Goal: Task Accomplishment & Management: Complete application form

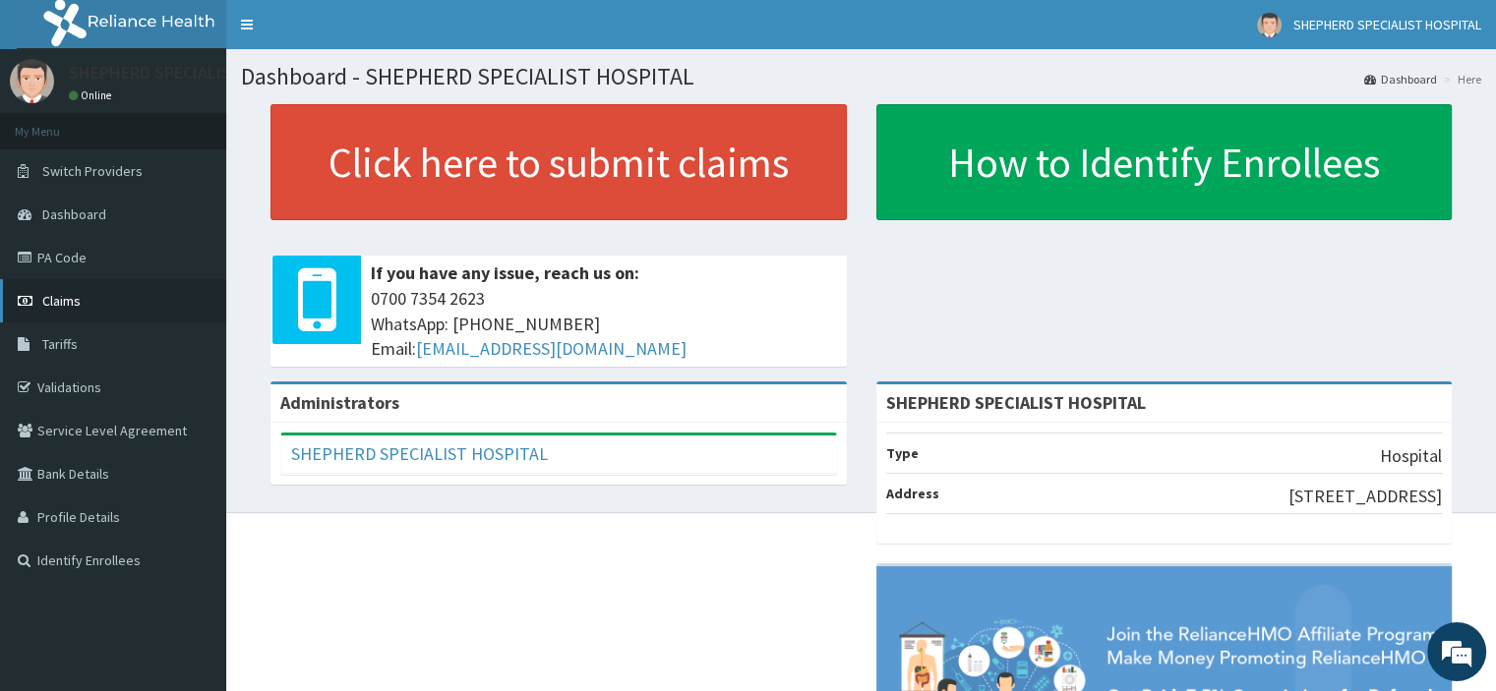
click at [71, 298] on span "Claims" at bounding box center [61, 301] width 38 height 18
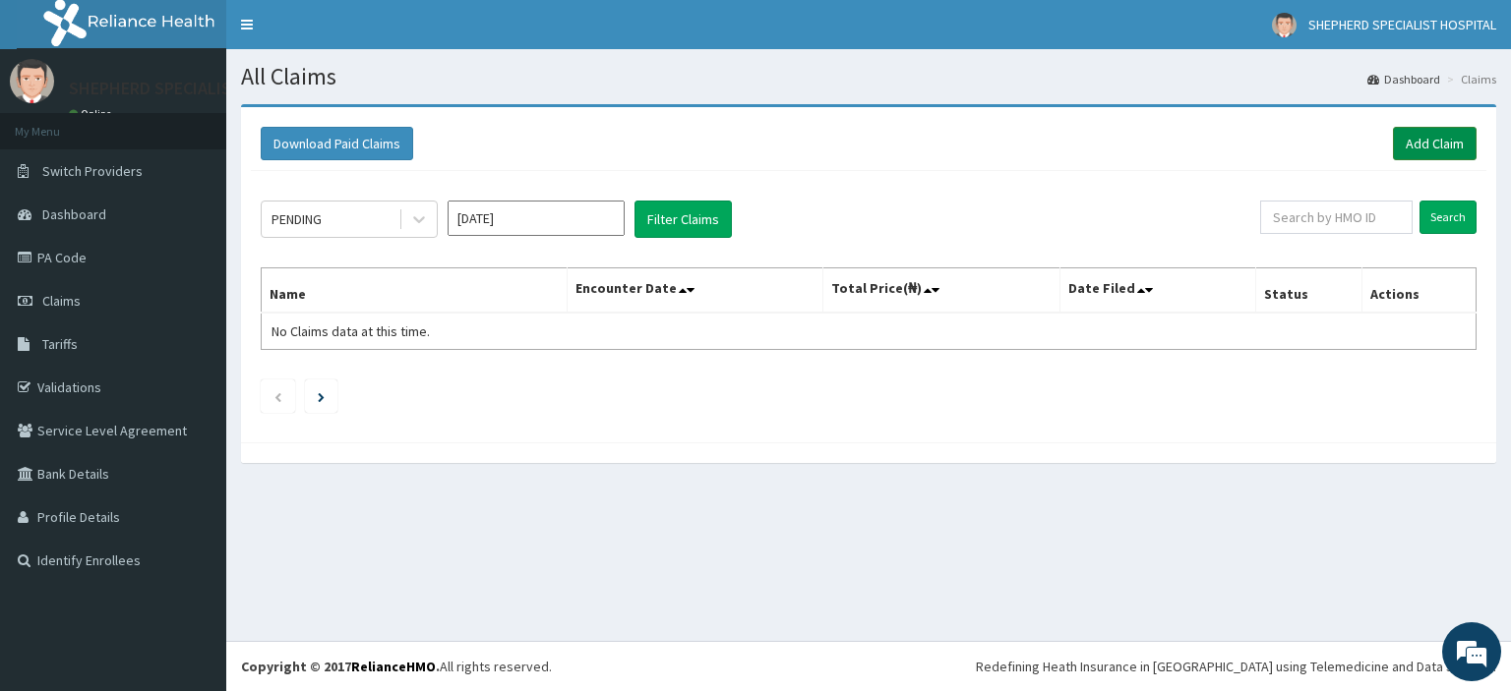
click at [1440, 141] on link "Add Claim" at bounding box center [1435, 143] width 84 height 33
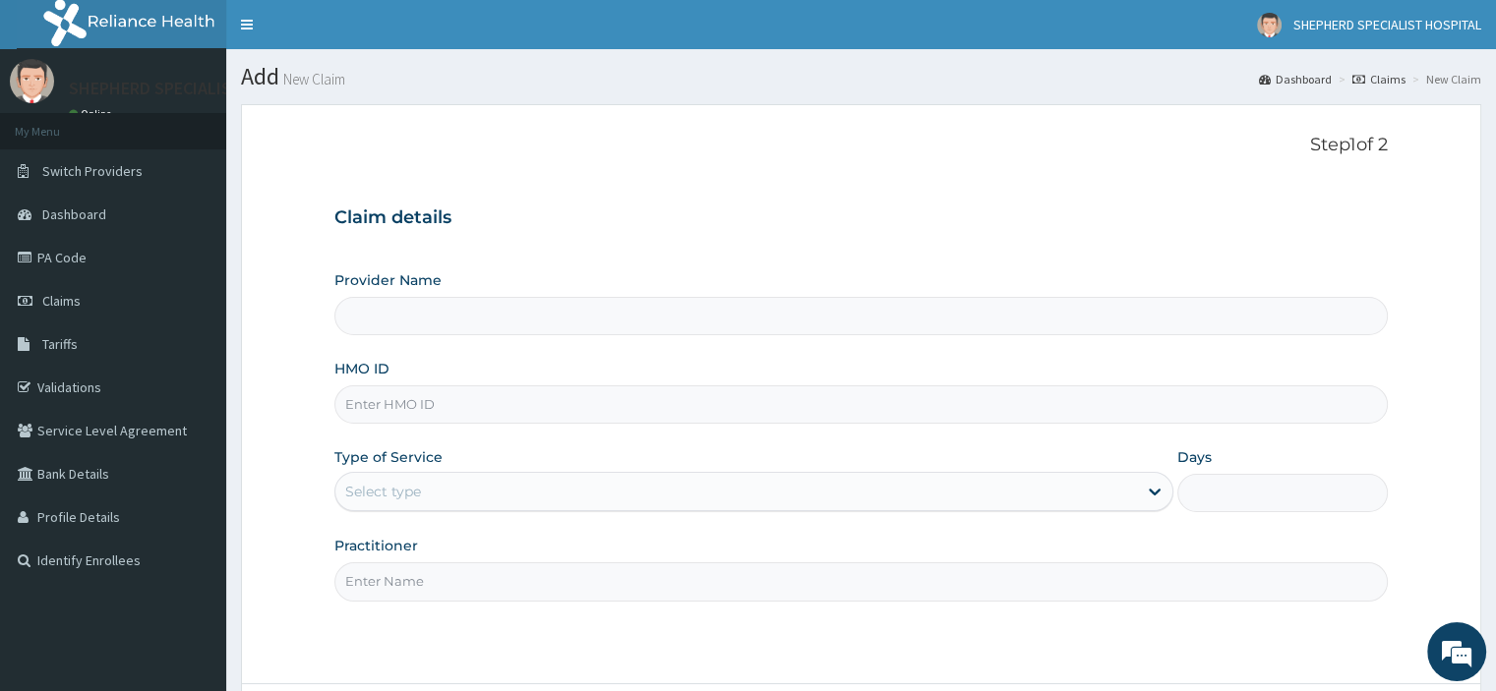
type input "SHEPHERD SPECIALIST HOSPITAL"
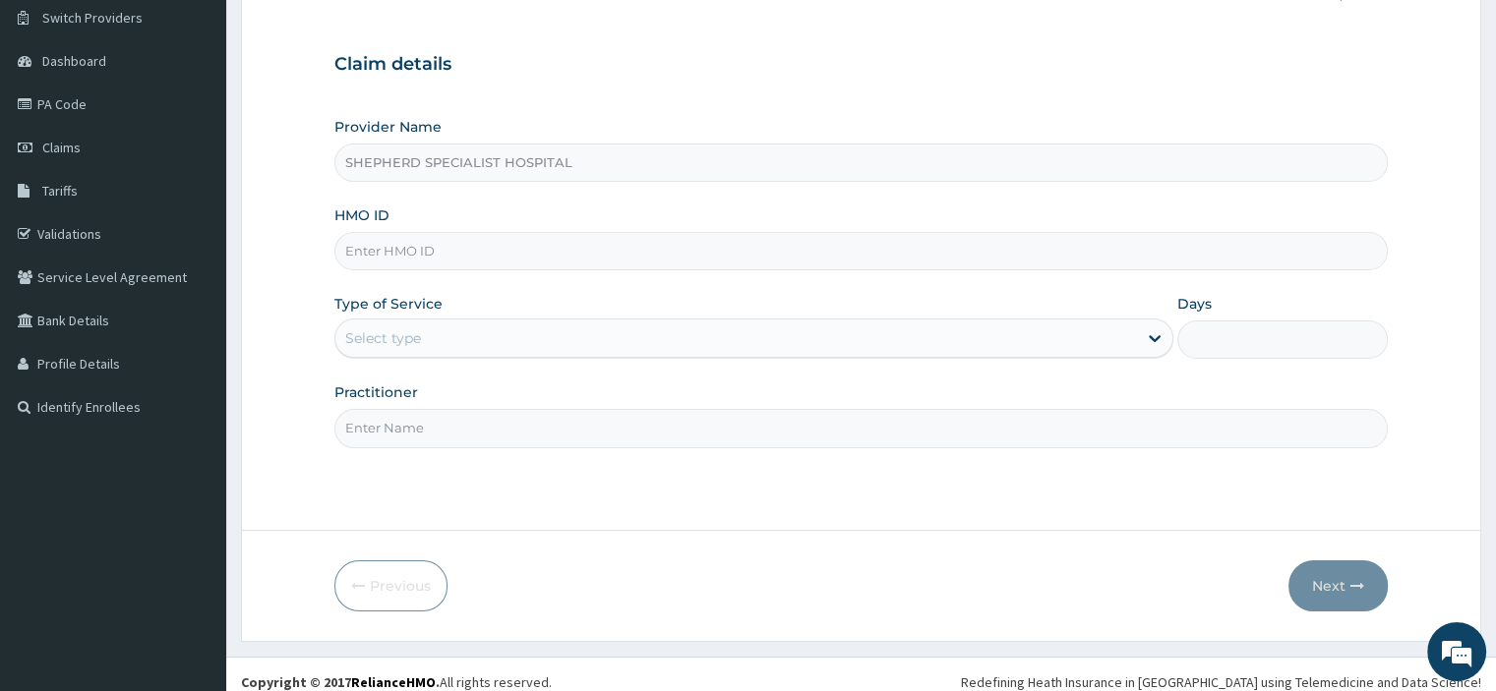
scroll to position [168, 0]
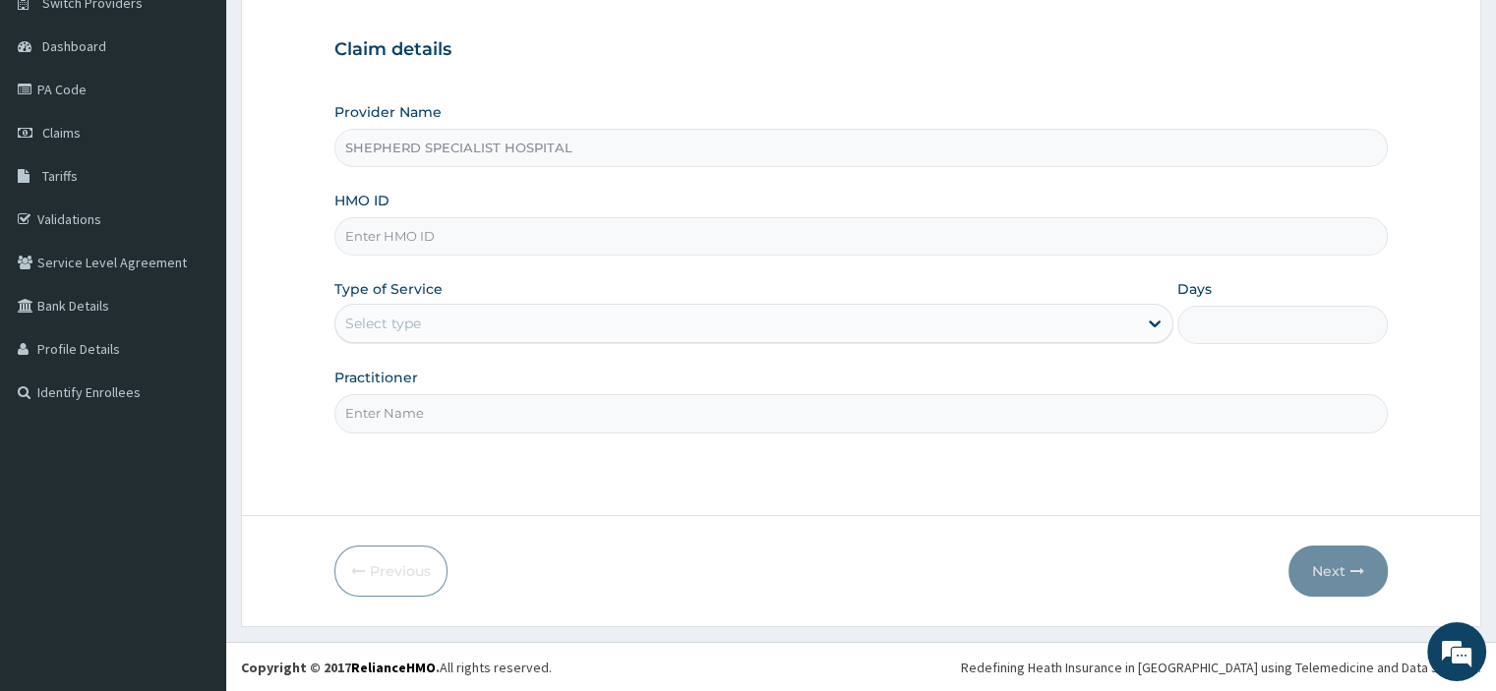
click at [416, 237] on input "HMO ID" at bounding box center [860, 236] width 1052 height 38
type input "DPC/10026/"
drag, startPoint x: 445, startPoint y: 231, endPoint x: 329, endPoint y: 238, distance: 116.3
click at [329, 238] on form "Step 1 of 2 Claim details Provider Name SHEPHERD SPECIALIST HOSPITAL HMO ID DPC…" at bounding box center [861, 281] width 1240 height 690
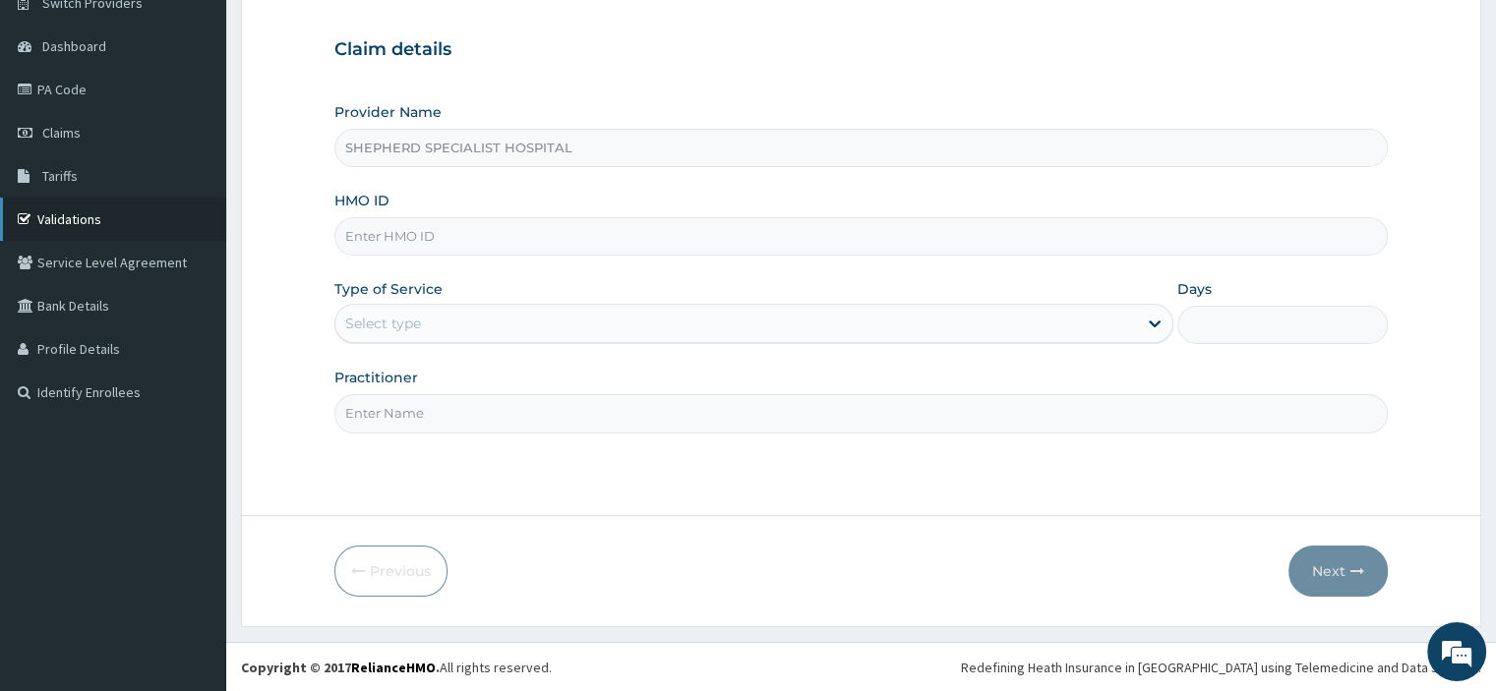
click at [82, 223] on link "Validations" at bounding box center [113, 219] width 226 height 43
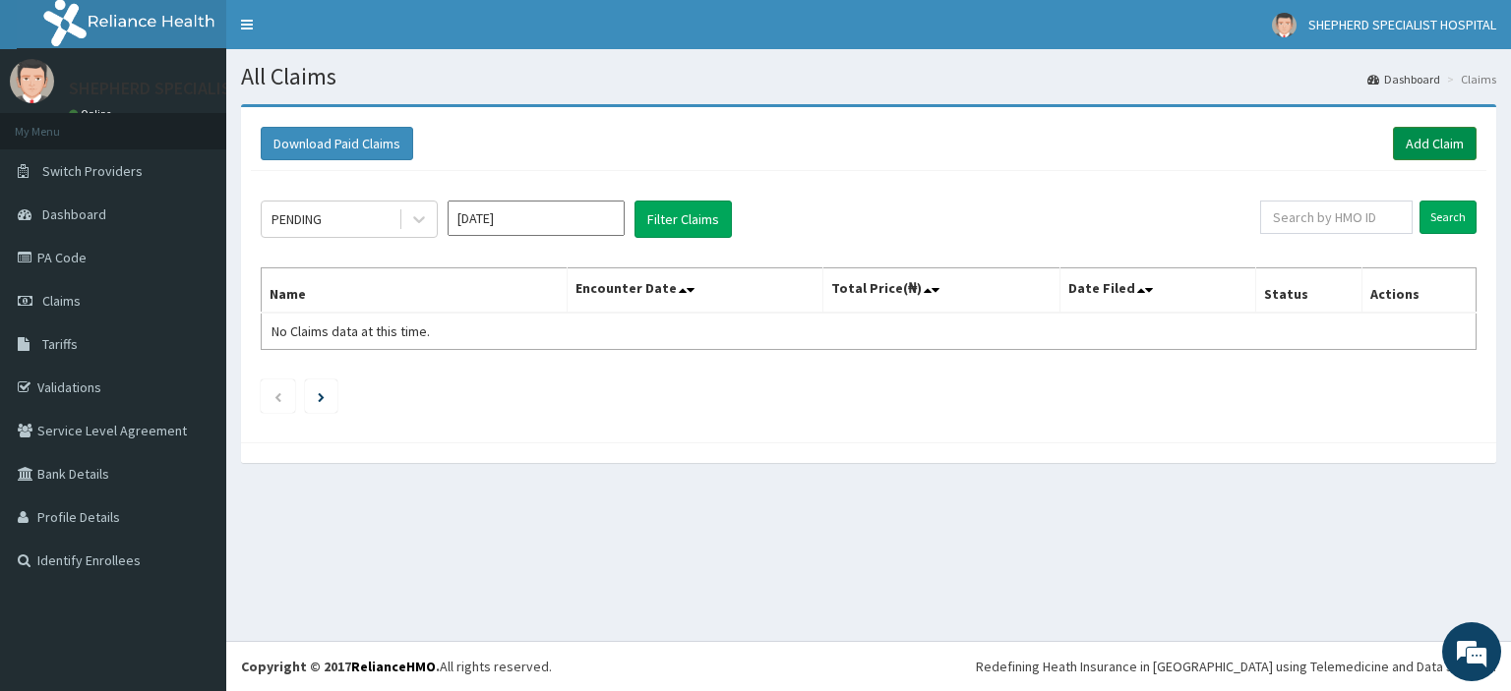
click at [1445, 140] on link "Add Claim" at bounding box center [1435, 143] width 84 height 33
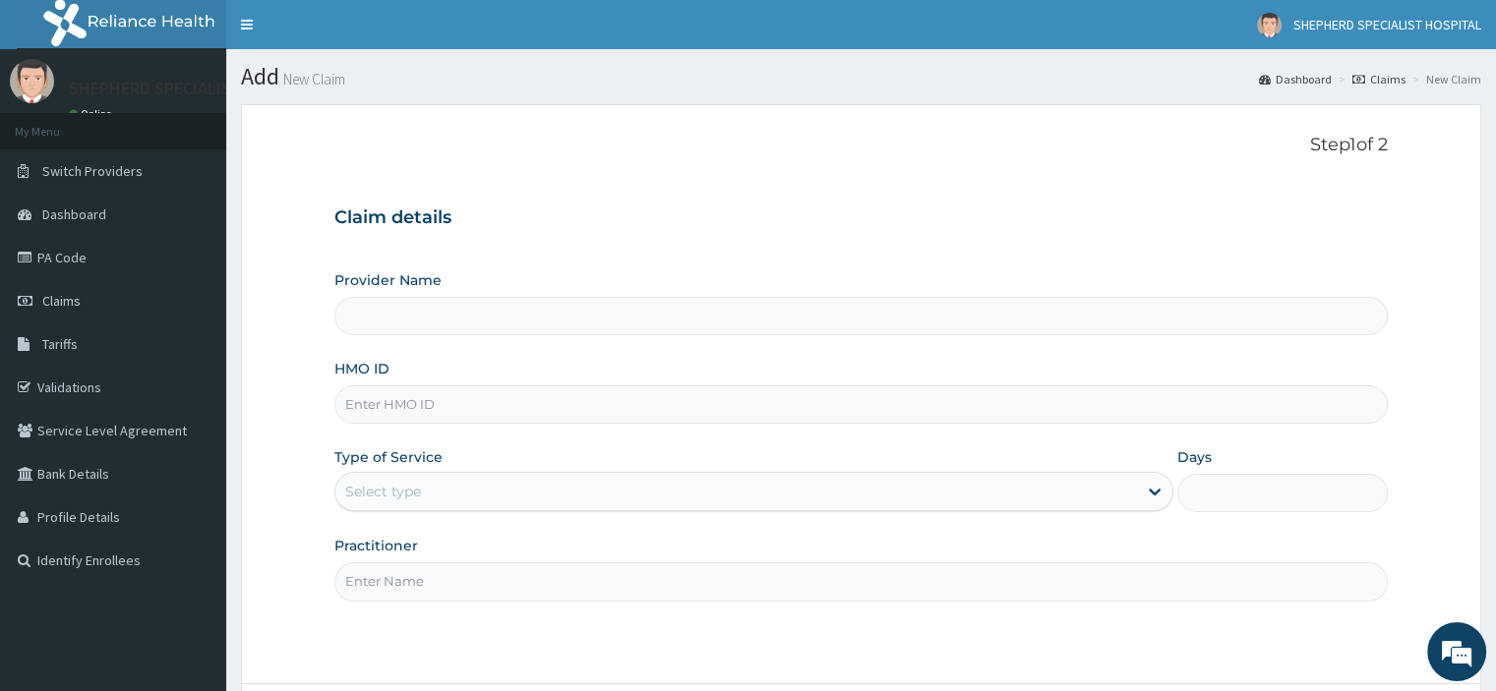
type input "SHEPHERD SPECIALIST HOSPITAL"
click at [444, 407] on input "HMO ID" at bounding box center [860, 405] width 1052 height 38
paste input "DPC/10026/A"
type input "DPC/10026/A"
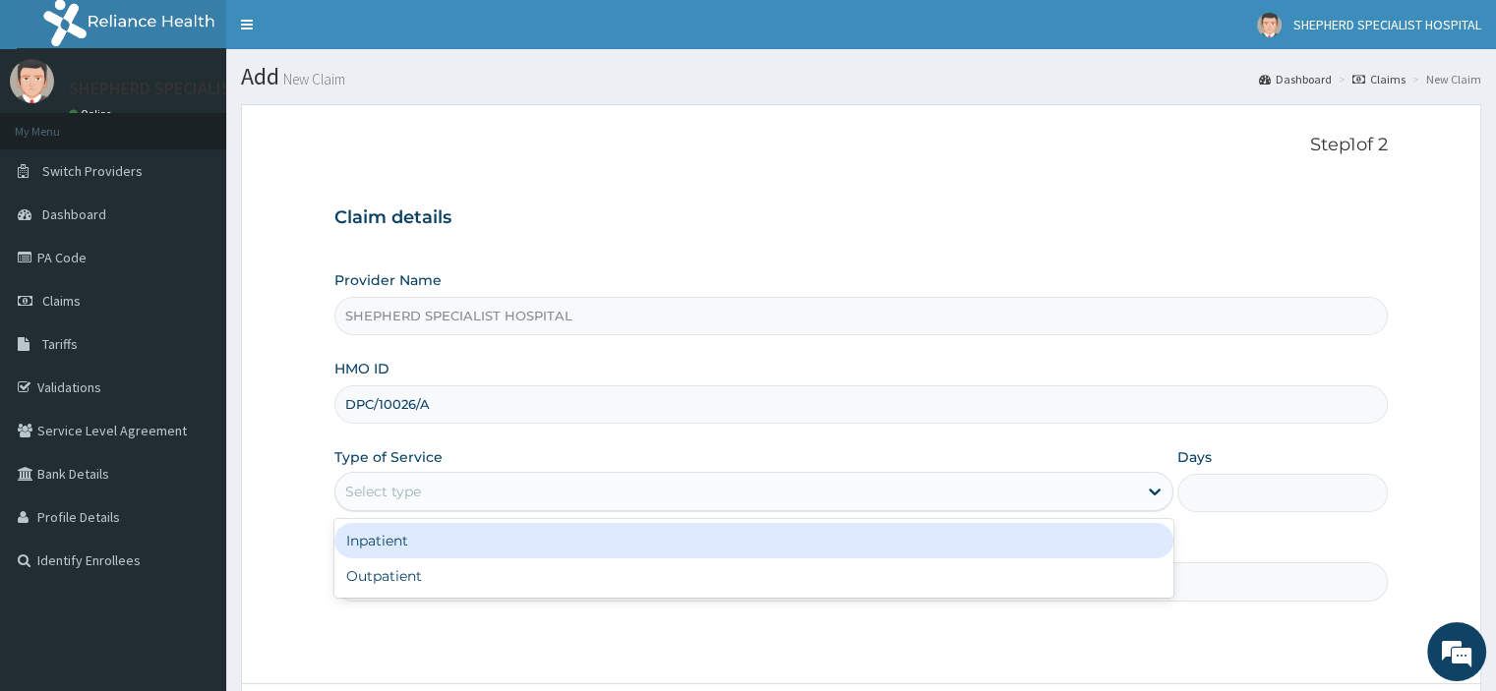
click at [452, 500] on div "Select type" at bounding box center [736, 491] width 802 height 31
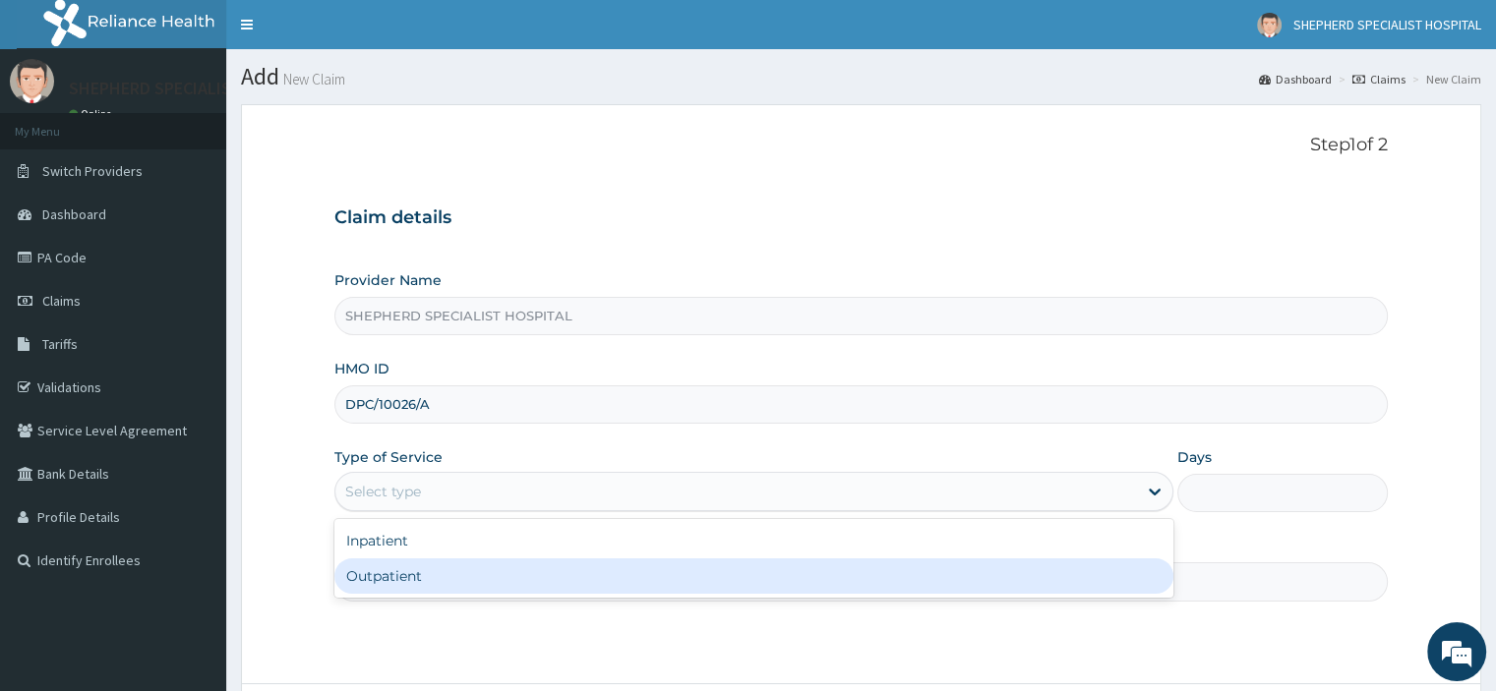
click at [421, 569] on div "Outpatient" at bounding box center [753, 576] width 839 height 35
type input "1"
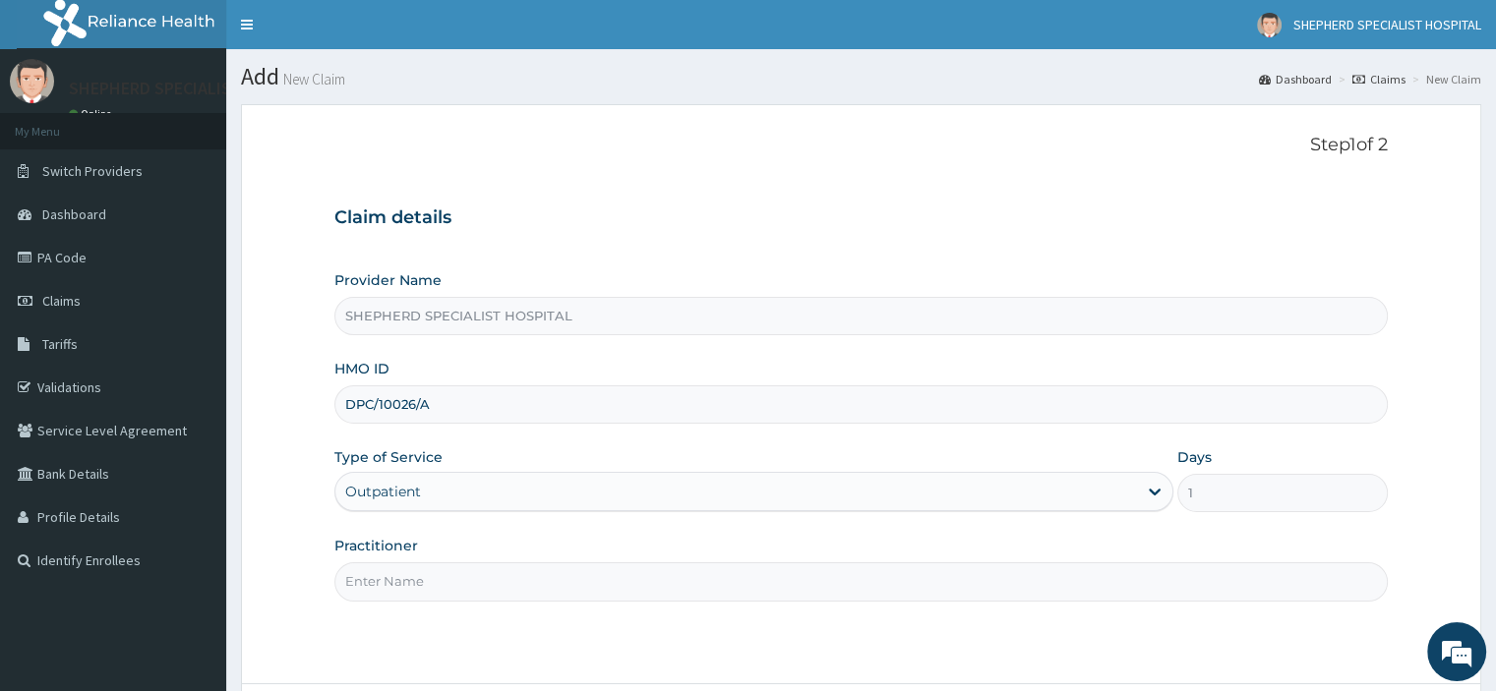
click at [480, 573] on input "Practitioner" at bounding box center [860, 582] width 1052 height 38
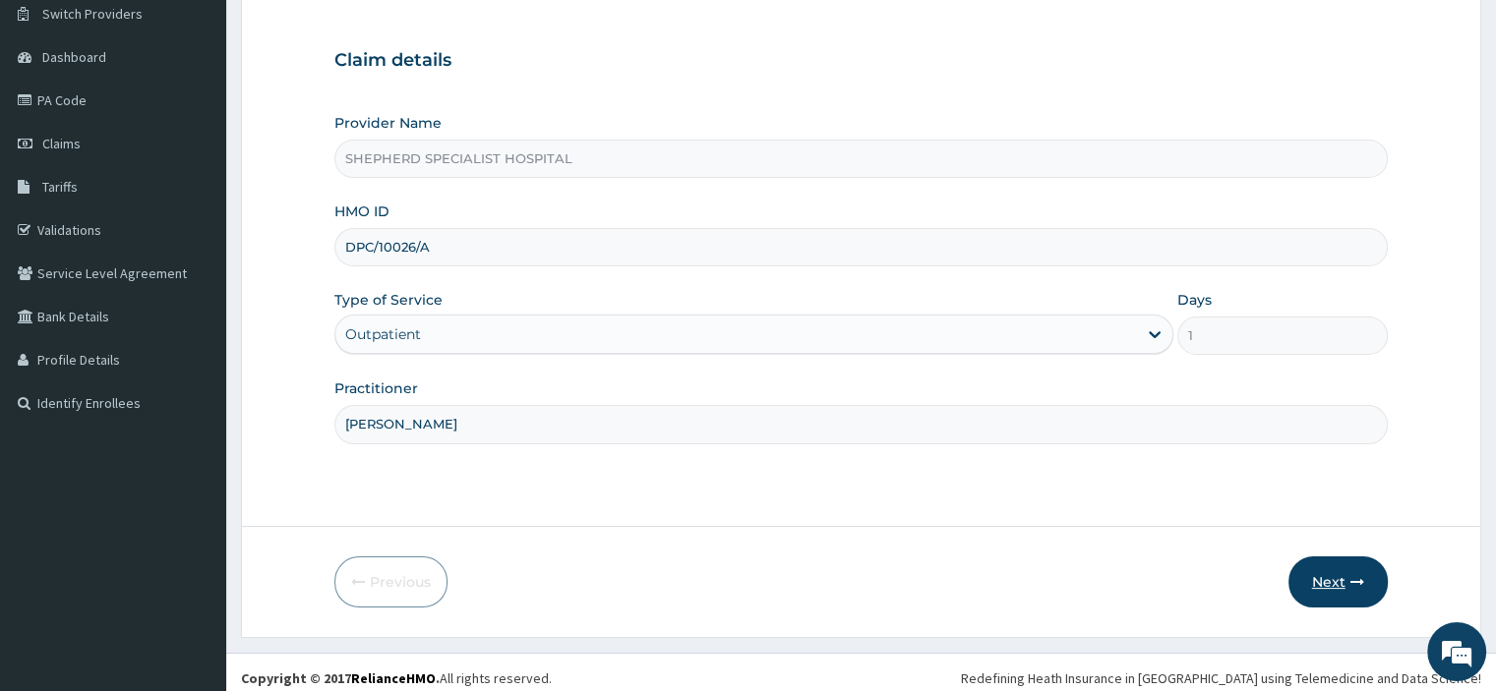
type input "[PERSON_NAME]"
click at [1339, 569] on button "Next" at bounding box center [1337, 582] width 99 height 51
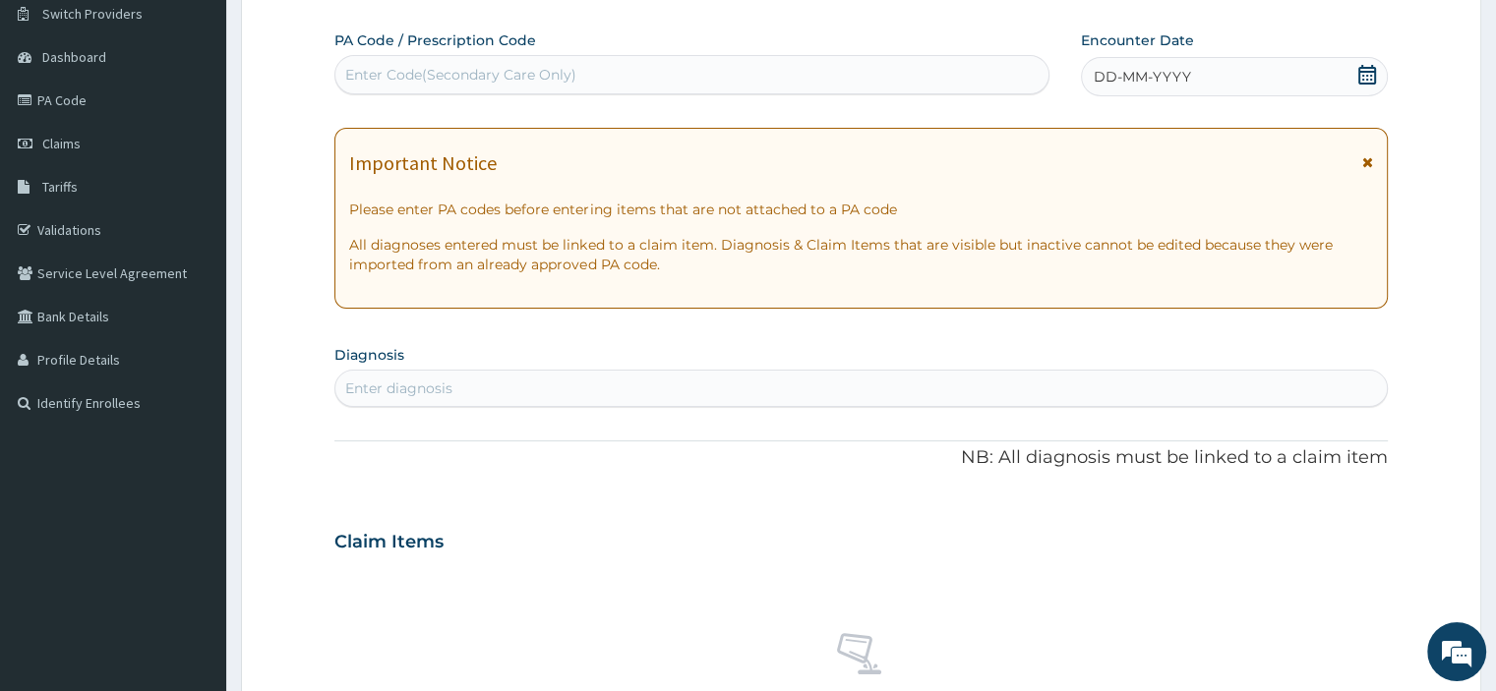
click at [1371, 82] on icon at bounding box center [1367, 75] width 18 height 20
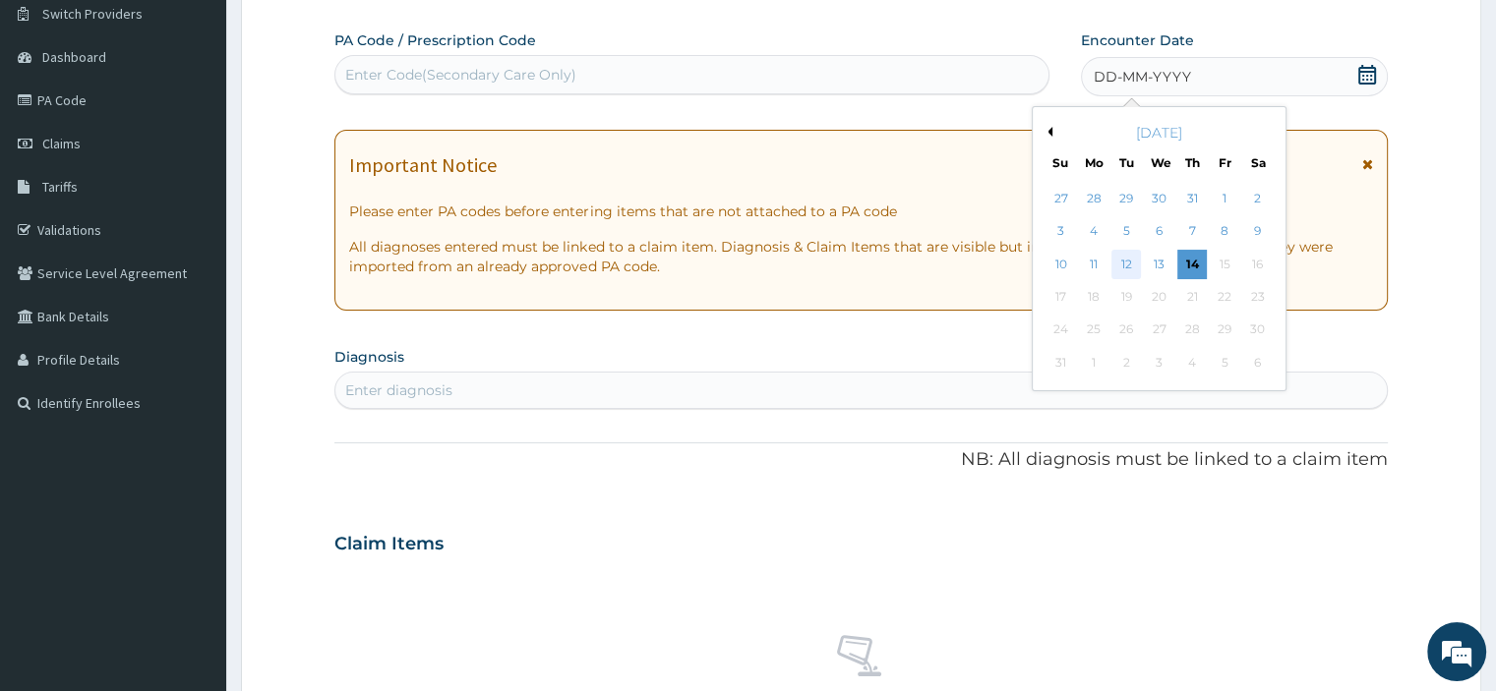
click at [1116, 261] on div "12" at bounding box center [1126, 265] width 30 height 30
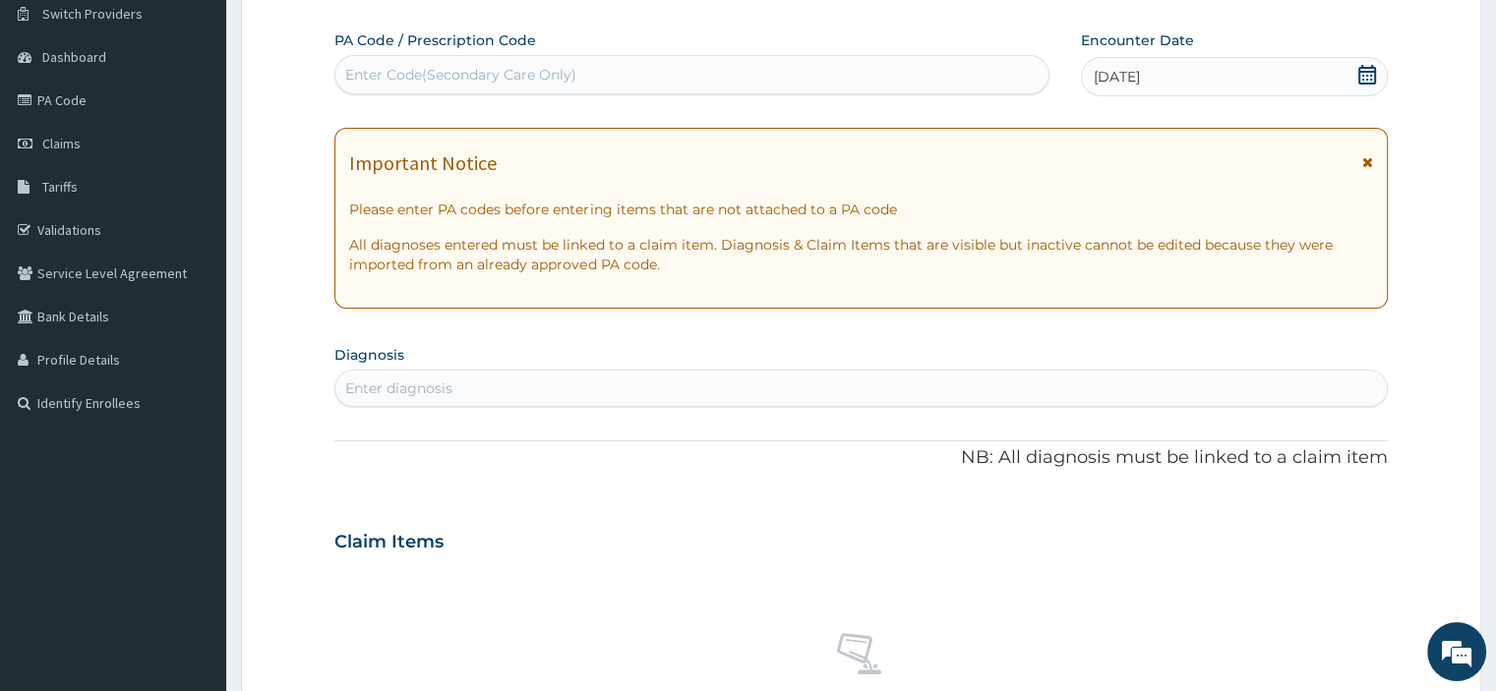
click at [483, 384] on div "Enter diagnosis" at bounding box center [860, 388] width 1050 height 31
type input "Rhinos"
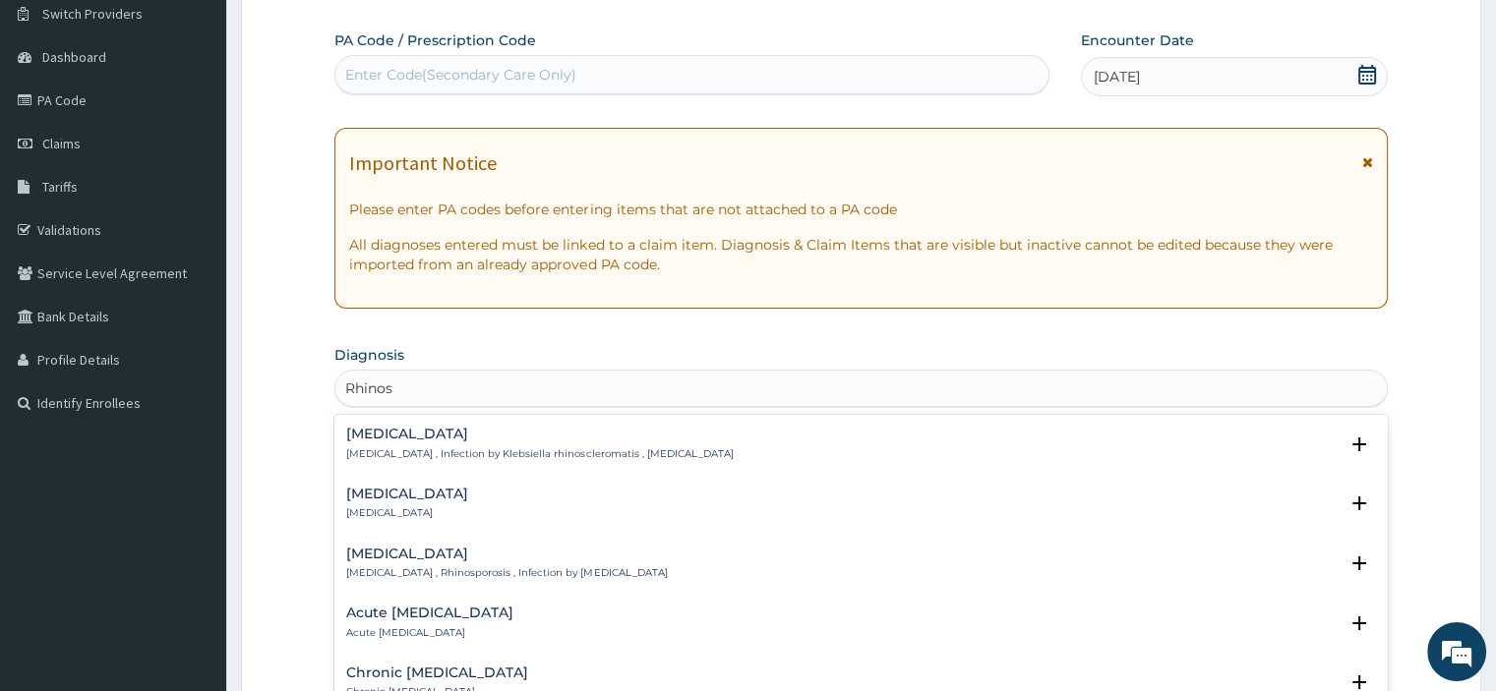
click at [405, 509] on p "Rhinosinusitis" at bounding box center [407, 514] width 122 height 14
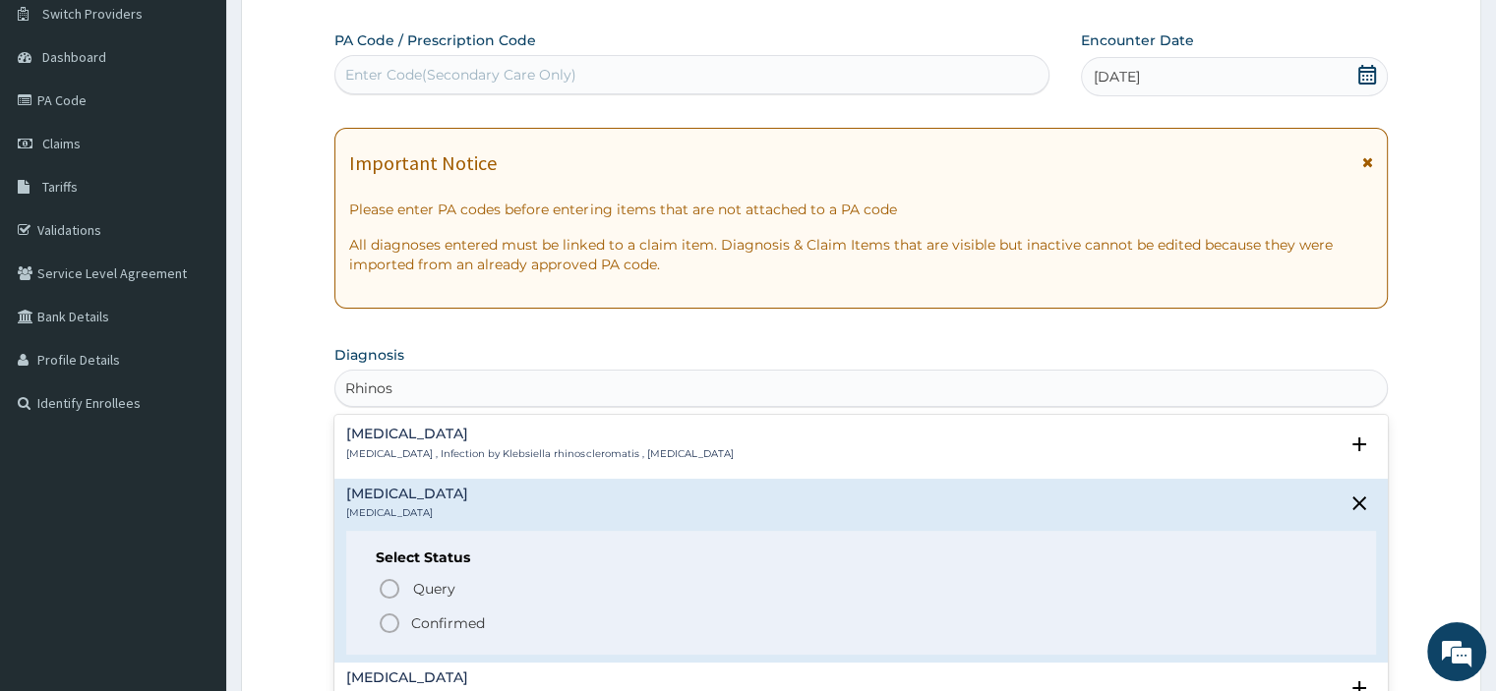
click at [408, 622] on span "Confirmed" at bounding box center [862, 624] width 968 height 24
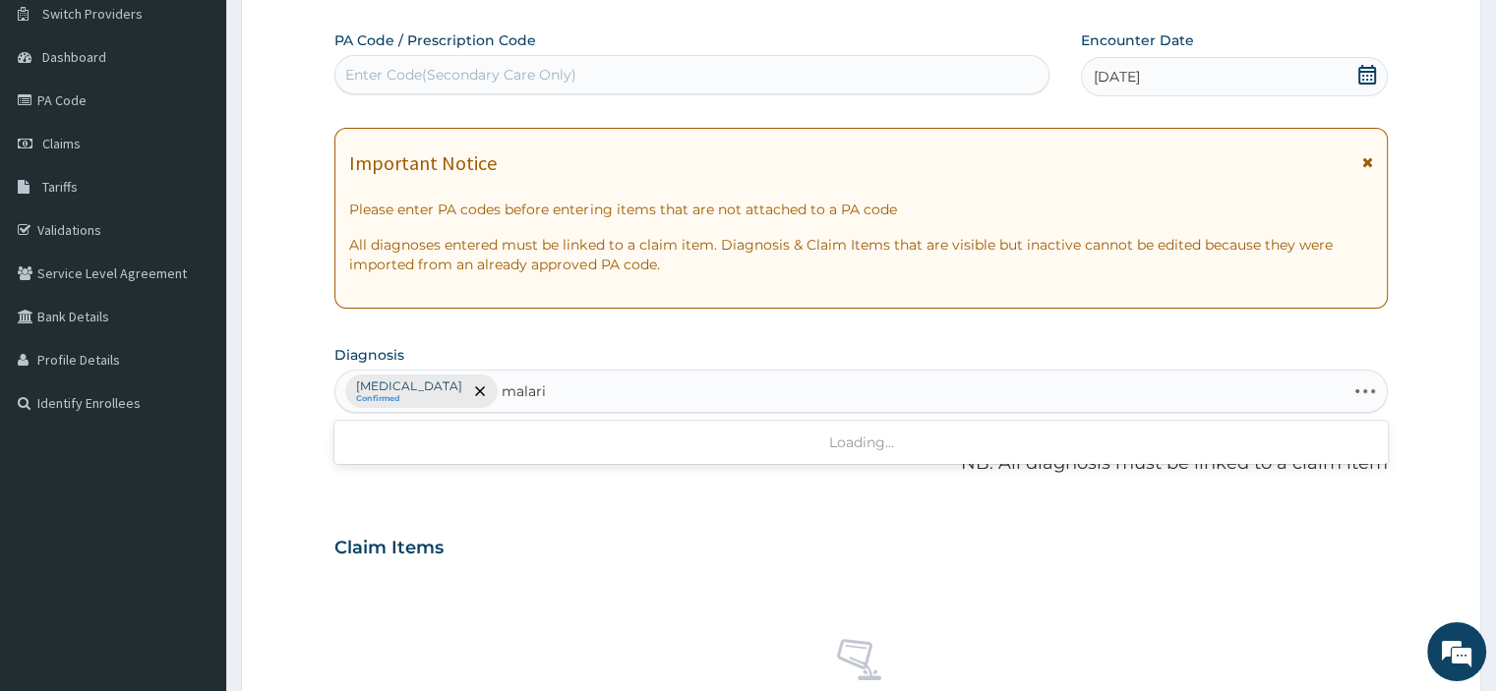
type input "malaria"
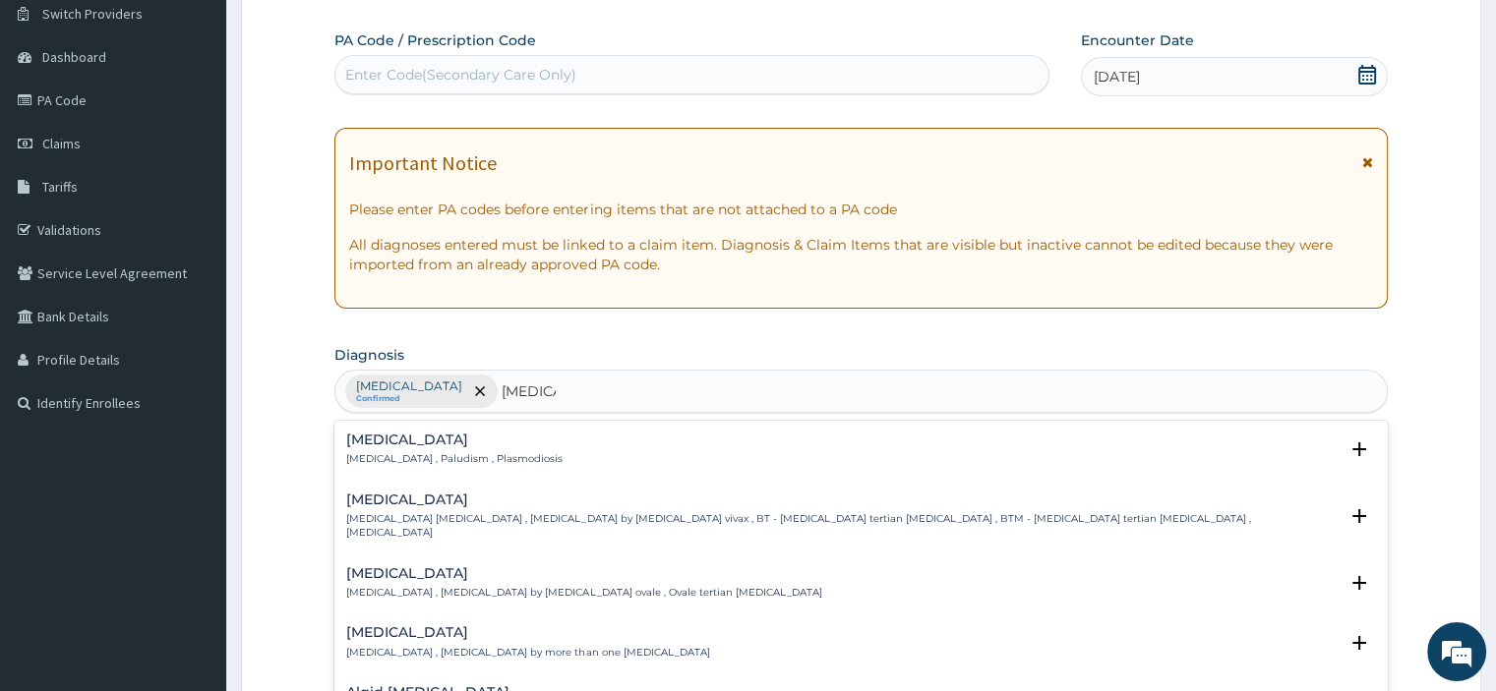
click at [433, 459] on p "Malaria , Paludism , Plasmodiosis" at bounding box center [454, 459] width 216 height 14
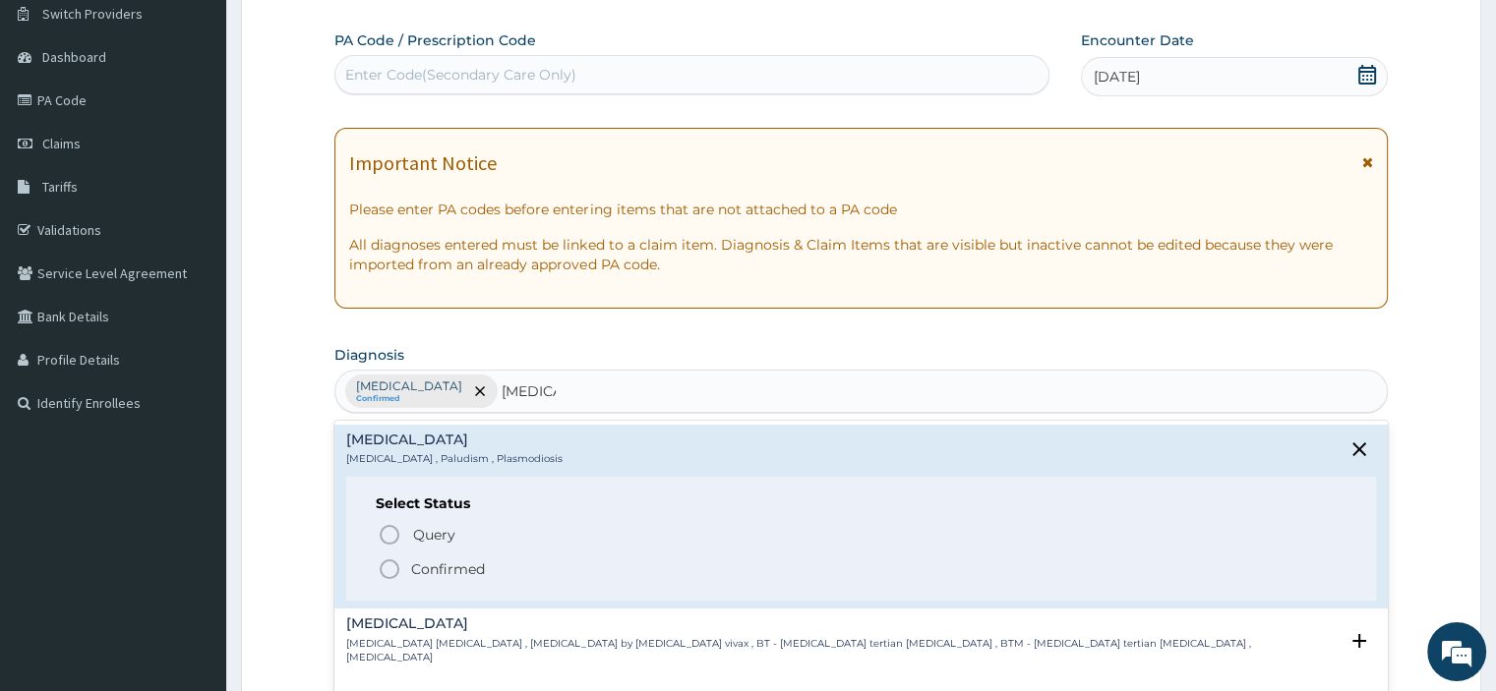
click at [405, 566] on span "Confirmed" at bounding box center [862, 570] width 968 height 24
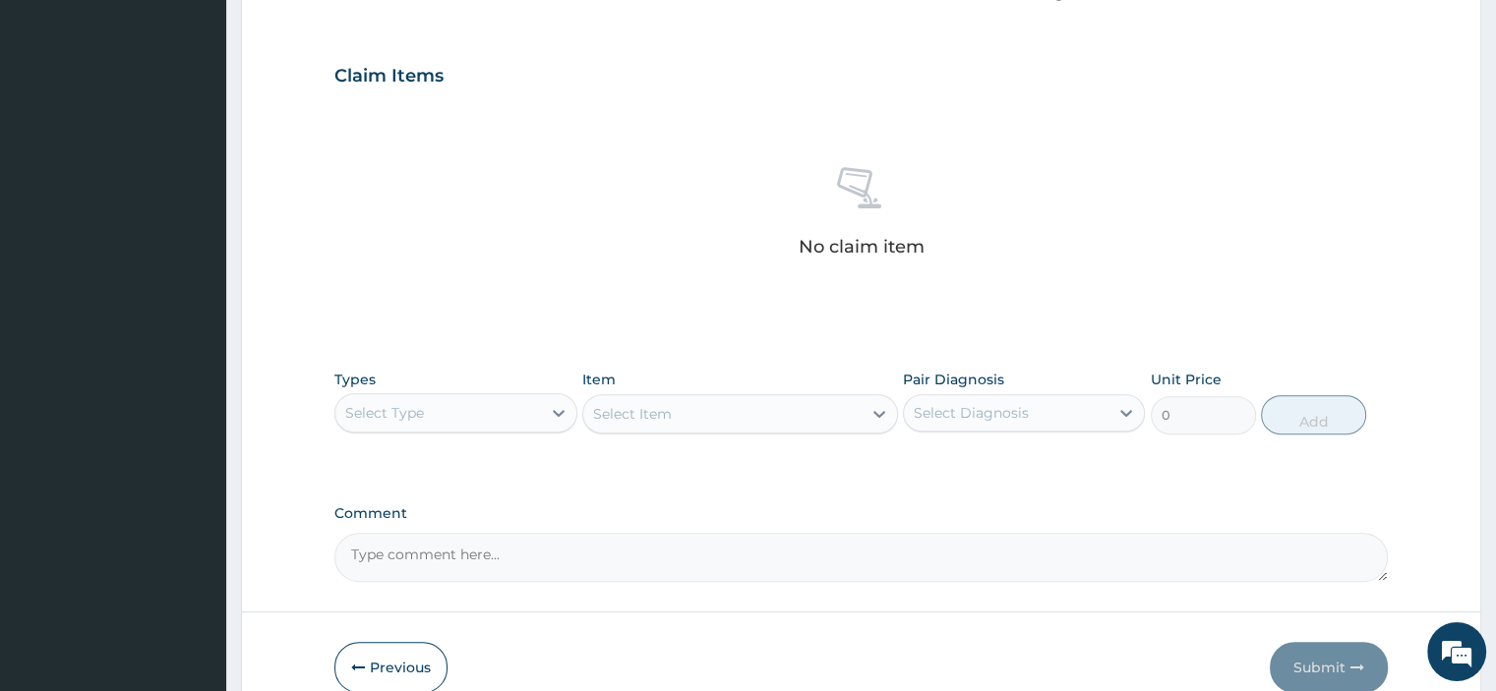
scroll to position [724, 0]
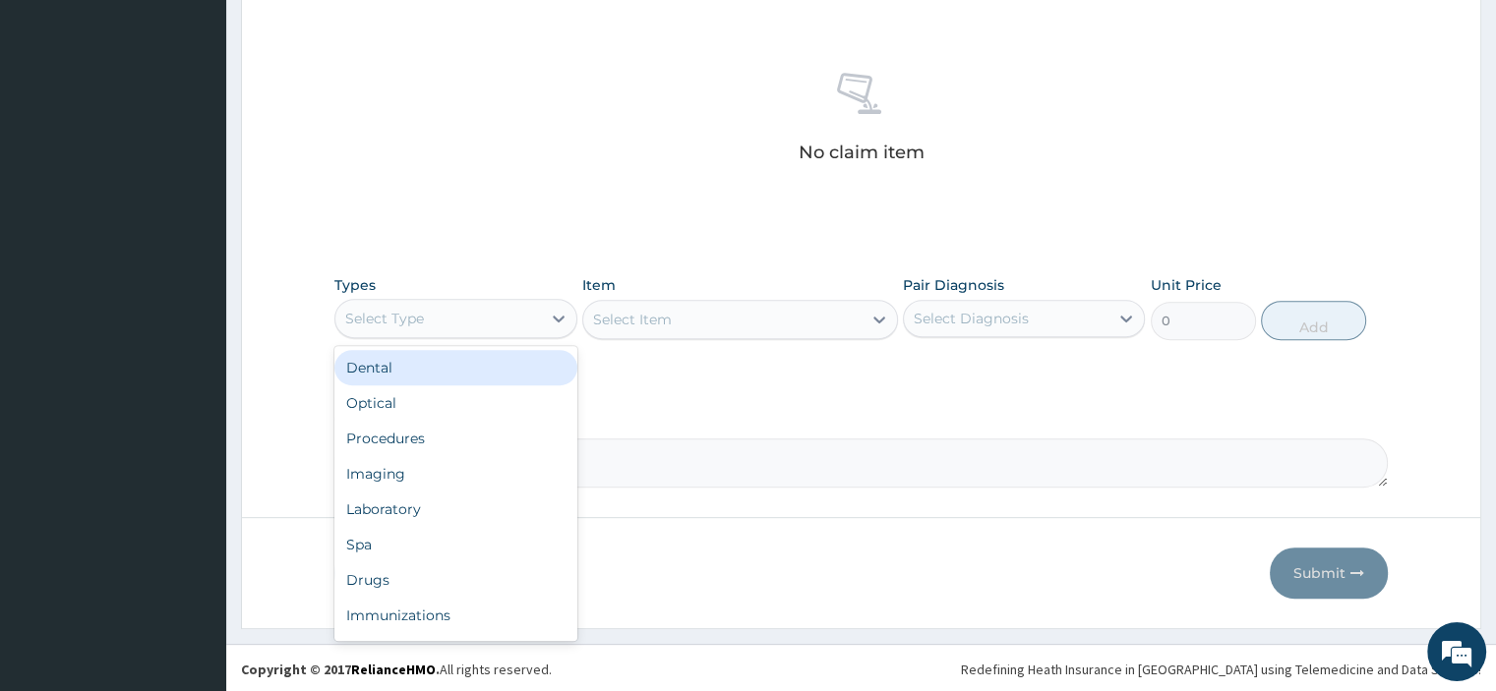
click at [518, 322] on div "Select Type" at bounding box center [437, 318] width 205 height 31
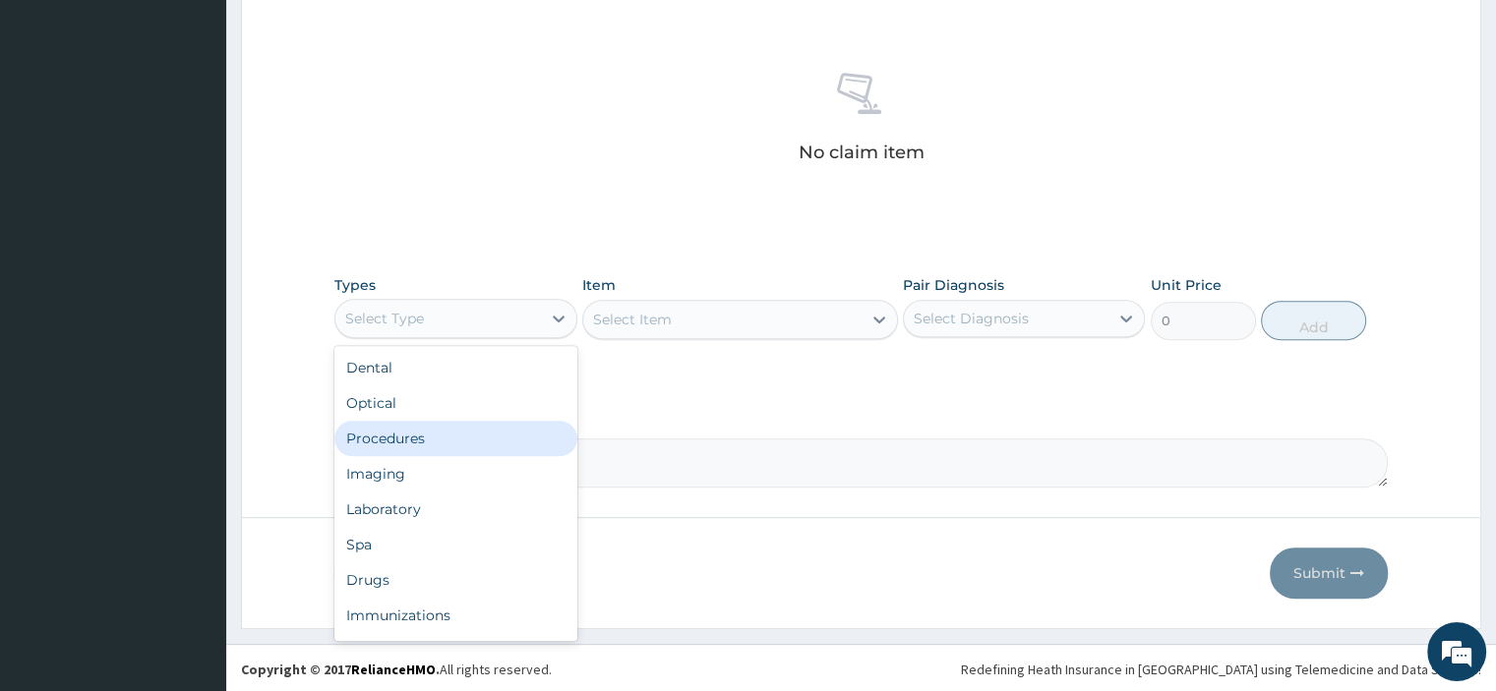
click at [415, 438] on div "Procedures" at bounding box center [455, 438] width 242 height 35
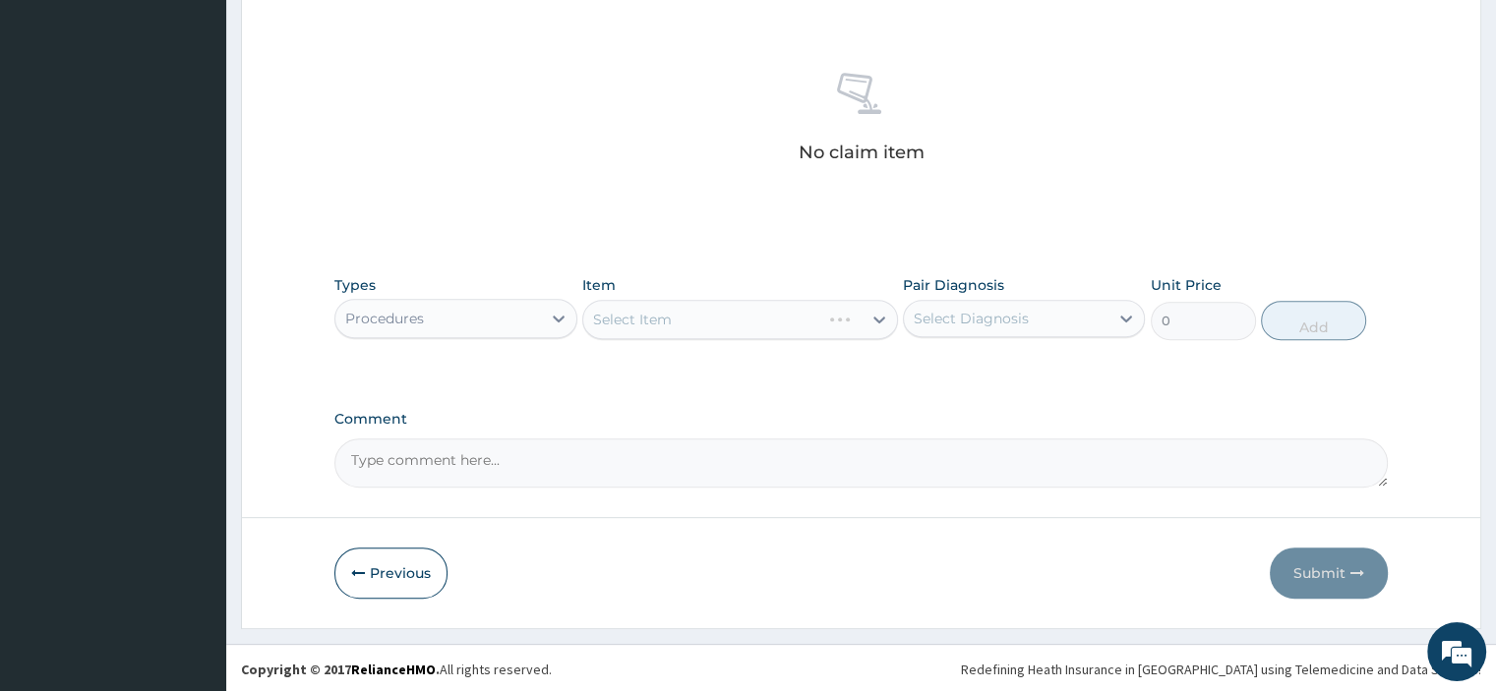
click at [679, 333] on div "Select Item" at bounding box center [740, 319] width 316 height 39
click at [740, 318] on div "Select Item" at bounding box center [740, 319] width 316 height 39
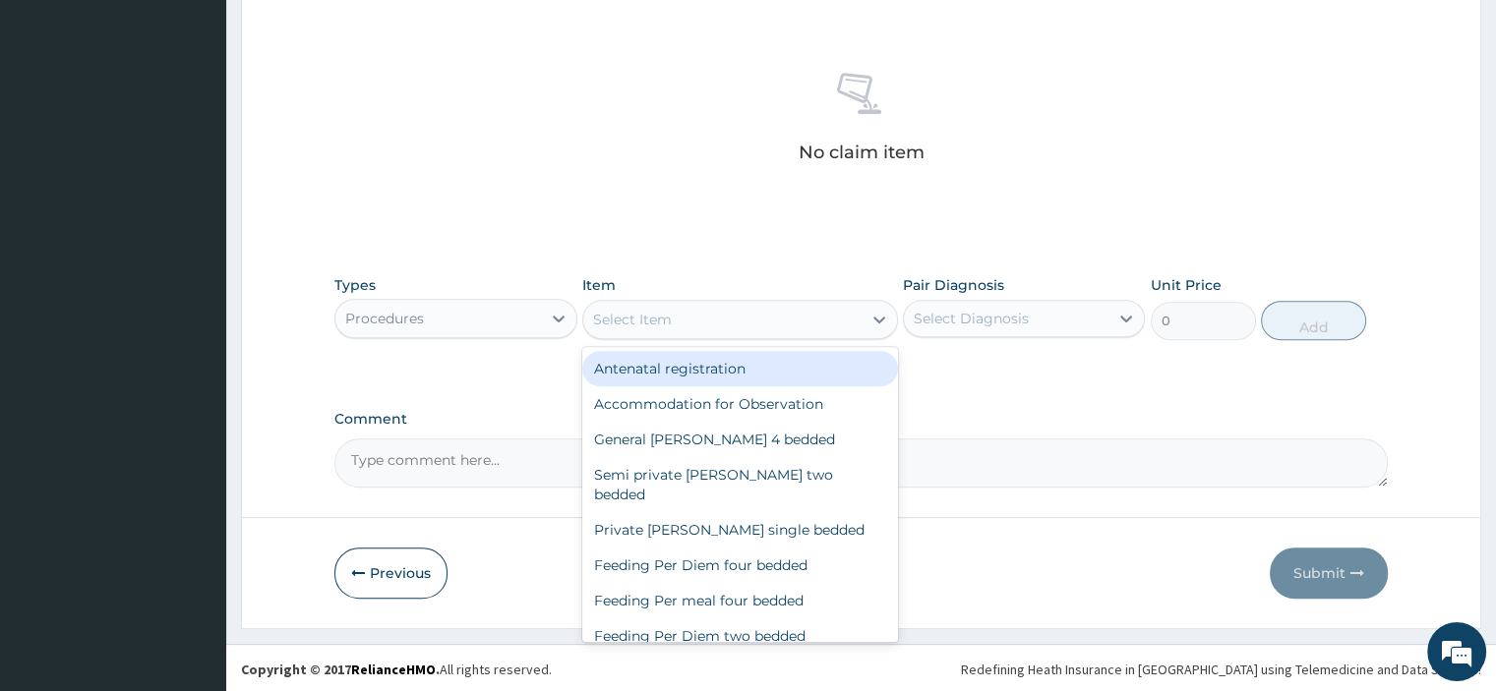
click at [770, 319] on div "Select Item" at bounding box center [722, 319] width 278 height 31
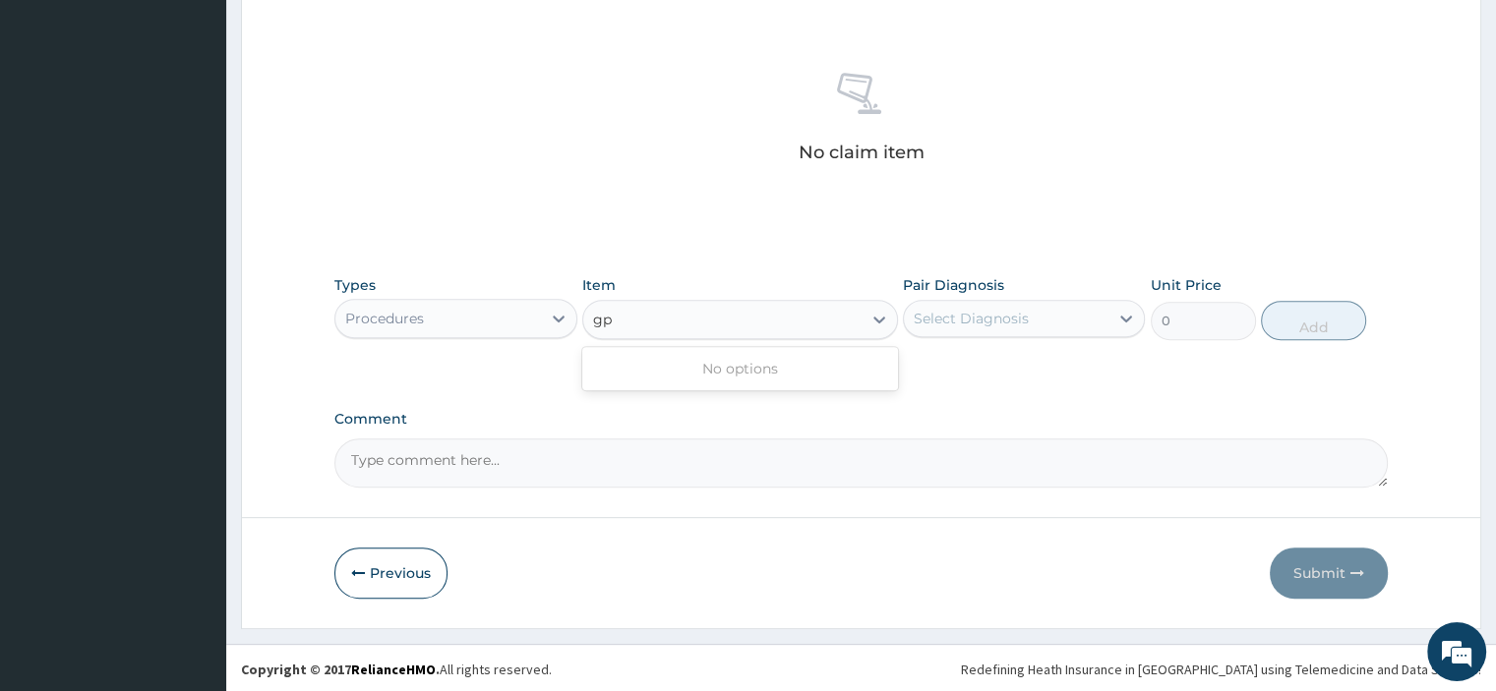
type input "g"
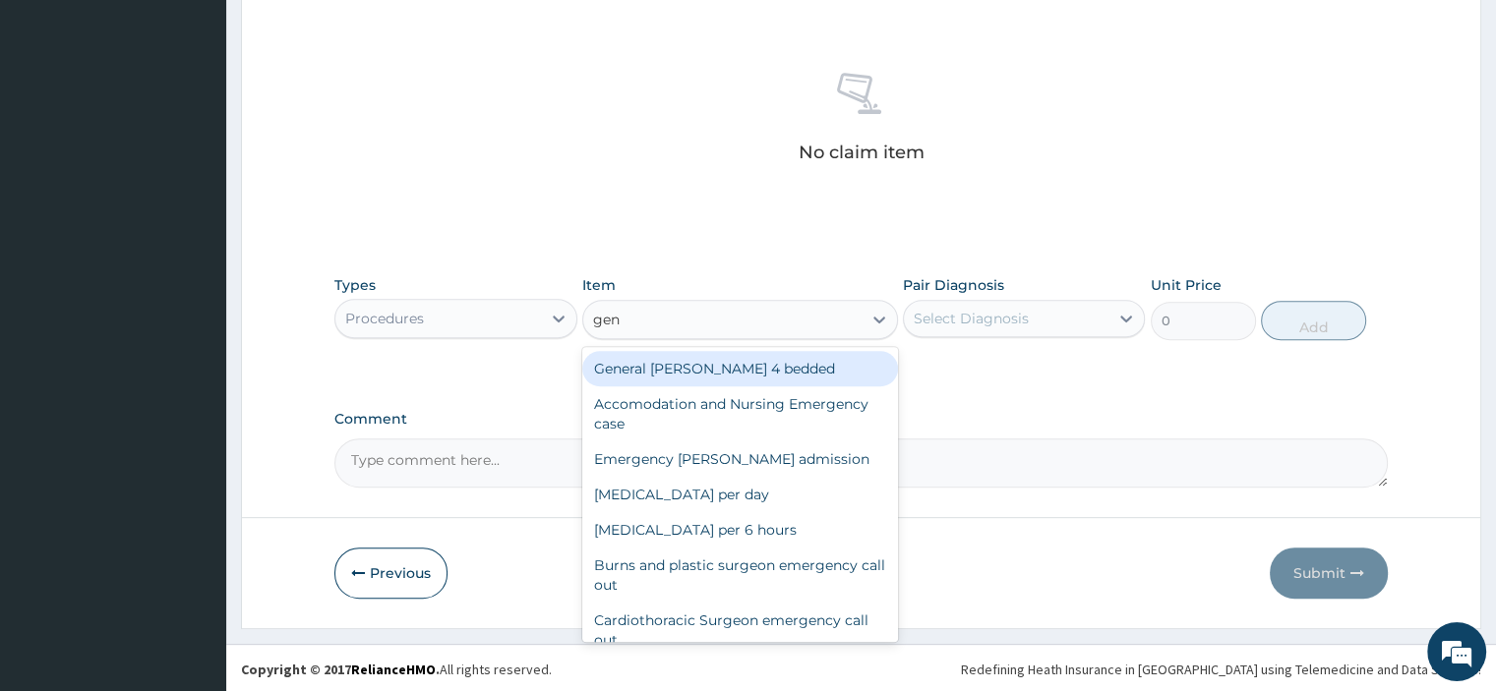
type input "gene"
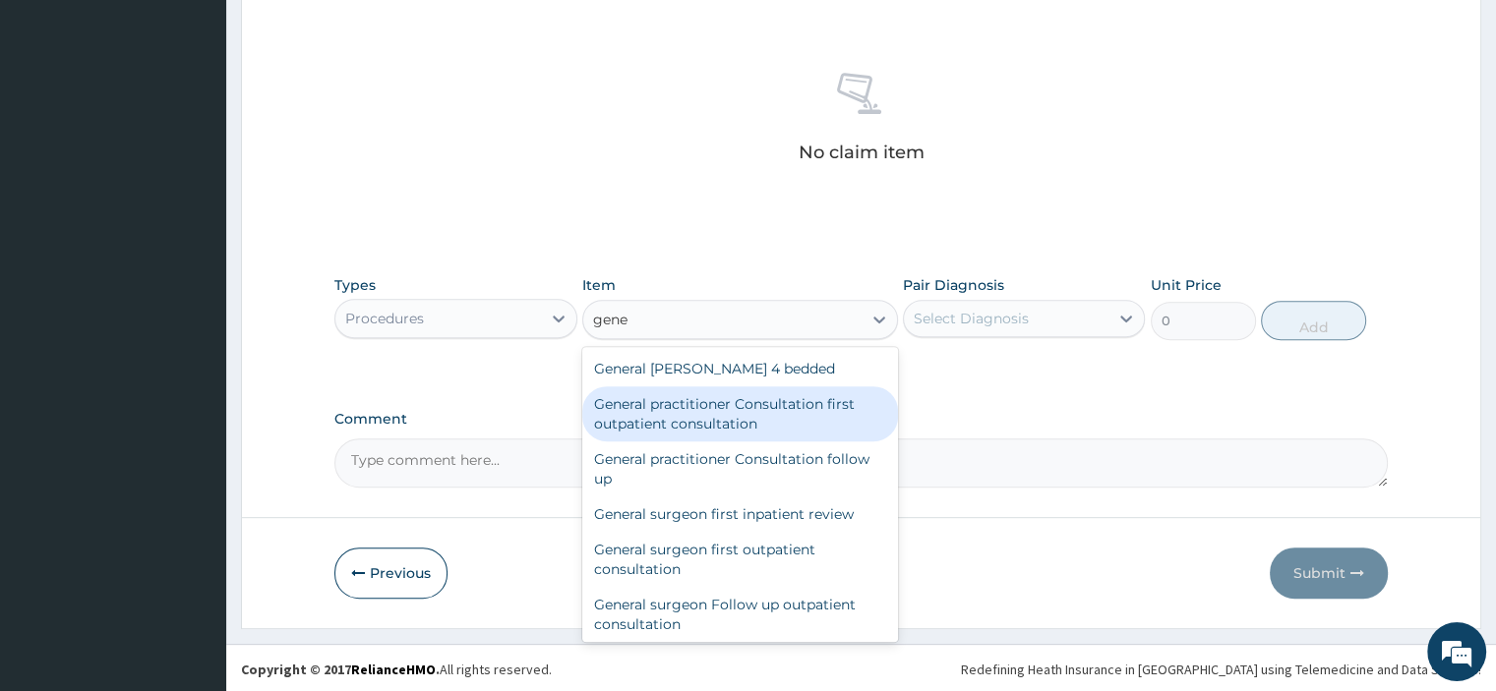
click at [713, 408] on div "General practitioner Consultation first outpatient consultation" at bounding box center [740, 414] width 316 height 55
type input "3795"
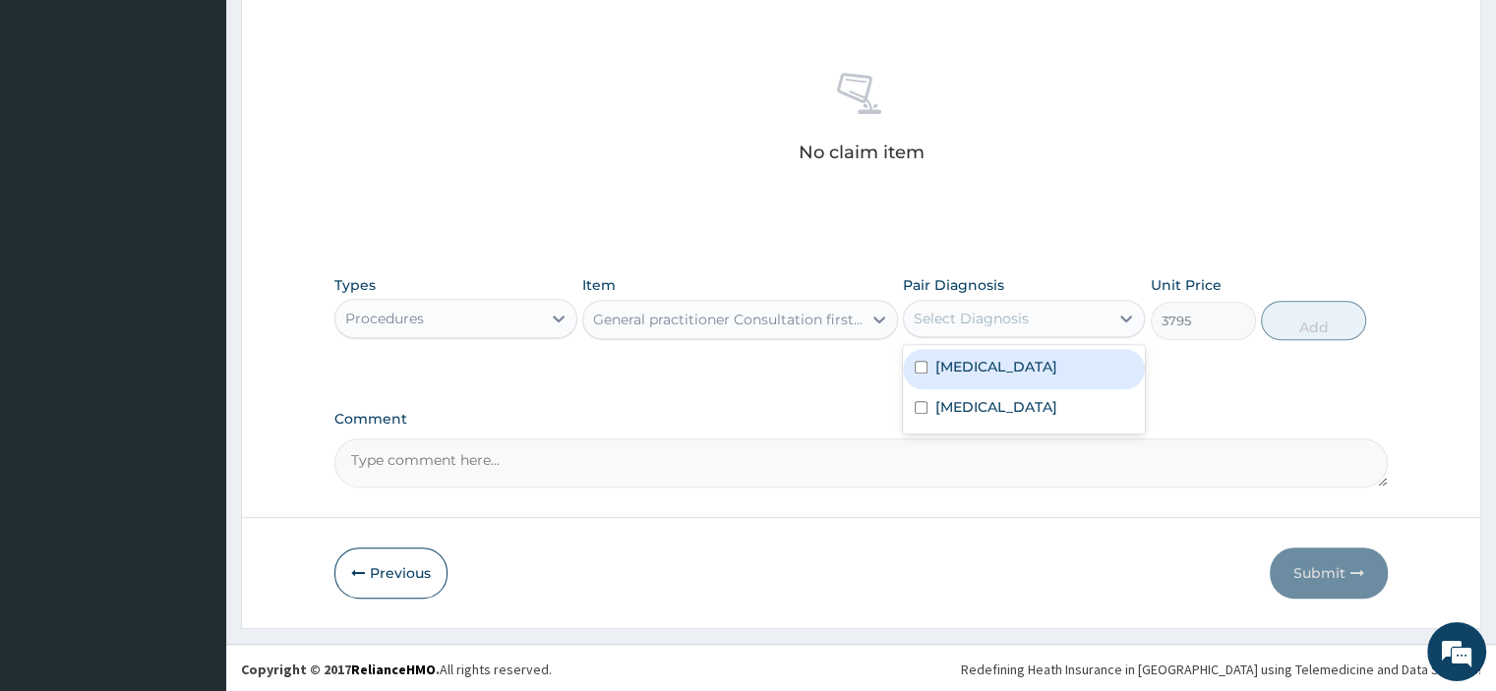
click at [991, 333] on div "Select Diagnosis" at bounding box center [1024, 318] width 242 height 37
click at [977, 374] on label "Rhinosinusitis" at bounding box center [996, 367] width 122 height 20
checkbox input "true"
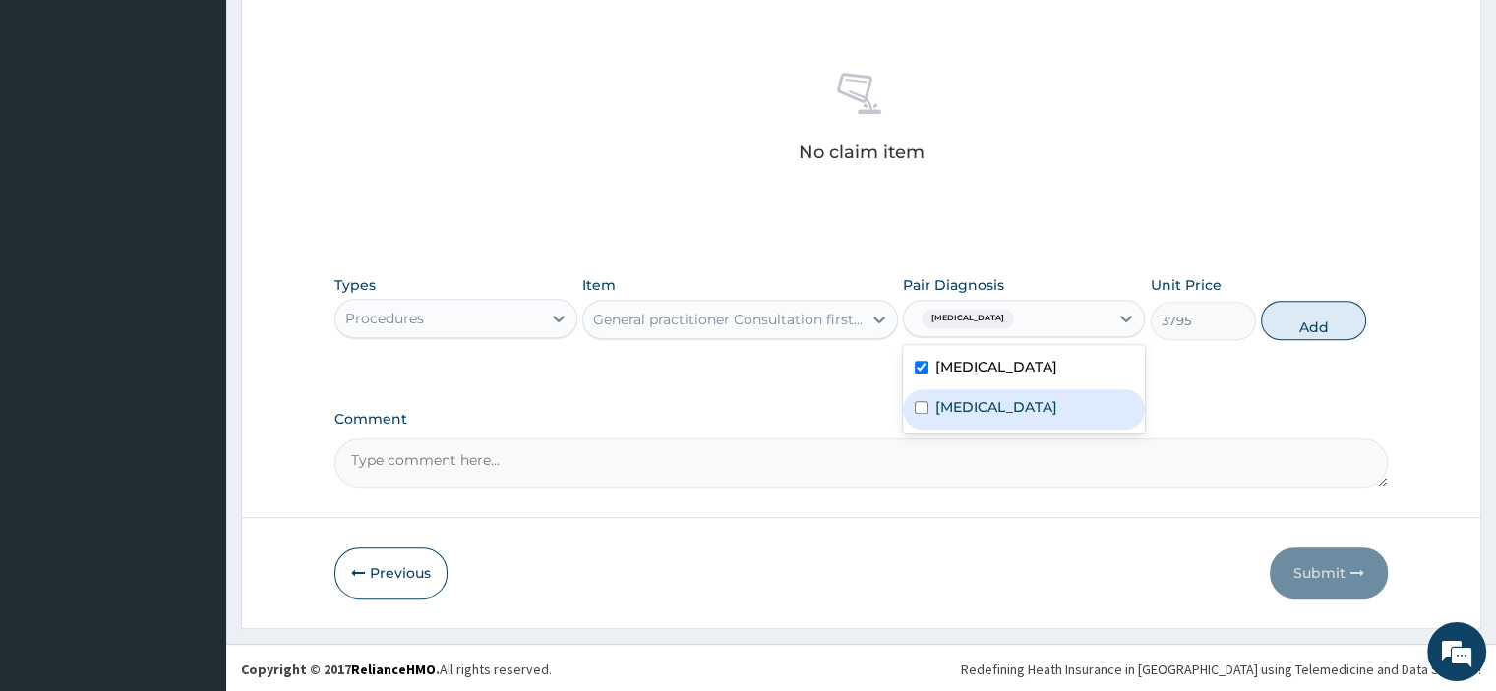
click at [964, 400] on label "Malaria" at bounding box center [996, 407] width 122 height 20
checkbox input "true"
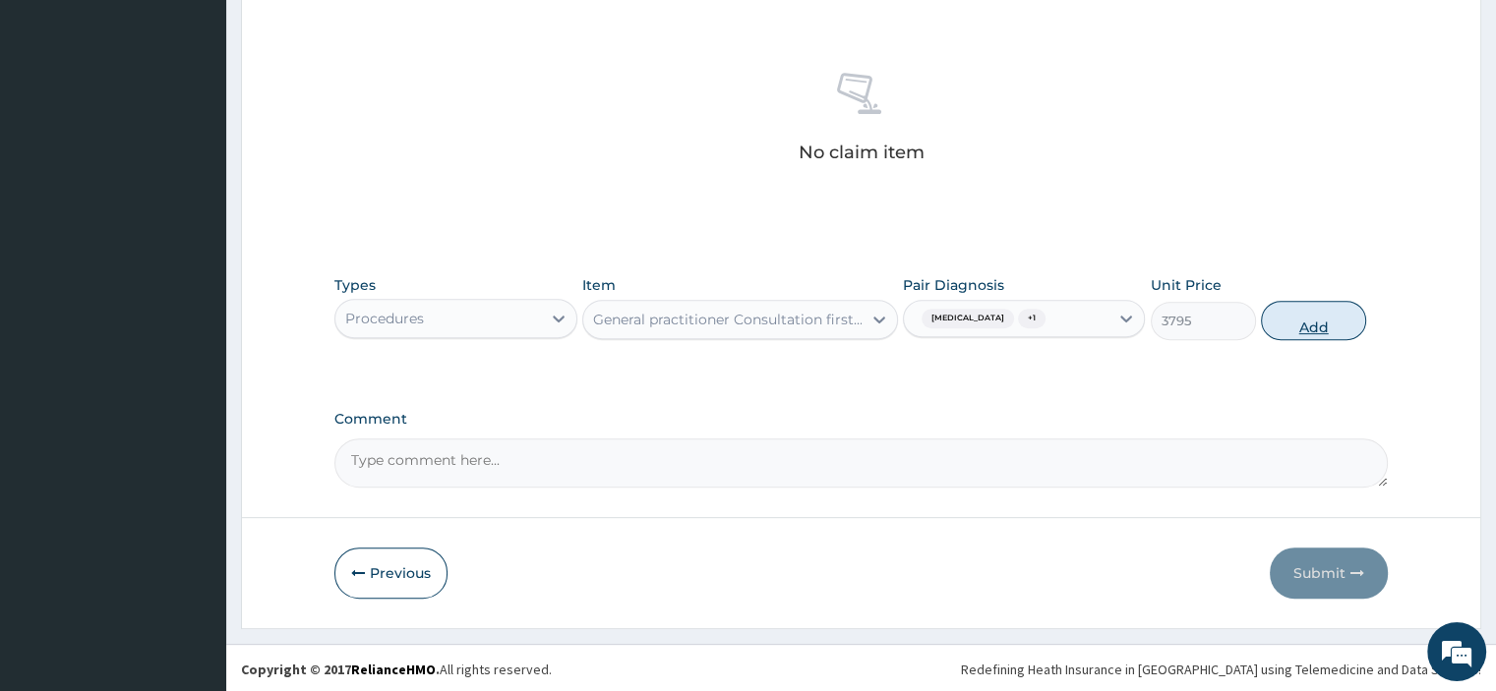
click at [1301, 329] on button "Add" at bounding box center [1313, 320] width 105 height 39
type input "0"
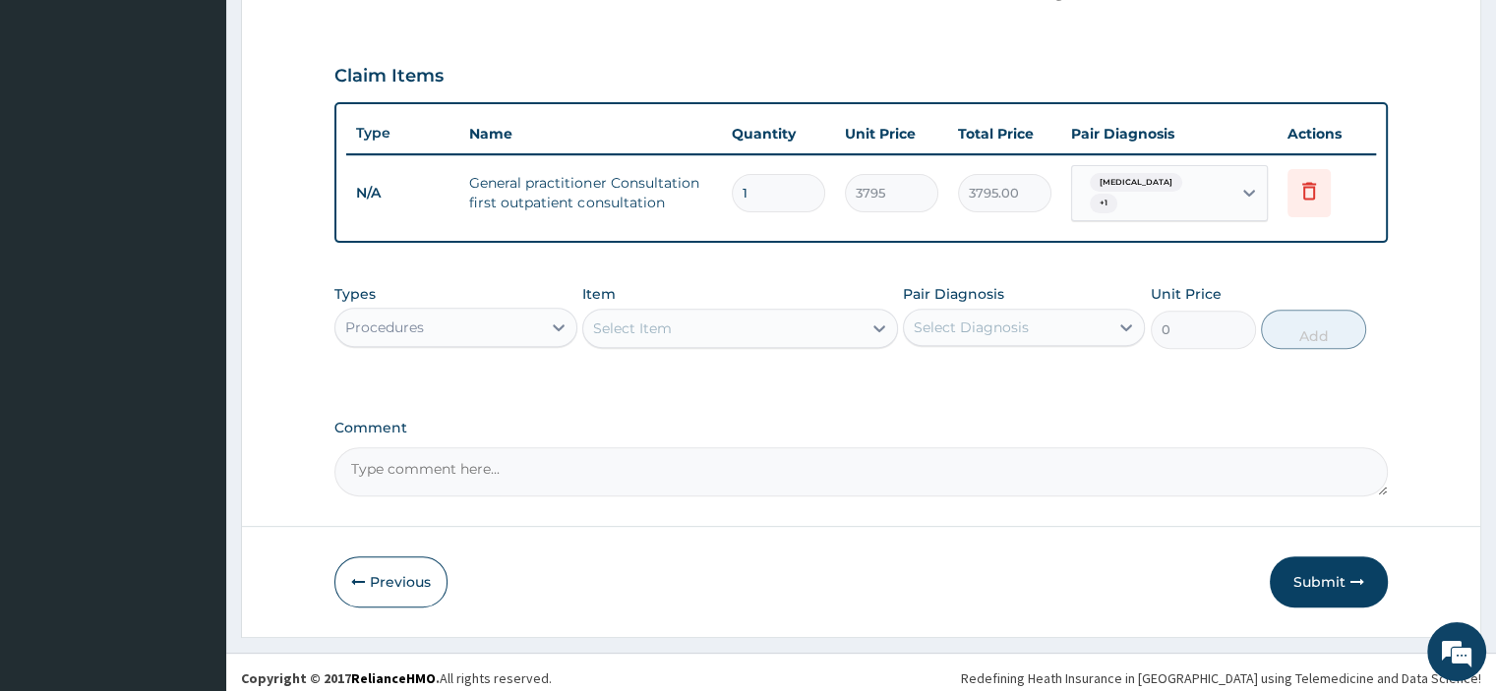
click at [679, 313] on div "Select Item" at bounding box center [722, 328] width 278 height 31
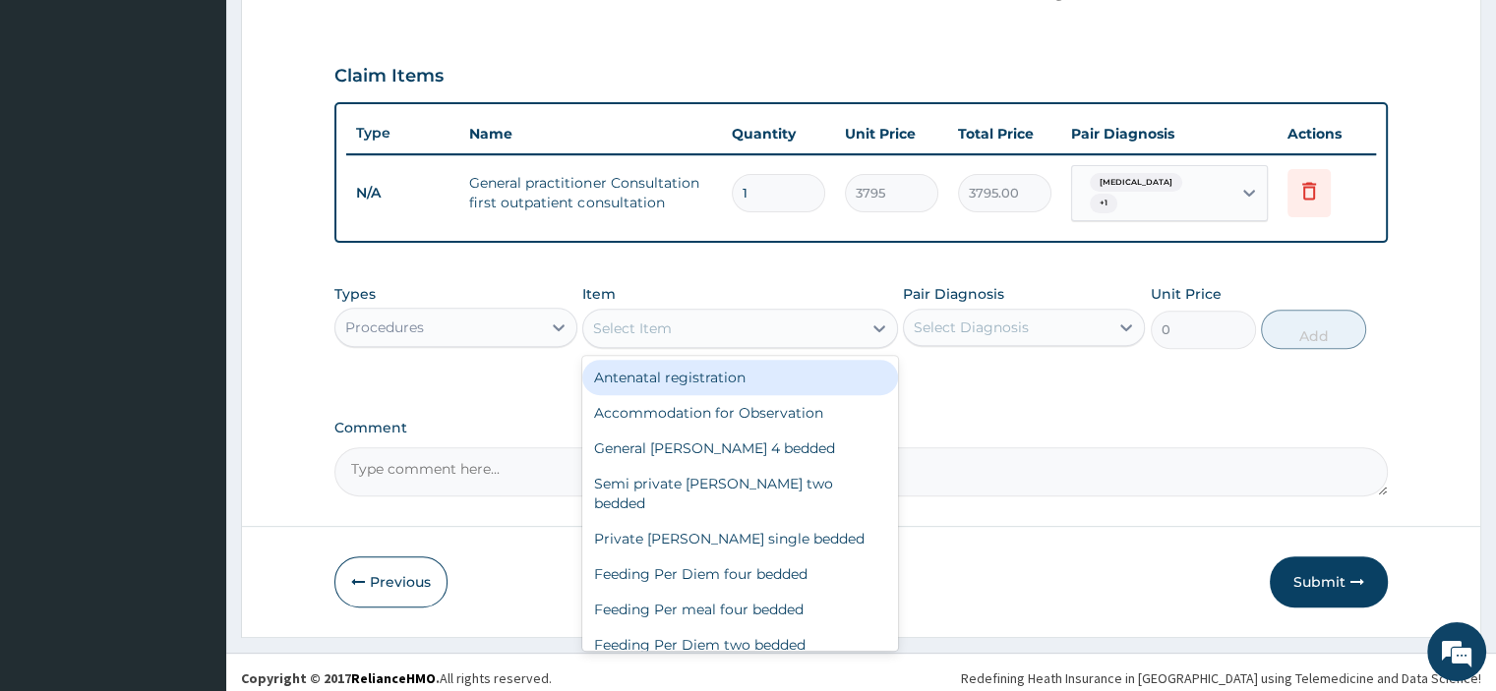
click at [671, 320] on div "Select Item" at bounding box center [722, 328] width 278 height 31
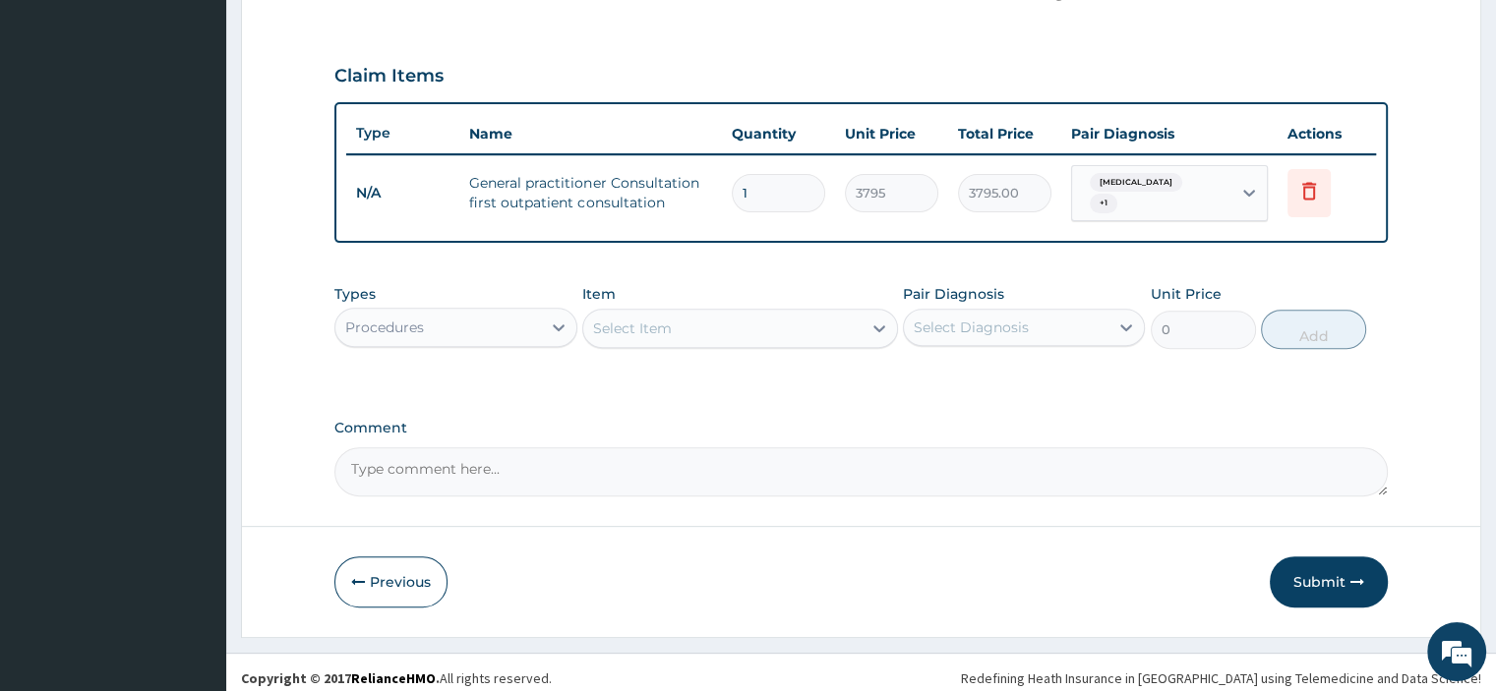
click at [705, 320] on div "Select Item" at bounding box center [722, 328] width 278 height 31
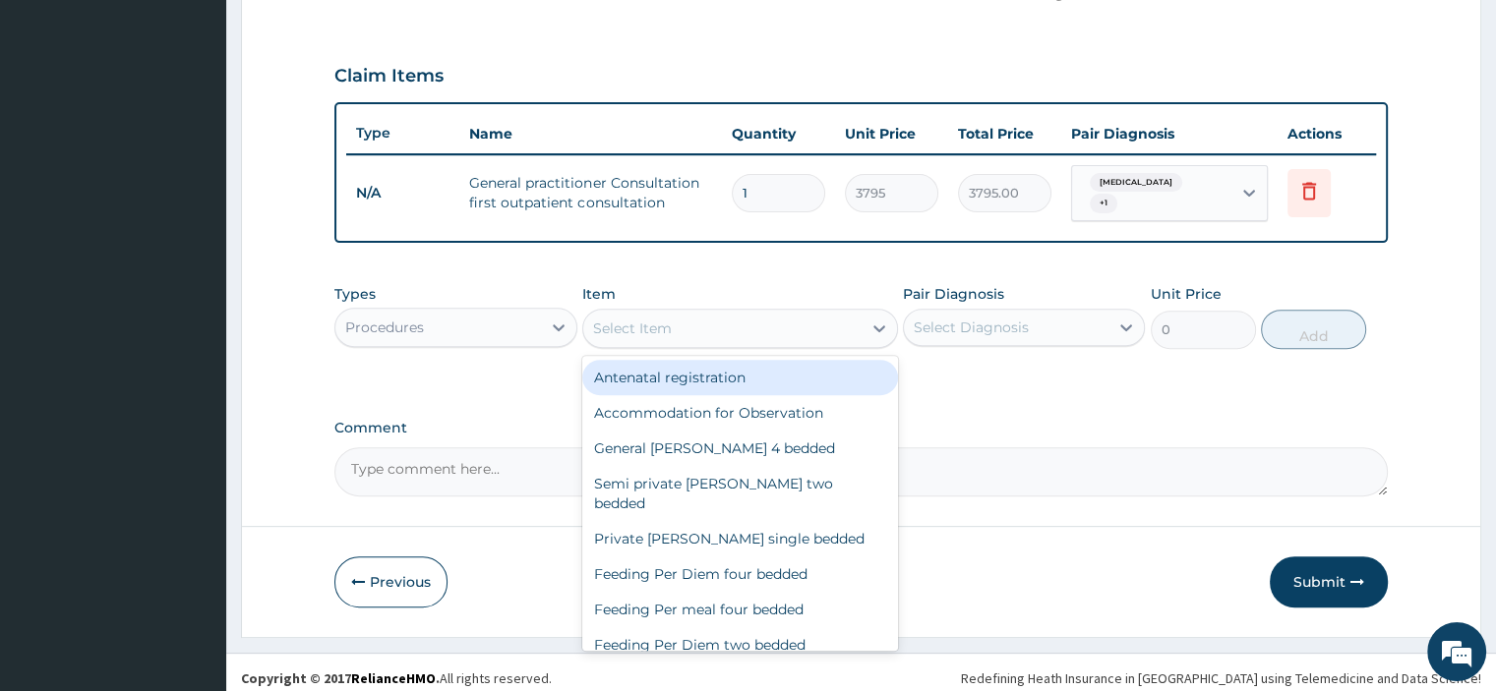
click at [705, 320] on div "Select Item" at bounding box center [722, 328] width 278 height 31
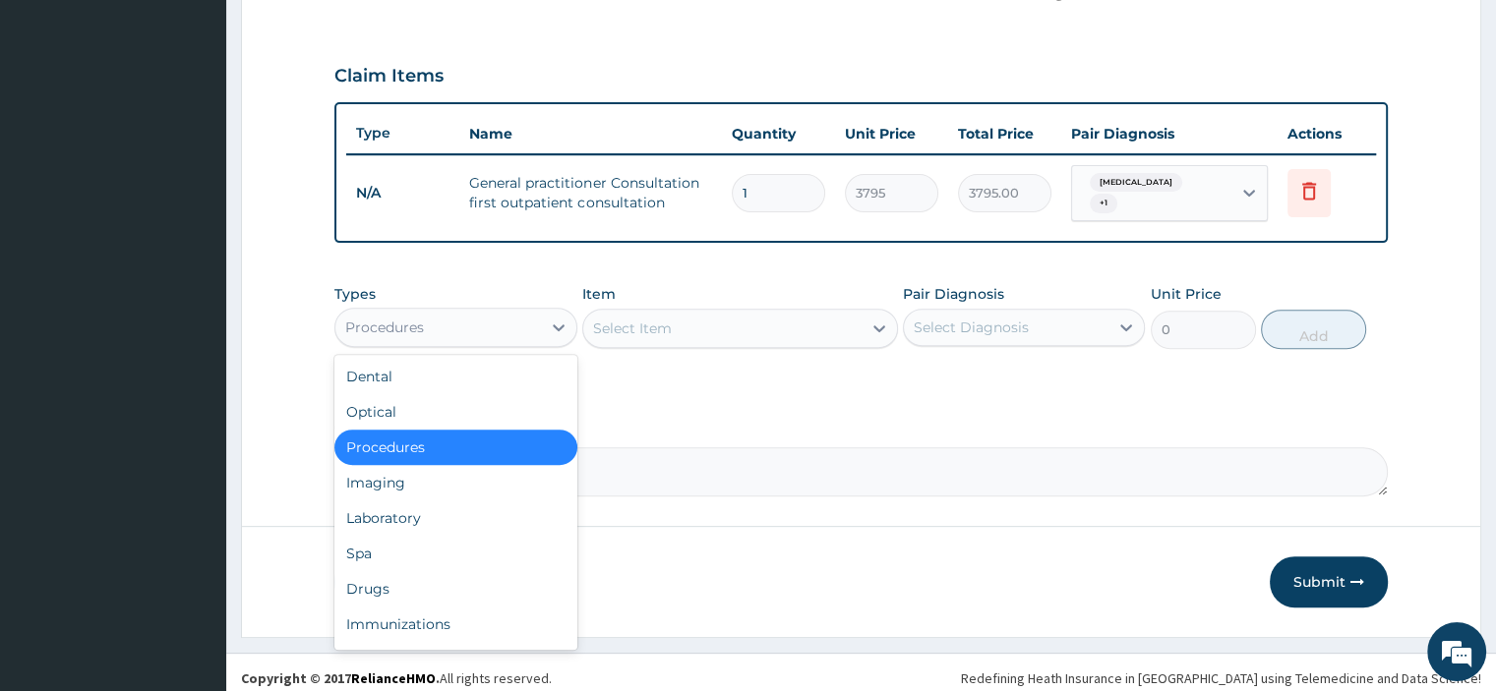
click at [449, 326] on div "Procedures" at bounding box center [437, 327] width 205 height 31
click at [429, 515] on div "Laboratory" at bounding box center [455, 518] width 242 height 35
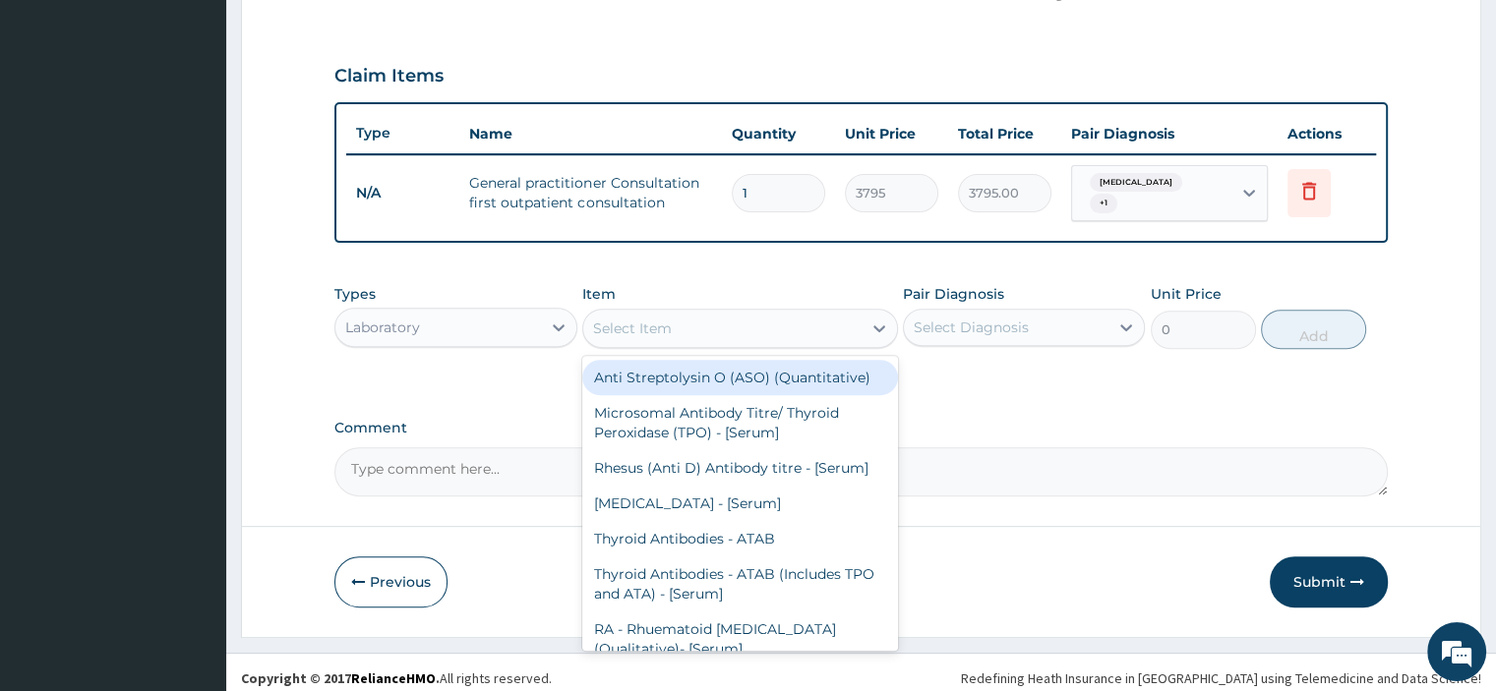
click at [755, 329] on div "Select Item" at bounding box center [722, 328] width 278 height 31
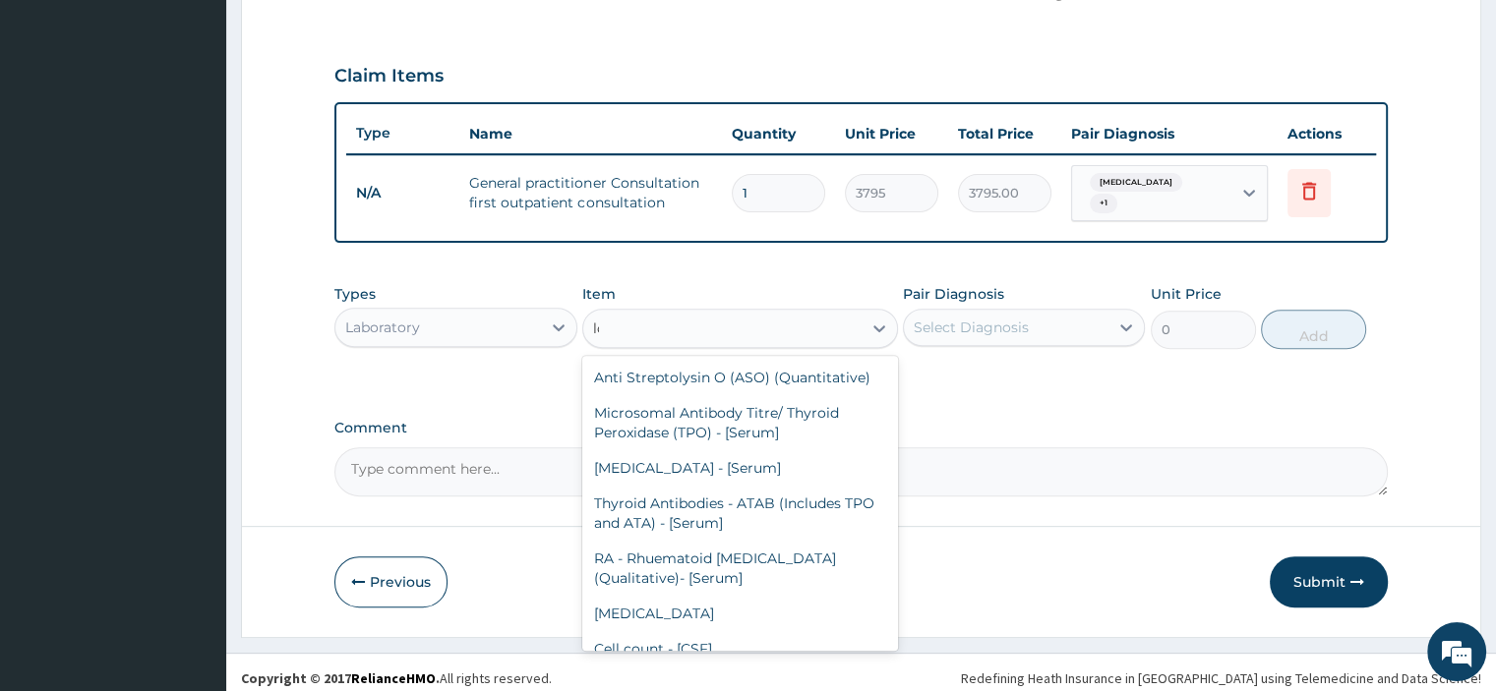
type input "l"
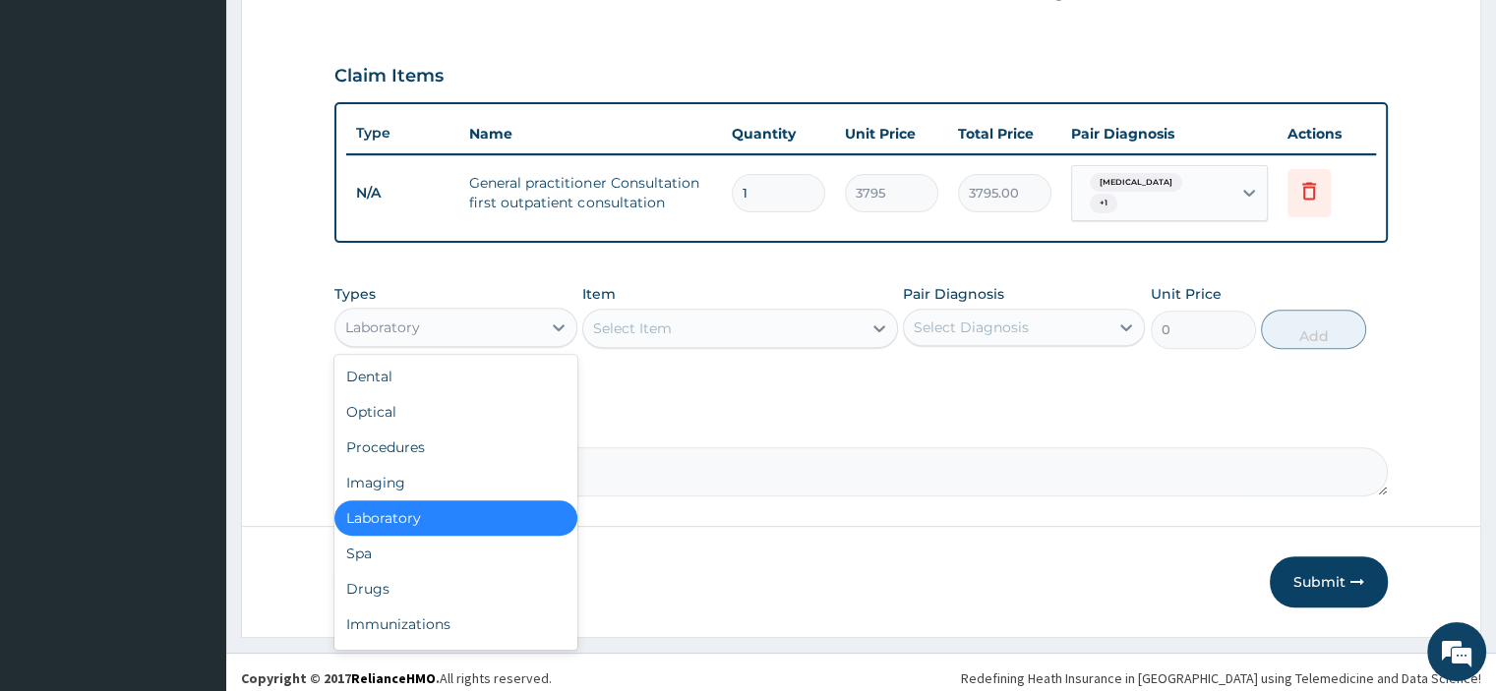
click at [496, 312] on div "Laboratory" at bounding box center [437, 327] width 205 height 31
click at [399, 573] on div "Drugs" at bounding box center [455, 588] width 242 height 35
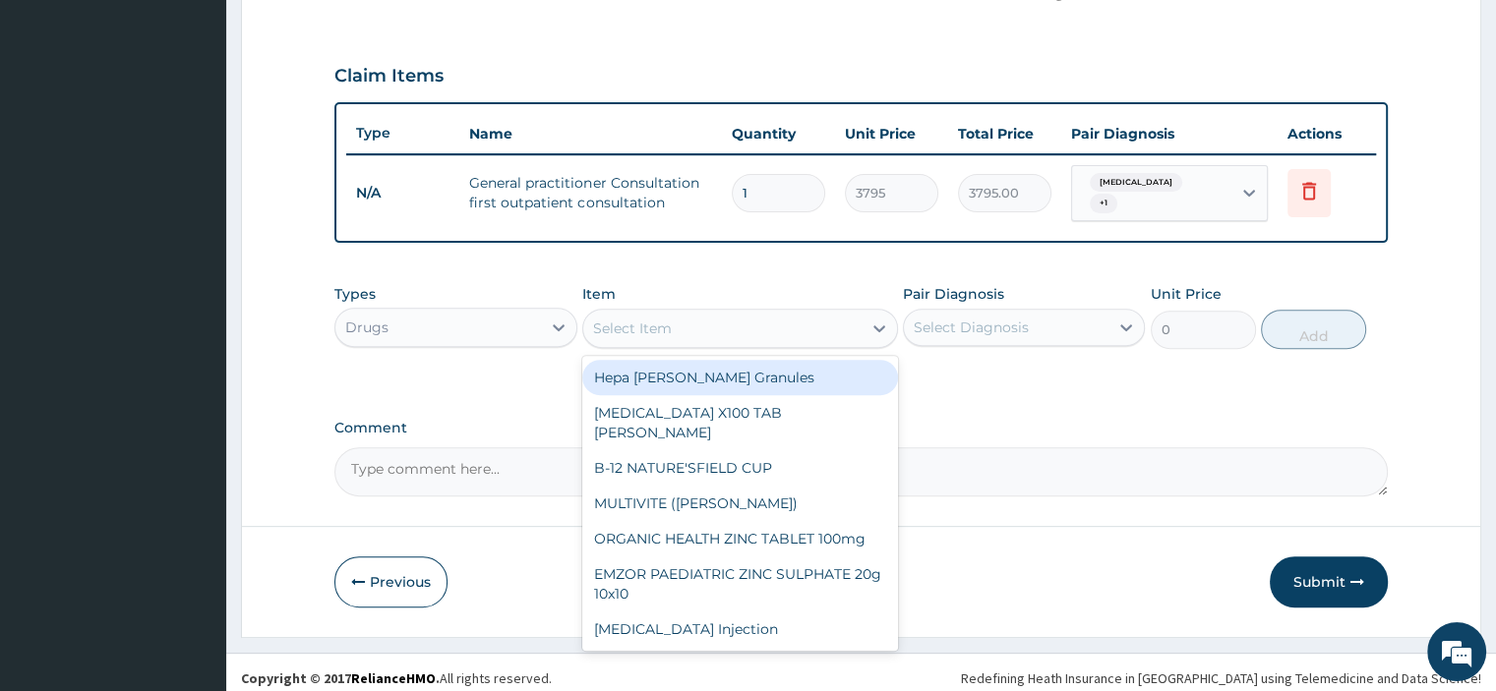
click at [680, 319] on div "Select Item" at bounding box center [722, 328] width 278 height 31
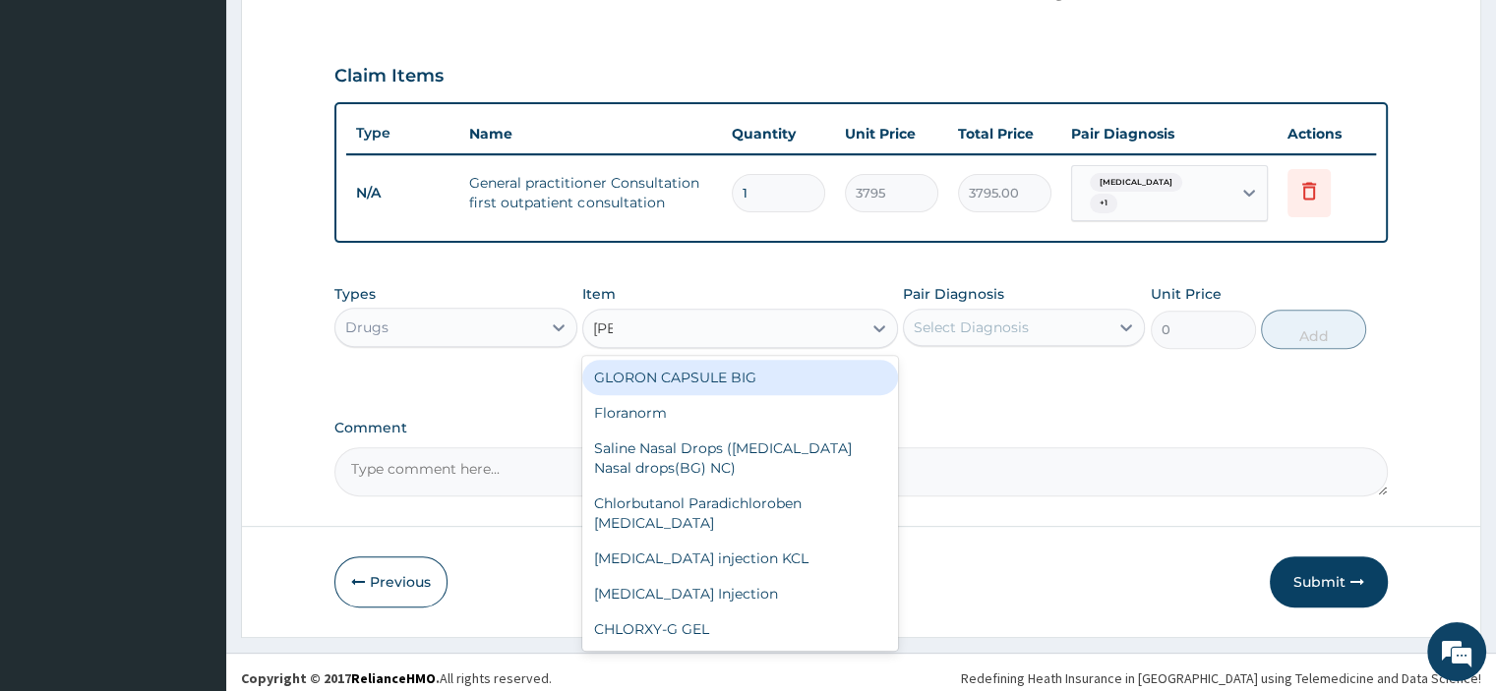
type input "lorat"
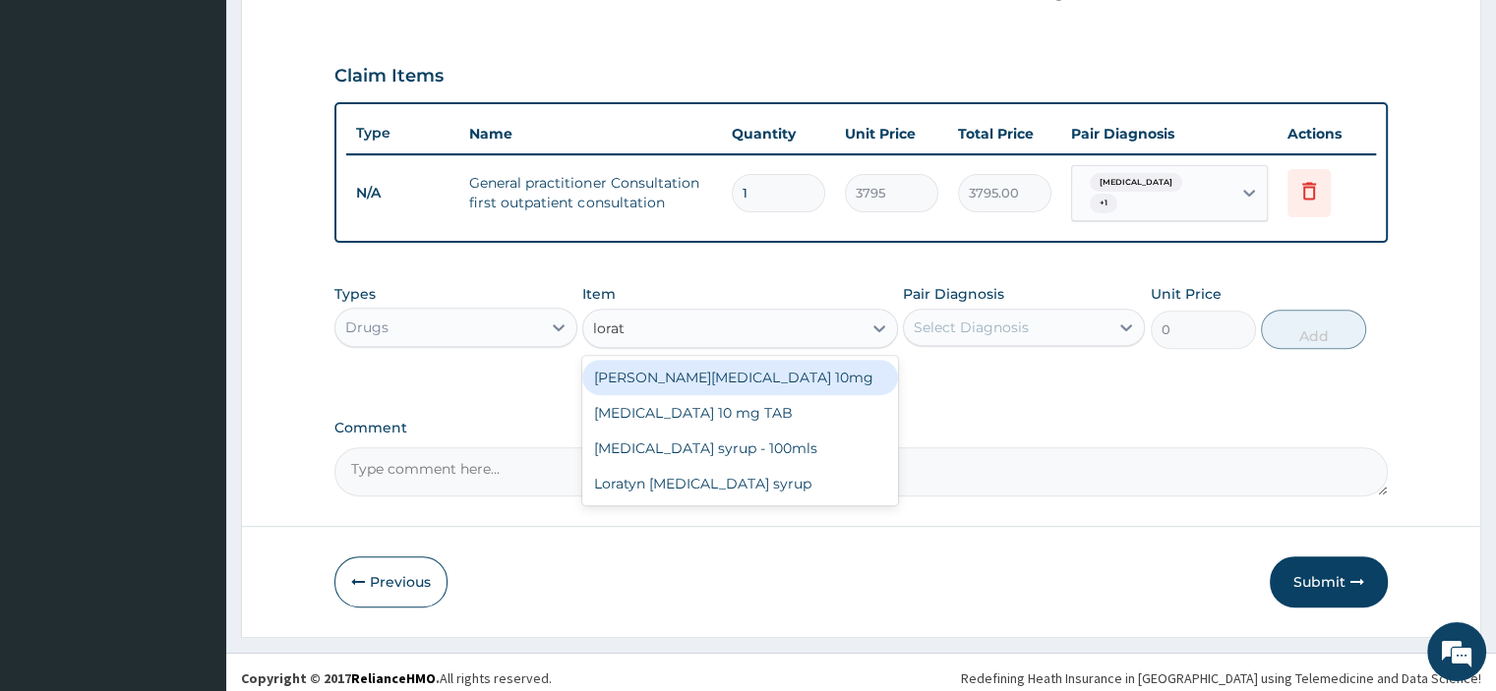
click at [710, 374] on div "Loratyn Loratadine 10mg" at bounding box center [740, 377] width 316 height 35
type input "94.875"
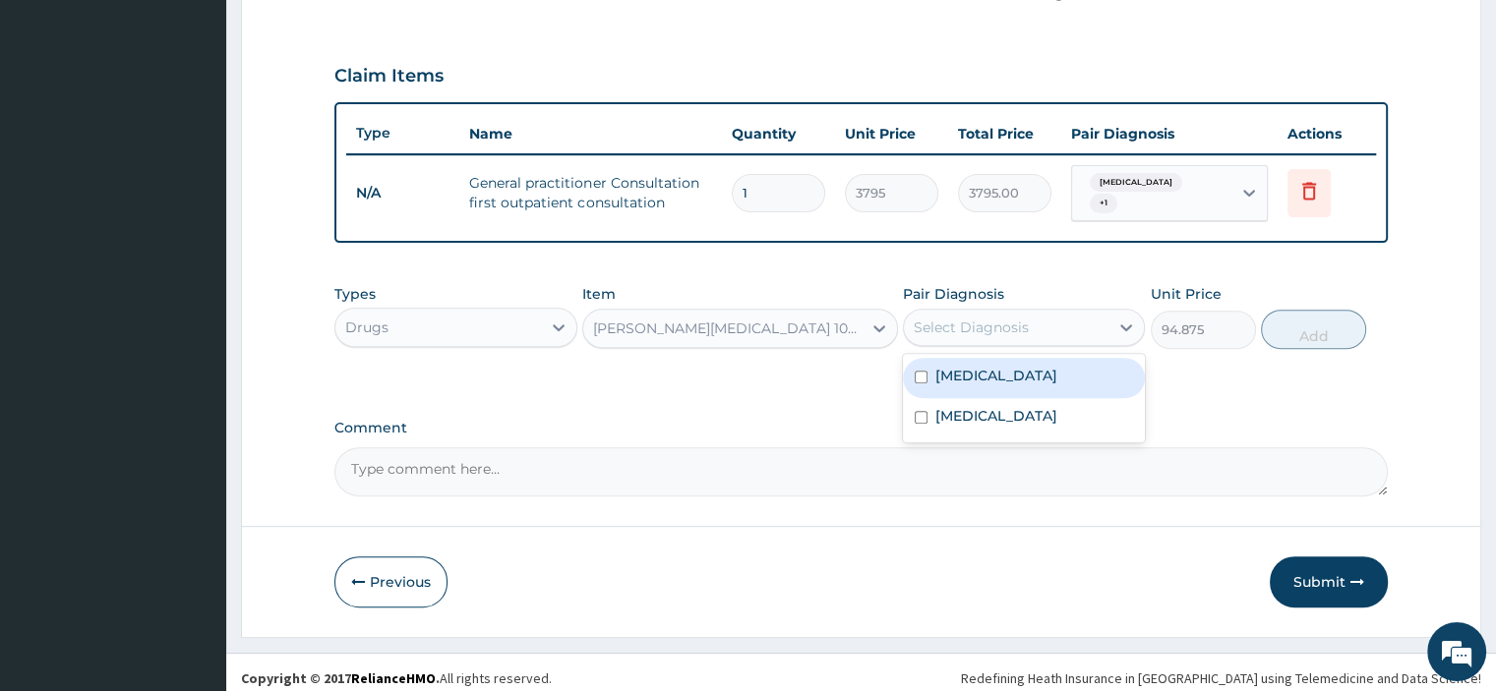
click at [997, 333] on div "Select Diagnosis" at bounding box center [1024, 327] width 242 height 37
click at [985, 376] on div "Rhinosinusitis" at bounding box center [1024, 378] width 242 height 40
checkbox input "true"
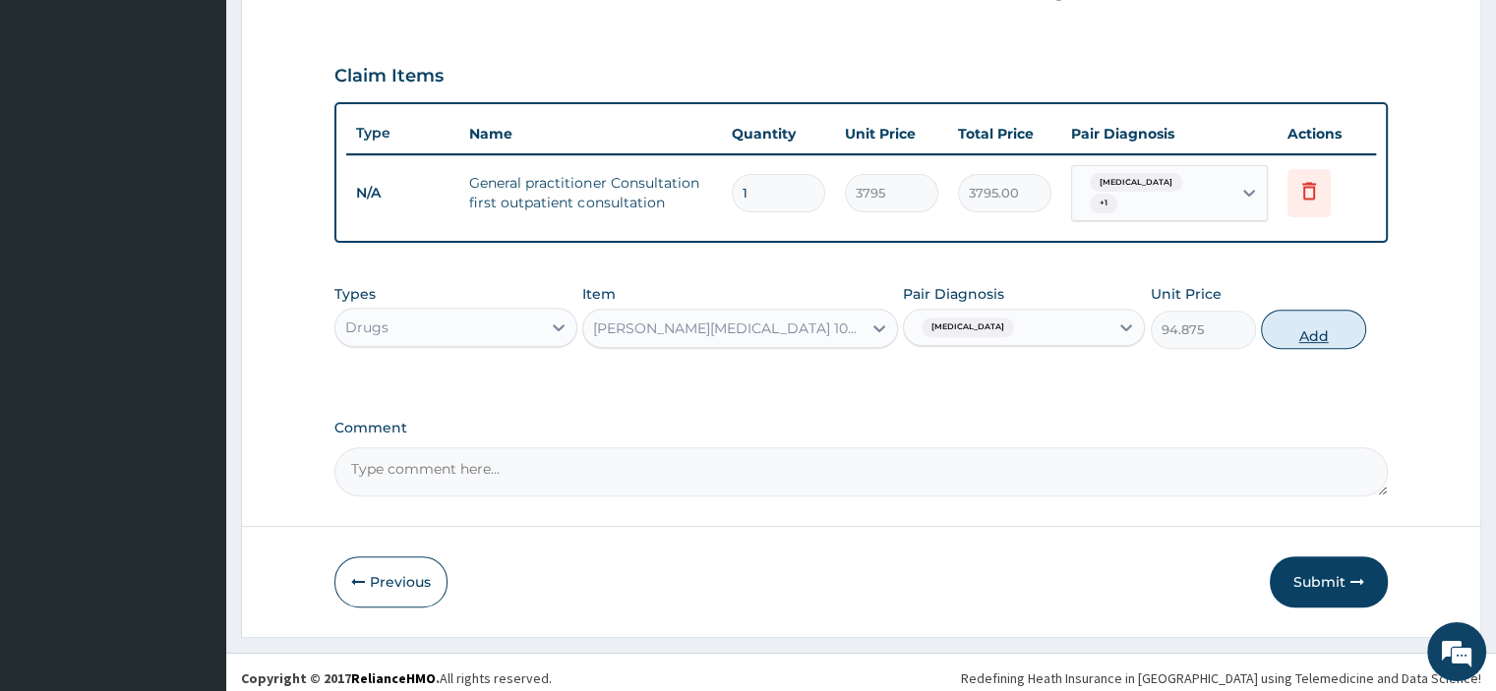
click at [1312, 319] on button "Add" at bounding box center [1313, 329] width 105 height 39
type input "0"
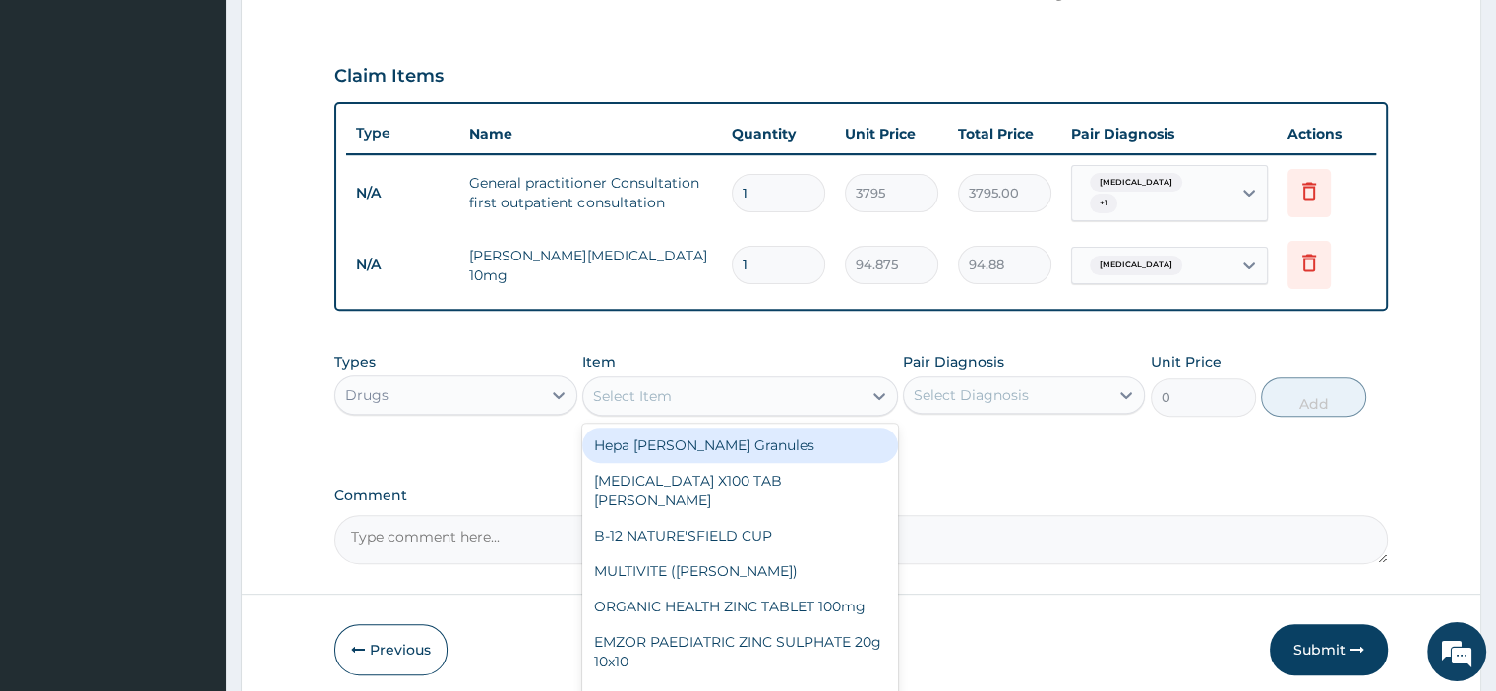
click at [759, 389] on div "Select Item" at bounding box center [722, 396] width 278 height 31
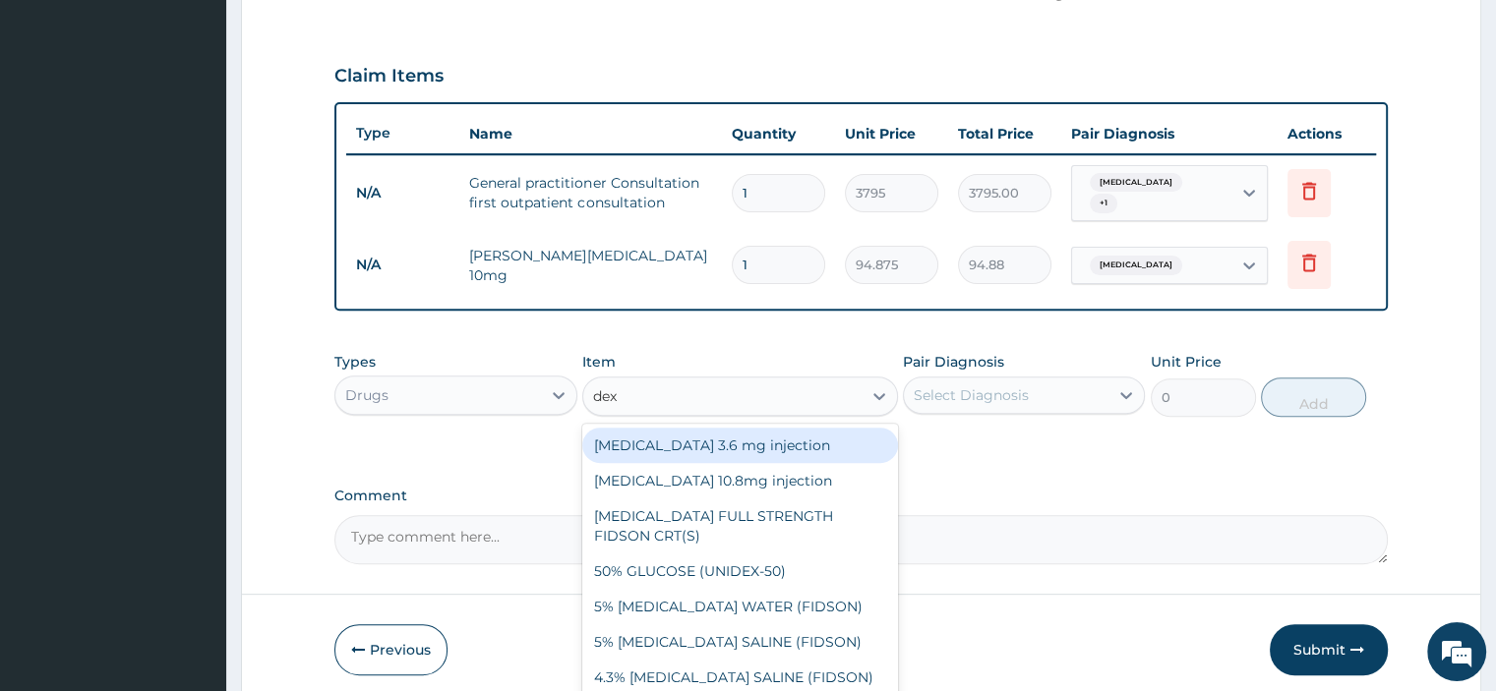
type input "dexa"
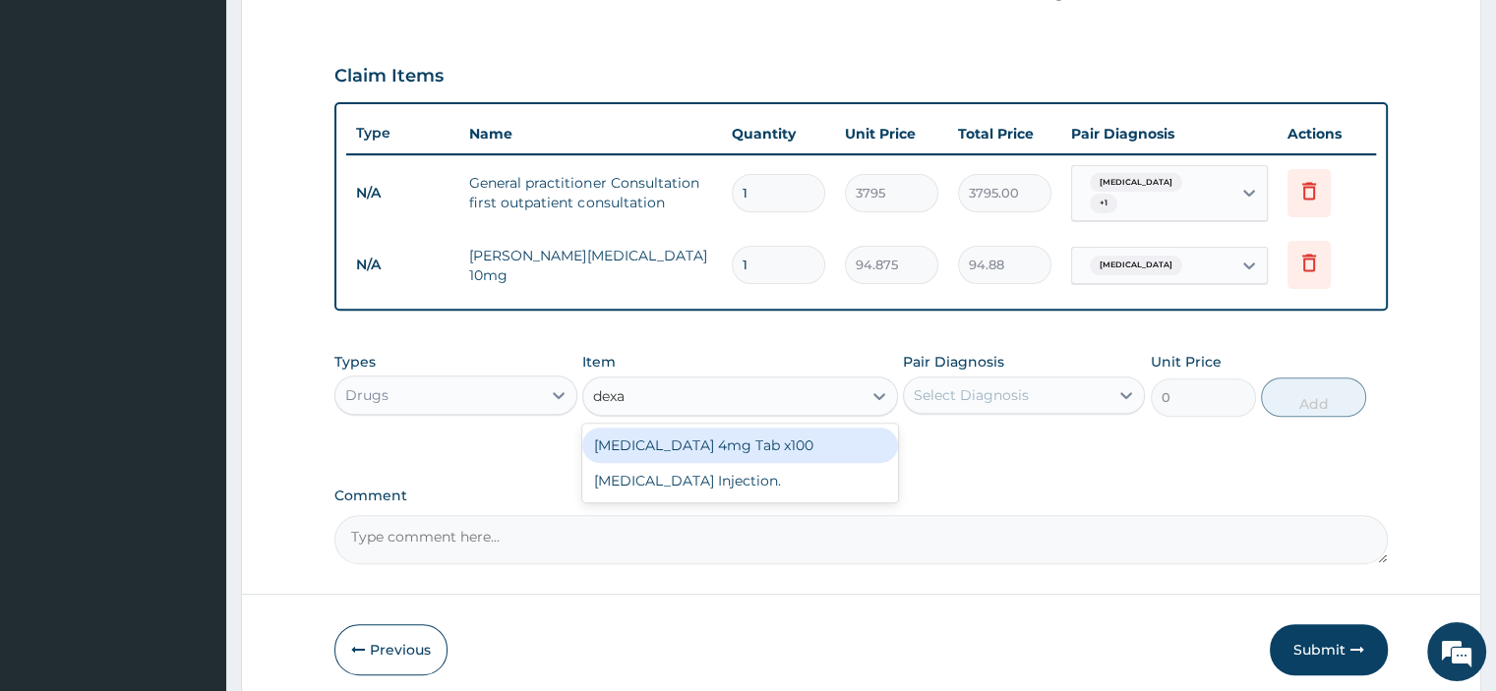
click at [704, 435] on div "Dexamethasone 4mg Tab x100" at bounding box center [740, 445] width 316 height 35
type input "44.275"
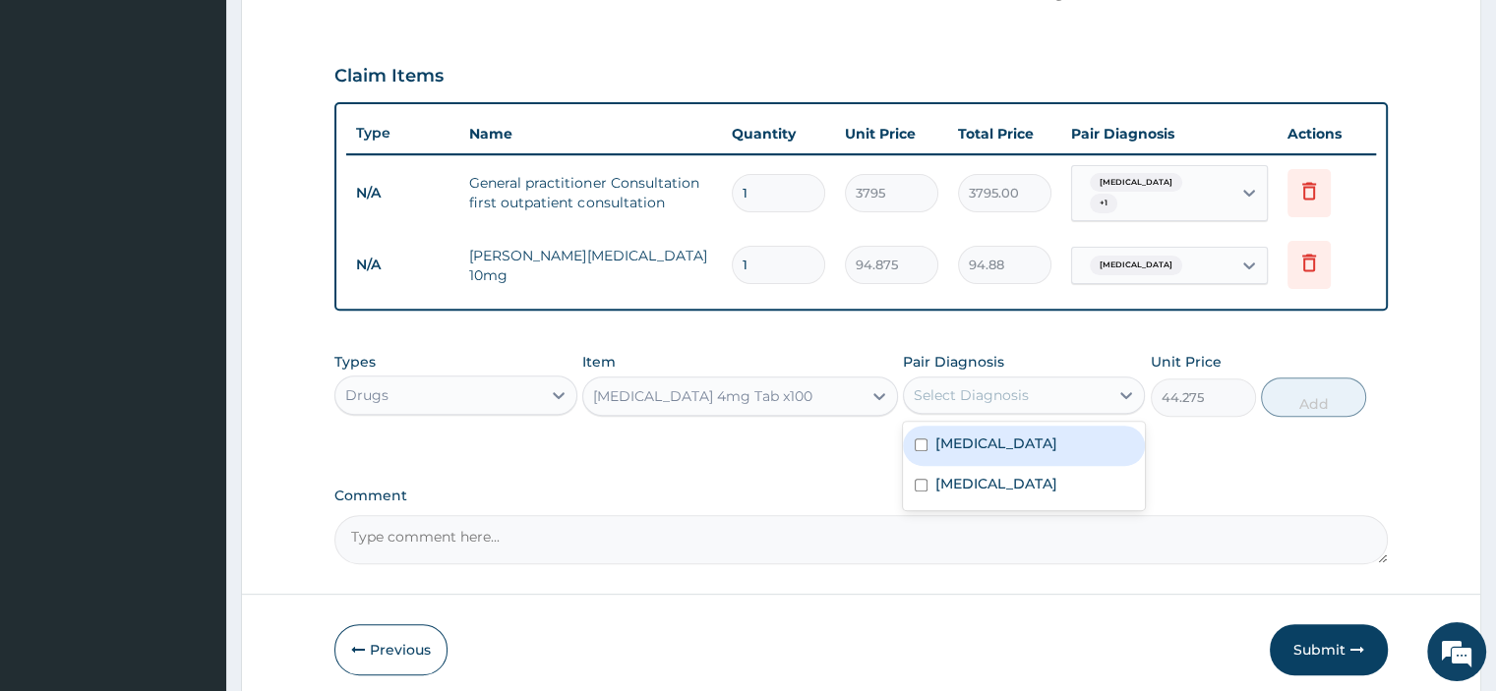
click at [973, 392] on div "Select Diagnosis" at bounding box center [971, 396] width 115 height 20
click at [960, 442] on div "Rhinosinusitis" at bounding box center [1024, 446] width 242 height 40
checkbox input "true"
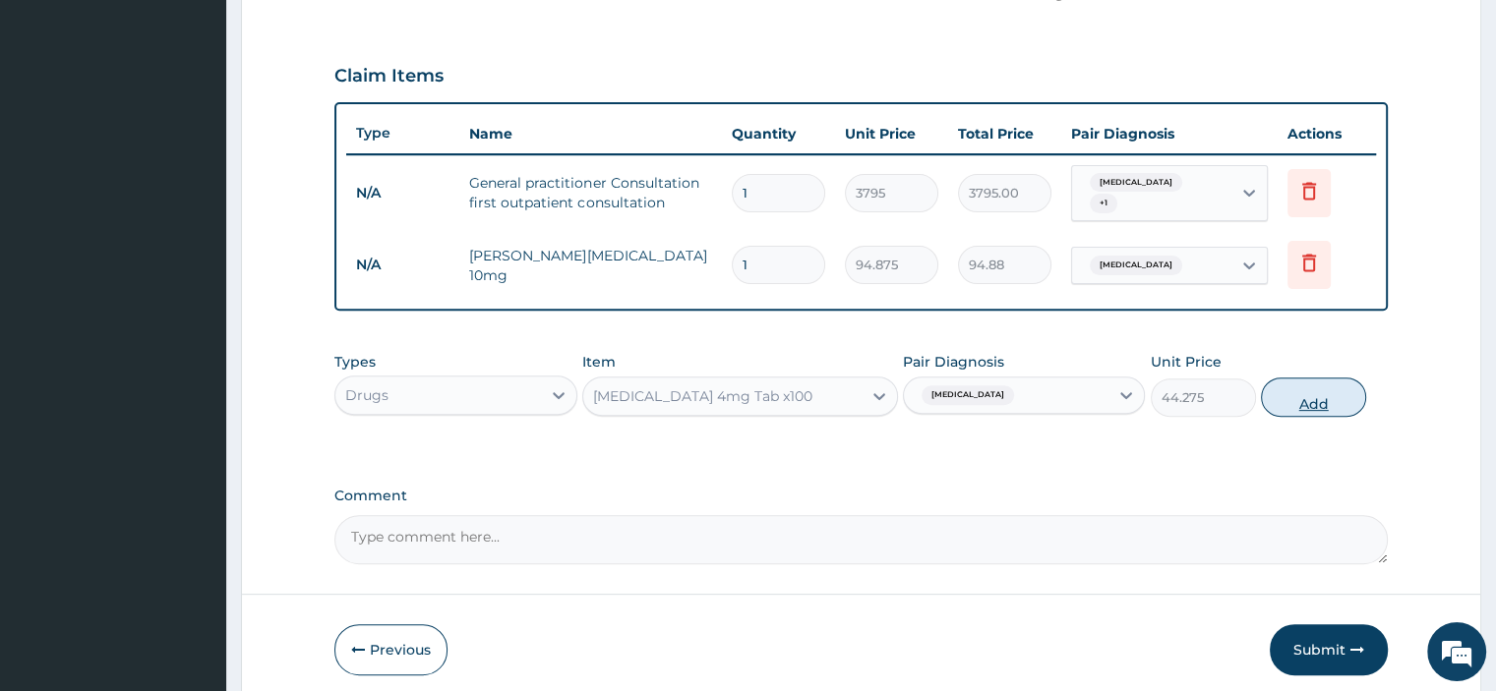
click at [1344, 380] on button "Add" at bounding box center [1313, 397] width 105 height 39
type input "0"
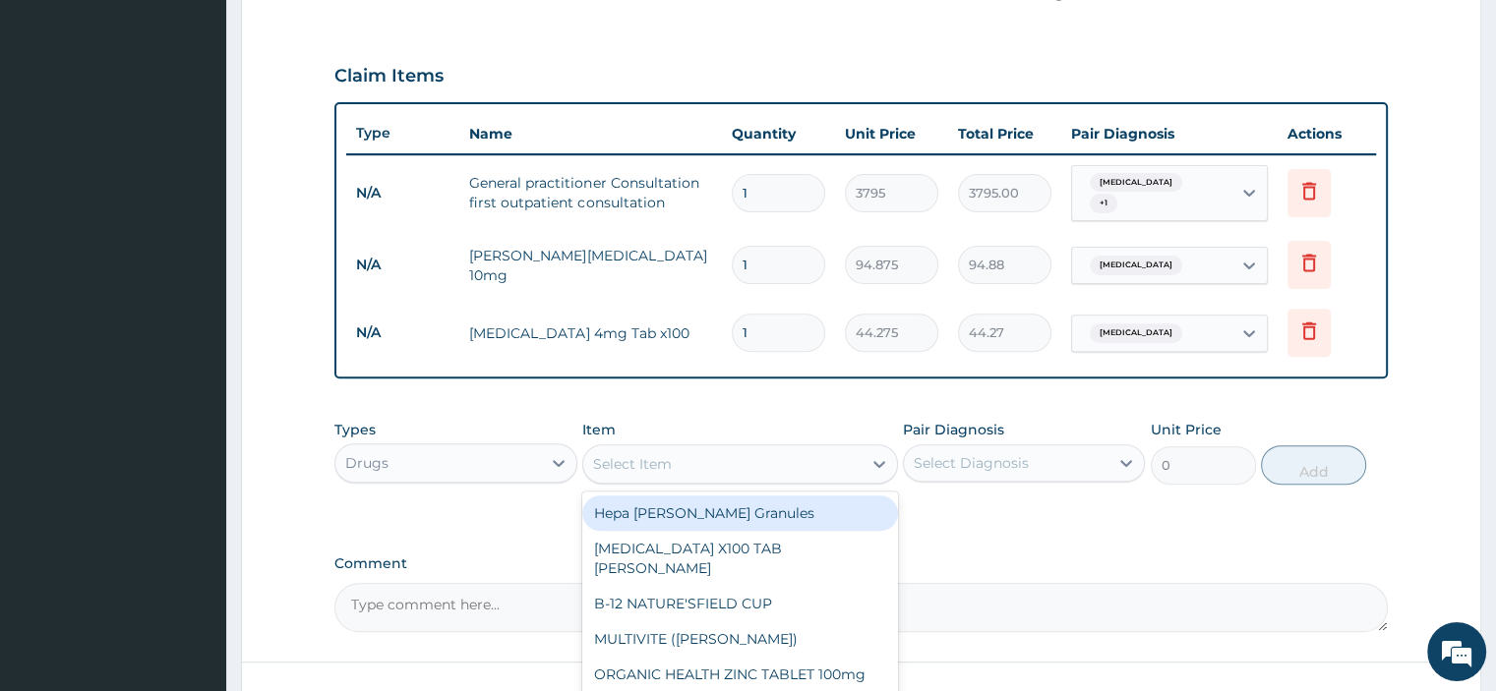
click at [810, 456] on div "Select Item" at bounding box center [722, 464] width 278 height 31
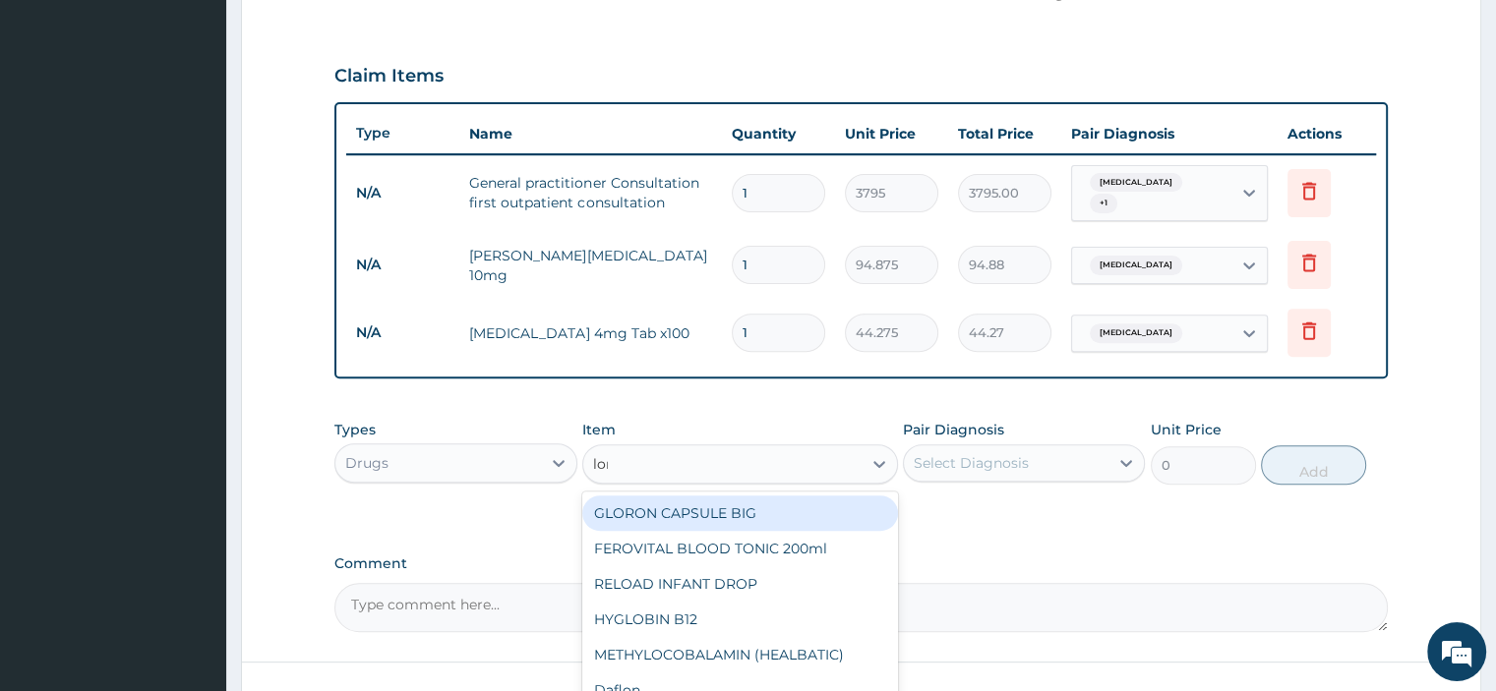
type input "lona"
click at [683, 508] on div "LONART X6" at bounding box center [740, 513] width 316 height 35
type input "506"
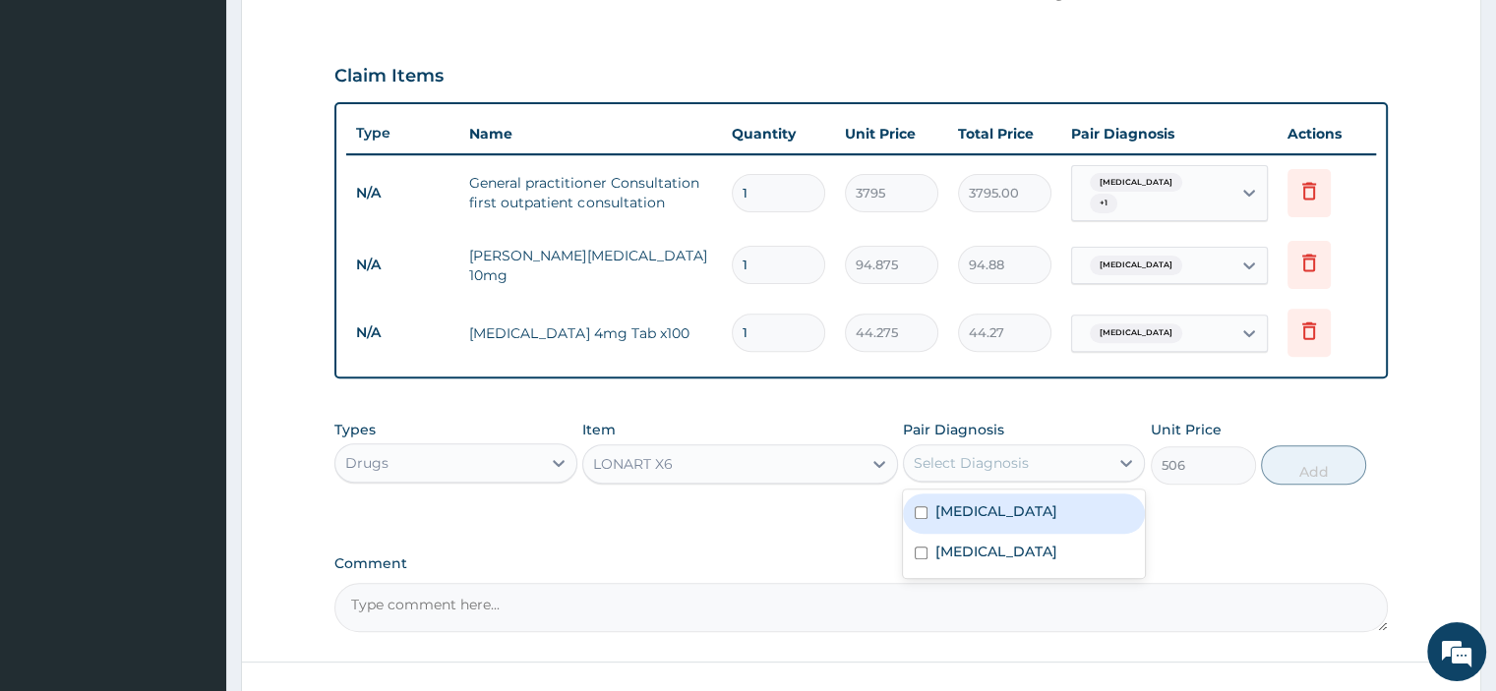
click at [952, 455] on div "Select Diagnosis" at bounding box center [971, 463] width 115 height 20
click at [949, 510] on div "Rhinosinusitis" at bounding box center [1024, 514] width 242 height 40
checkbox input "true"
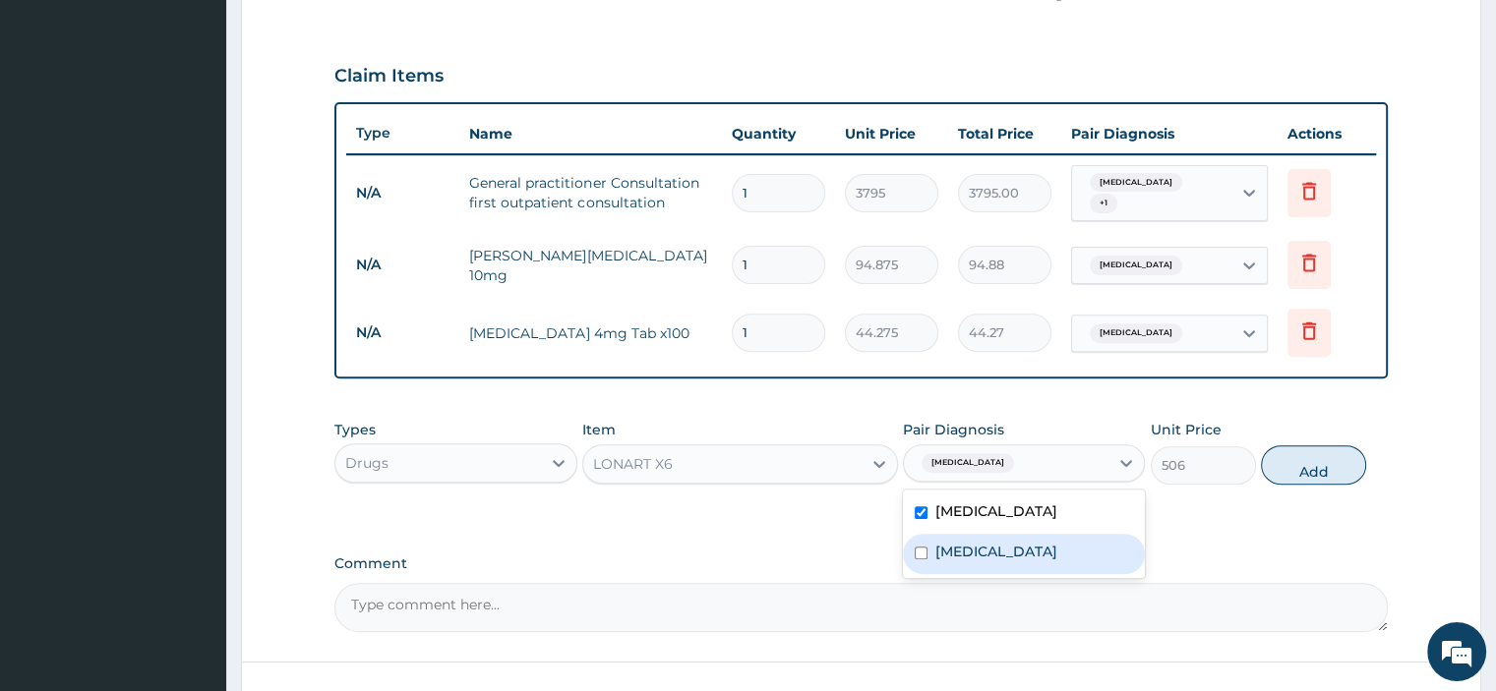
click at [946, 542] on label "Malaria" at bounding box center [996, 552] width 122 height 20
checkbox input "true"
click at [995, 494] on div "Rhinosinusitis" at bounding box center [1024, 514] width 242 height 40
checkbox input "false"
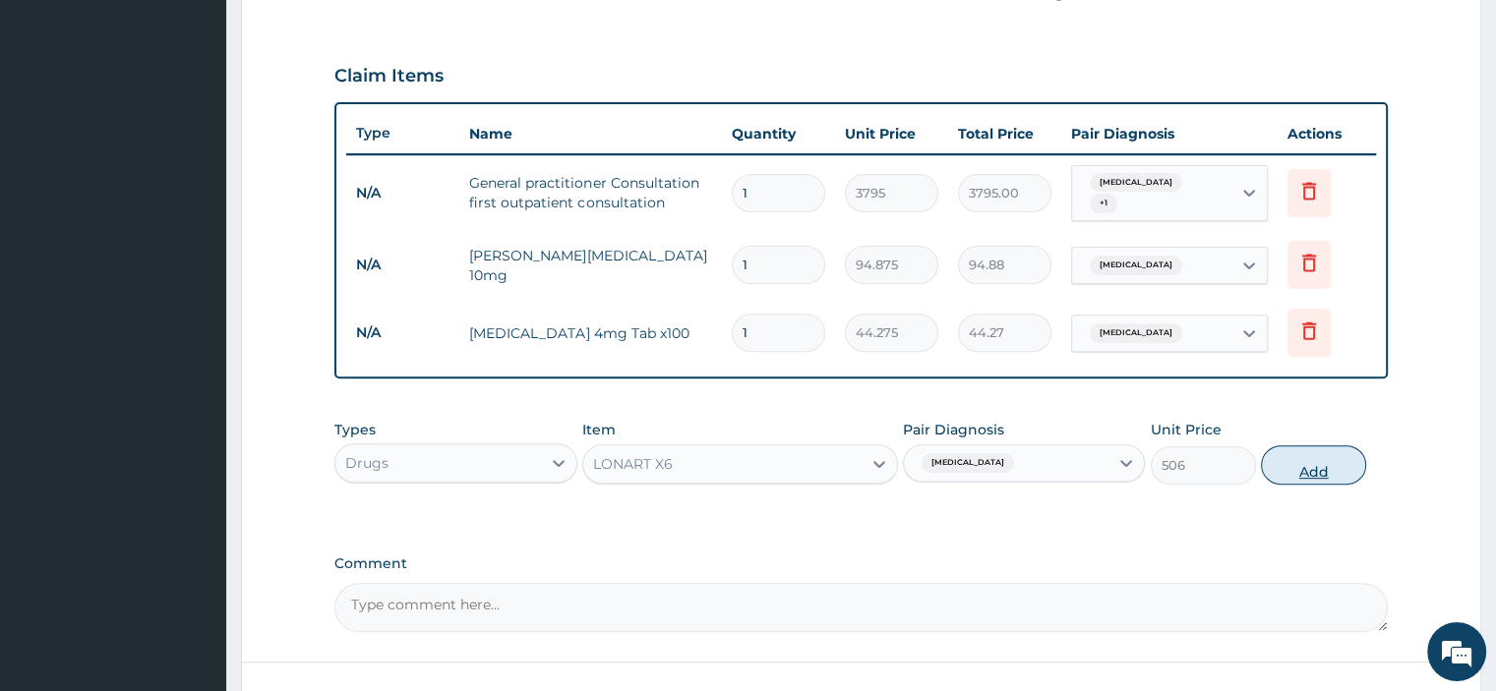
click at [1298, 459] on button "Add" at bounding box center [1313, 465] width 105 height 39
type input "0"
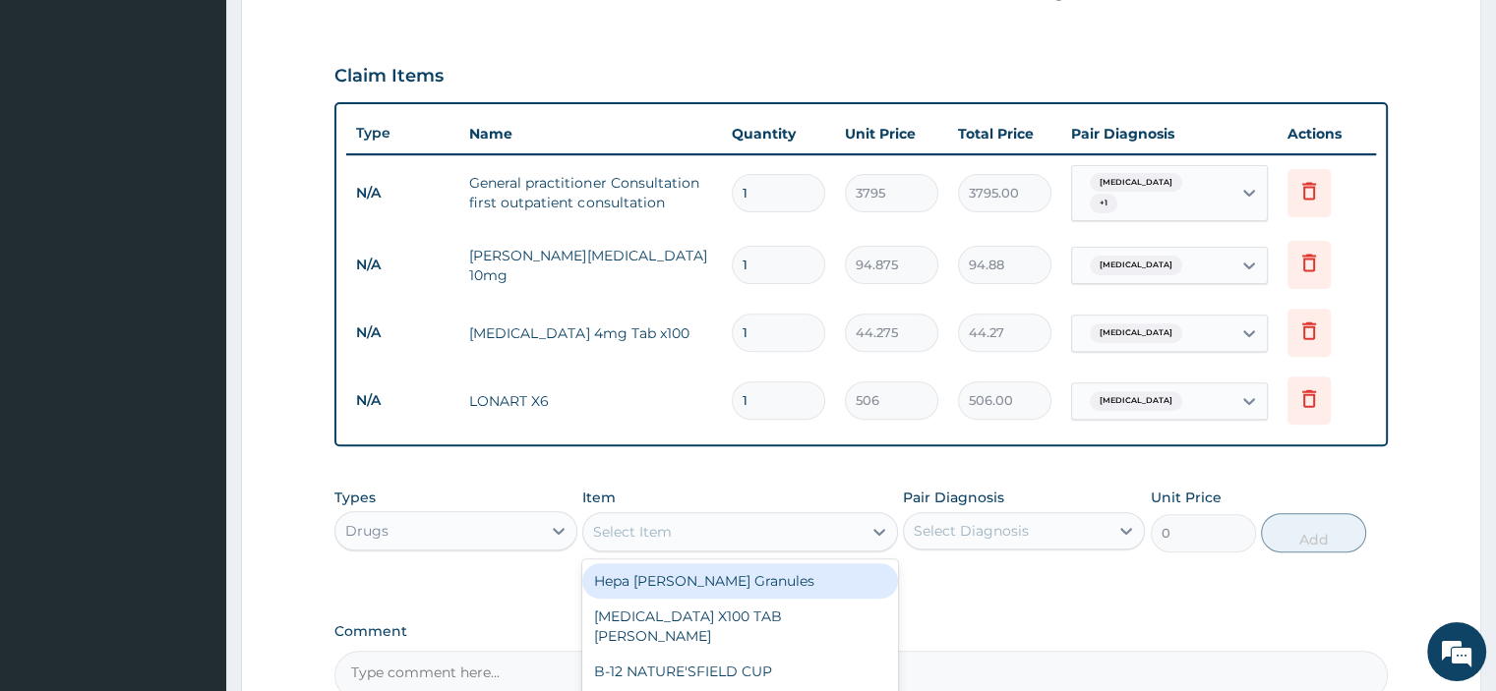
click at [762, 522] on div "Select Item" at bounding box center [722, 531] width 278 height 31
type input "augm"
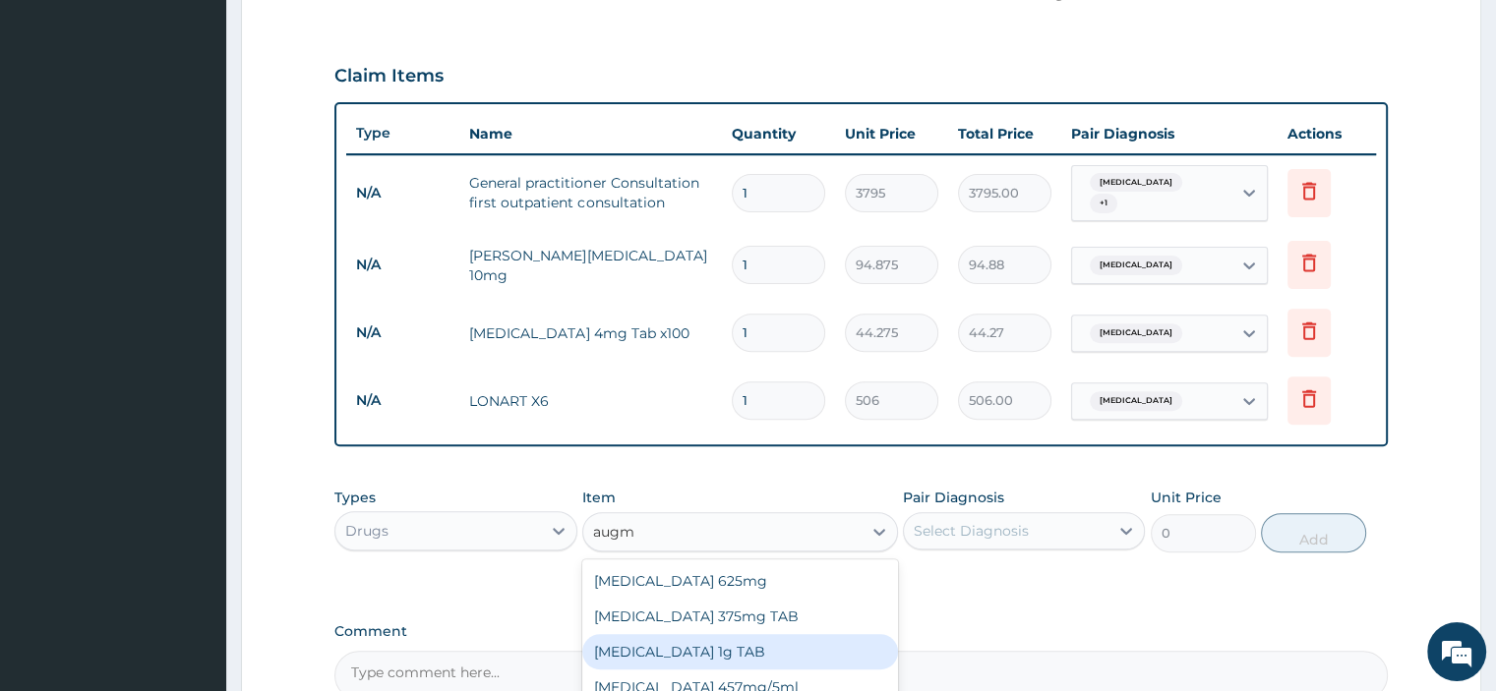
click at [677, 636] on div "AUGMENTIN 1g TAB" at bounding box center [740, 651] width 316 height 35
type input "1581.25"
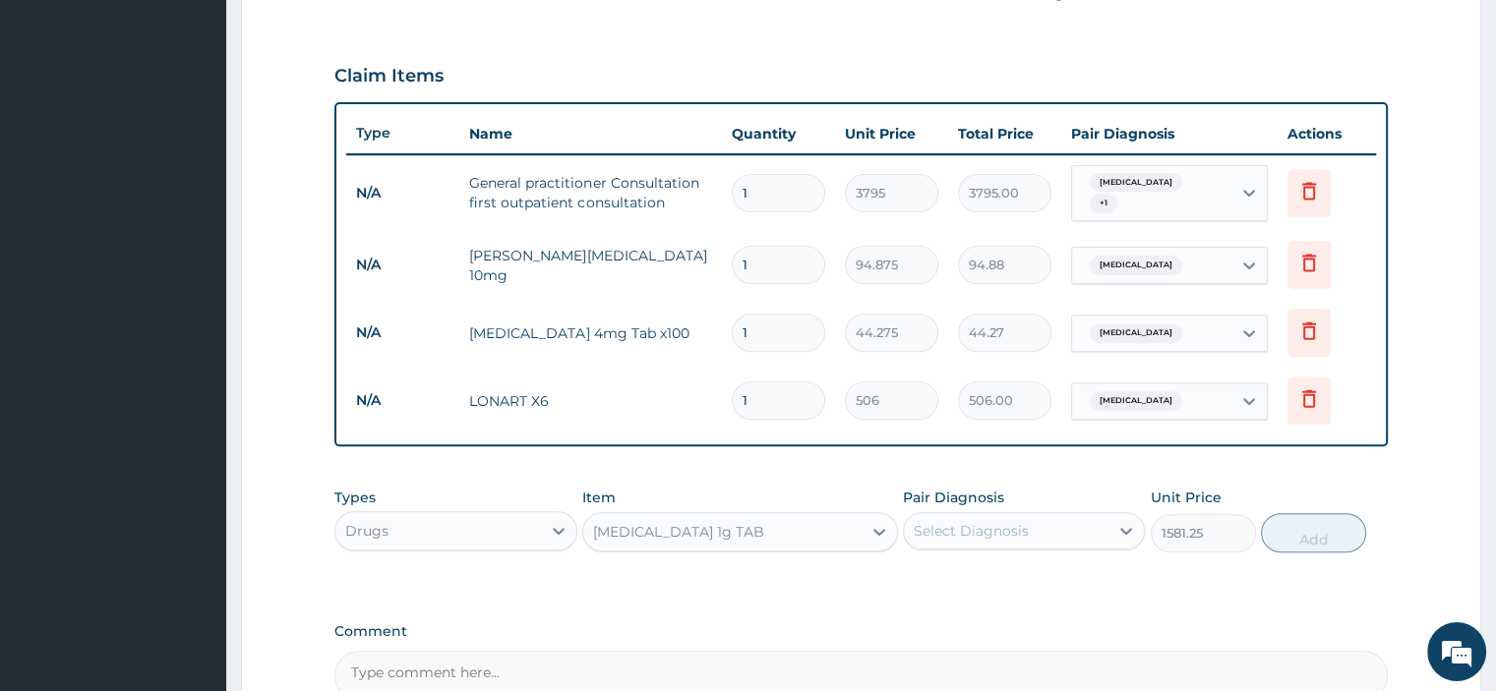
click at [952, 522] on div "Select Diagnosis" at bounding box center [971, 531] width 115 height 20
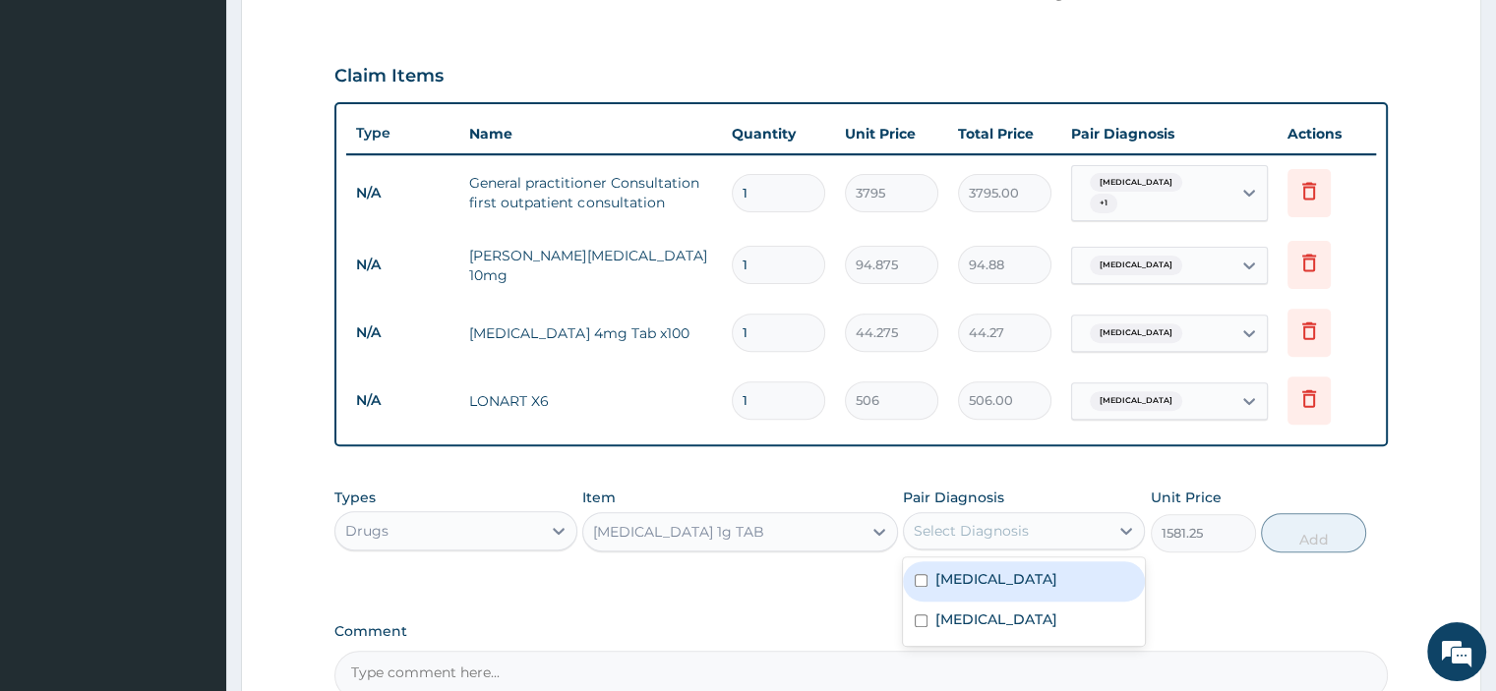
click at [972, 580] on div "Rhinosinusitis" at bounding box center [1024, 582] width 242 height 40
checkbox input "true"
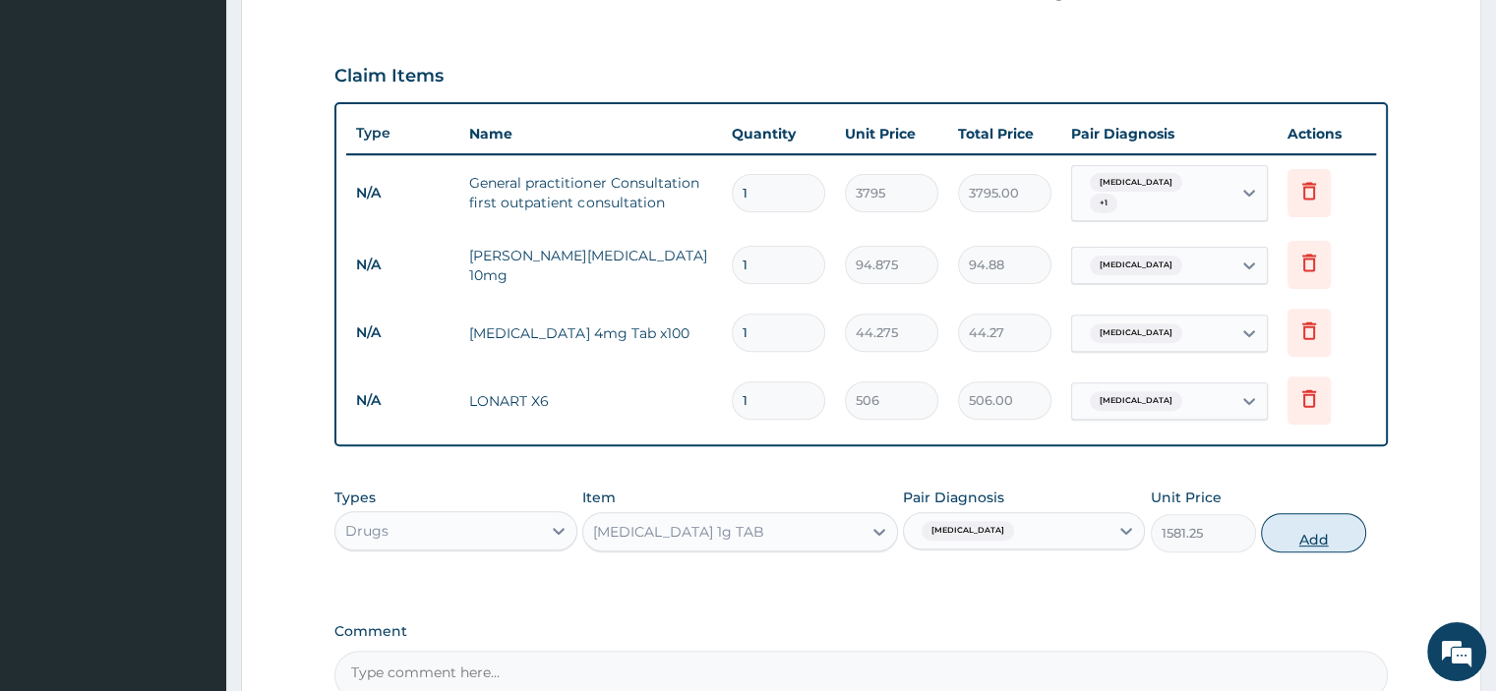
click at [1298, 525] on button "Add" at bounding box center [1313, 532] width 105 height 39
type input "0"
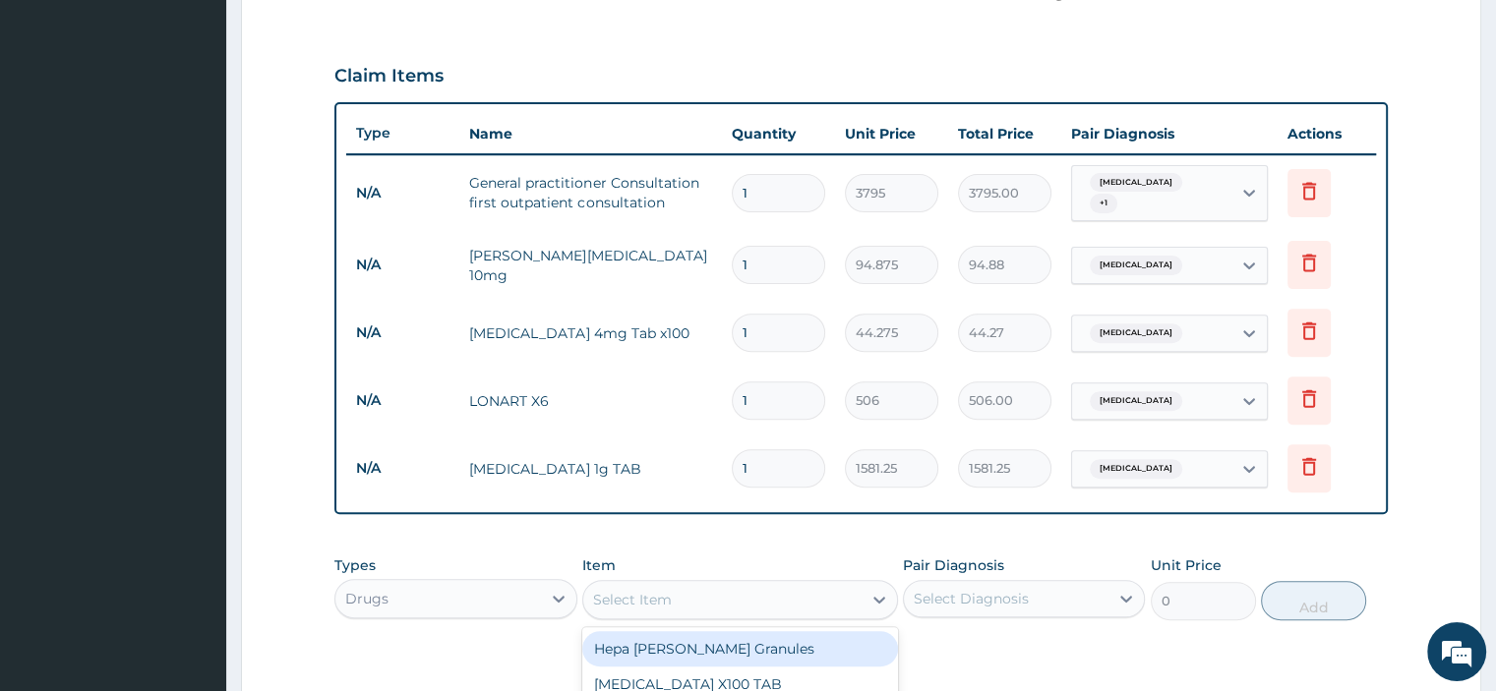
click at [667, 596] on div "Select Item" at bounding box center [632, 600] width 79 height 20
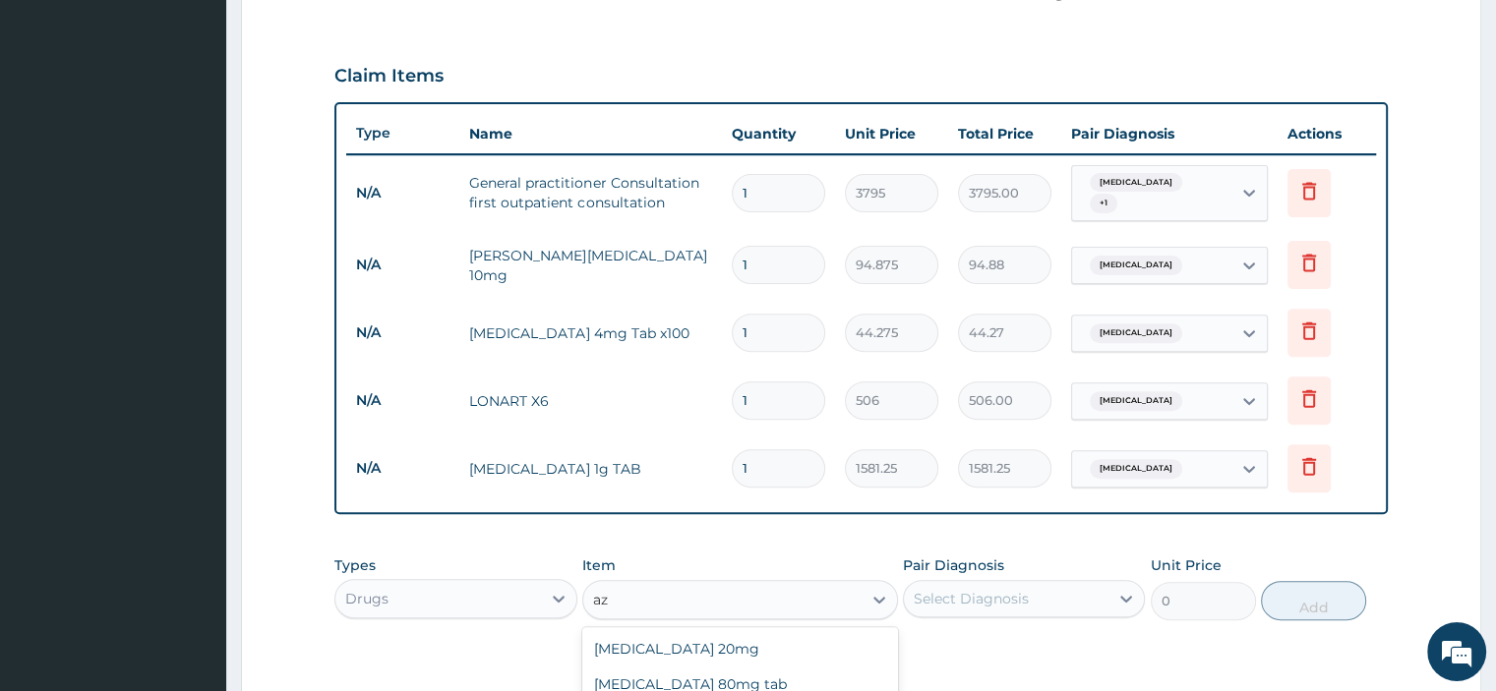
type input "a"
type input "zith"
click at [669, 676] on div "ZITHROMAX CAPS" at bounding box center [740, 684] width 316 height 35
type input "948.75"
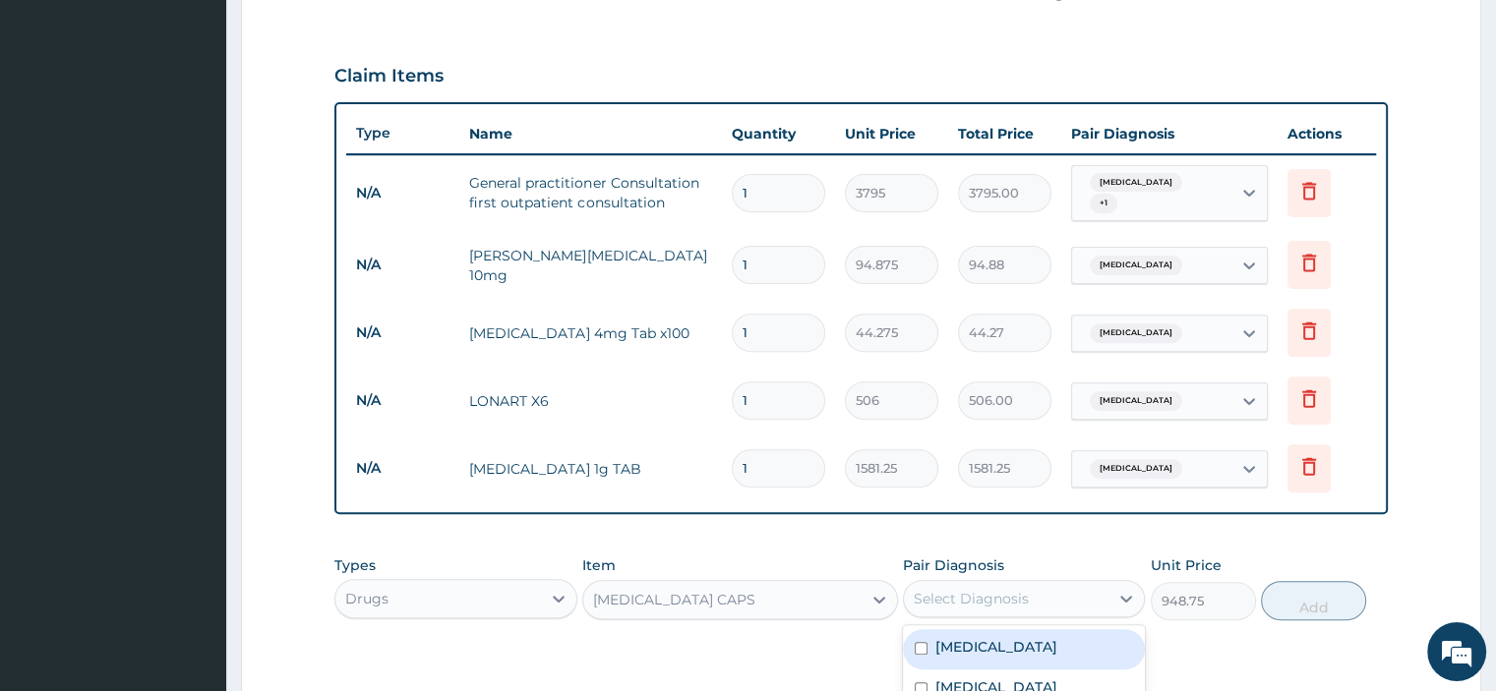
click at [1034, 583] on div "Select Diagnosis" at bounding box center [1006, 598] width 205 height 31
click at [986, 637] on label "Rhinosinusitis" at bounding box center [996, 647] width 122 height 20
checkbox input "true"
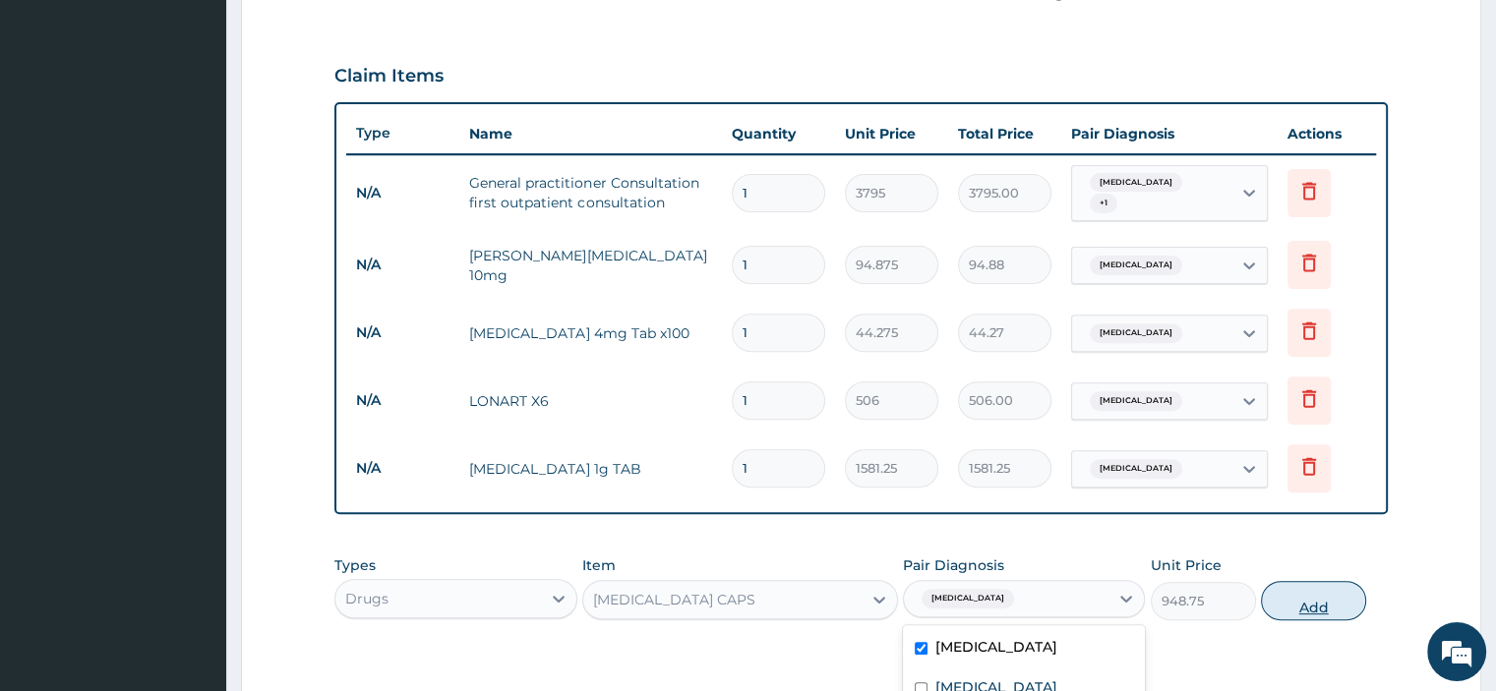
click at [1303, 593] on button "Add" at bounding box center [1313, 600] width 105 height 39
type input "0"
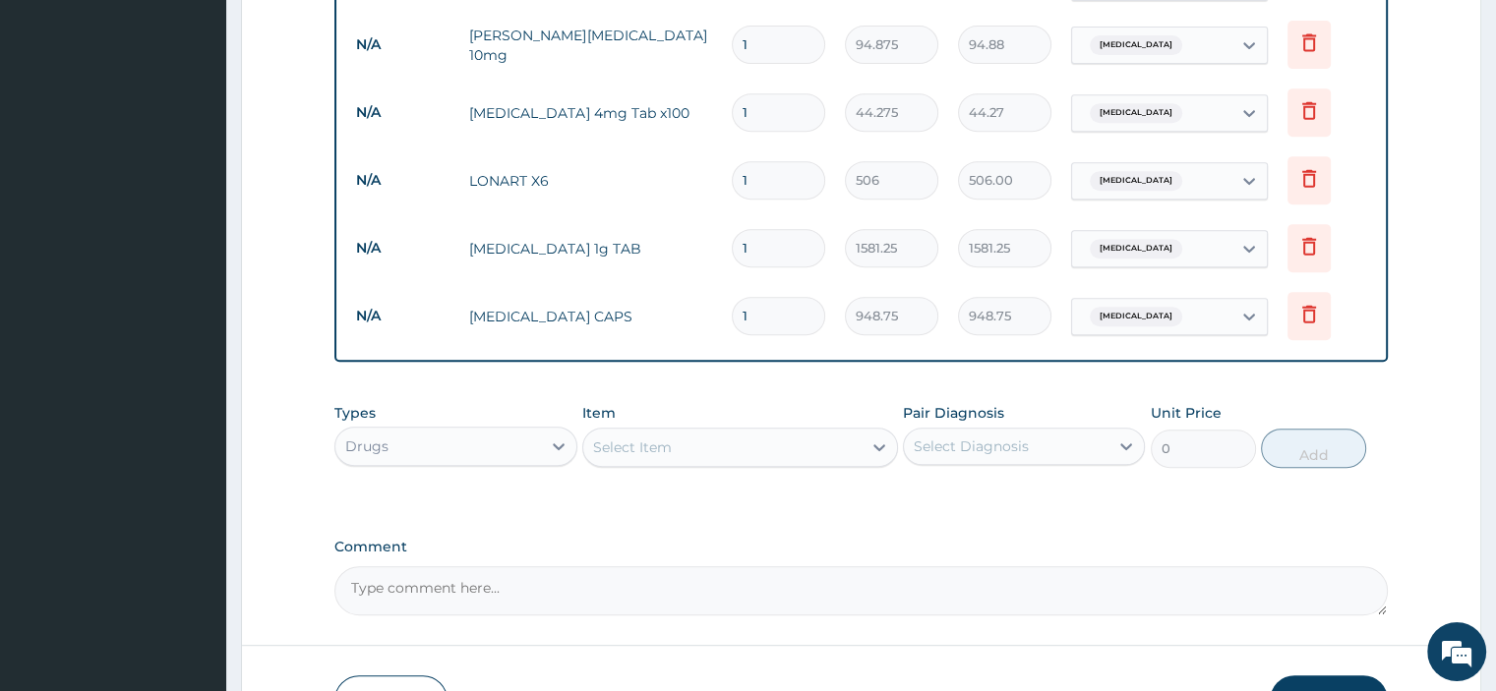
scroll to position [854, 0]
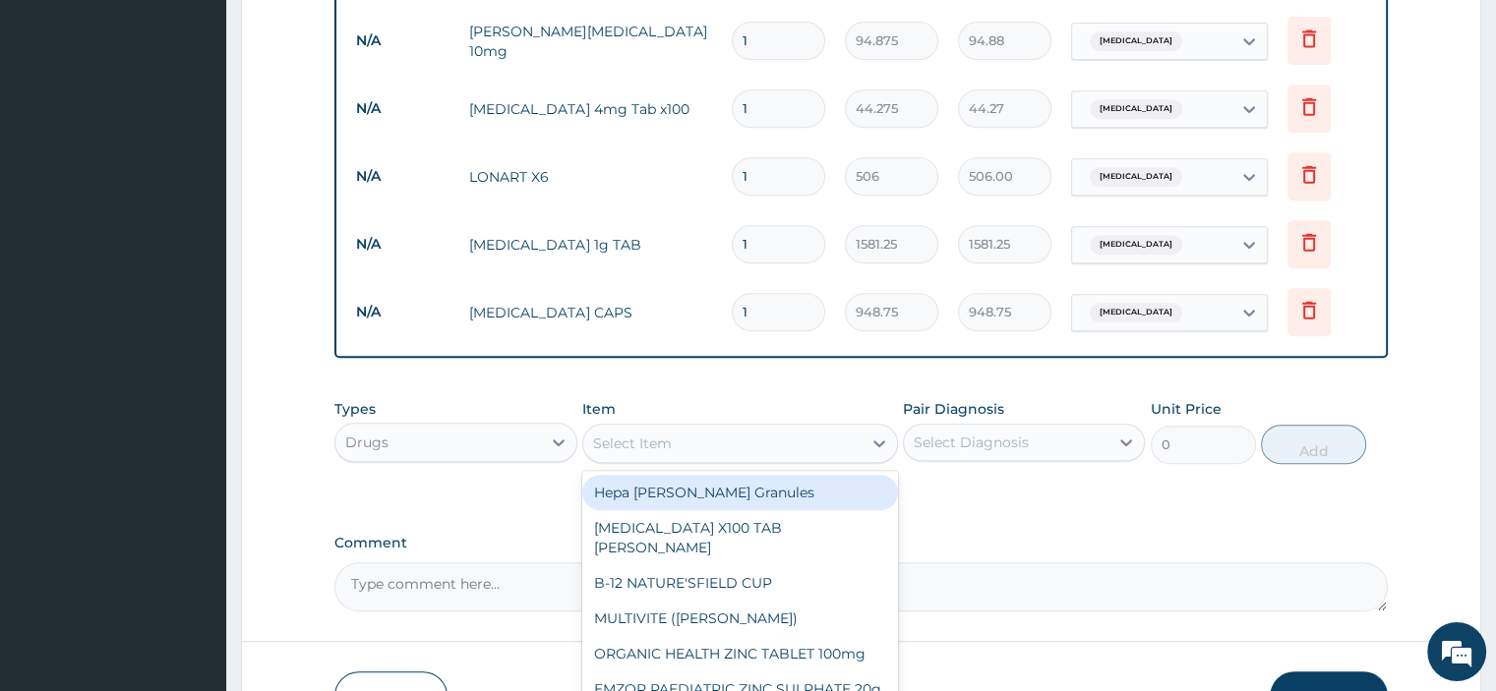
click at [747, 436] on div "Select Item" at bounding box center [722, 443] width 278 height 31
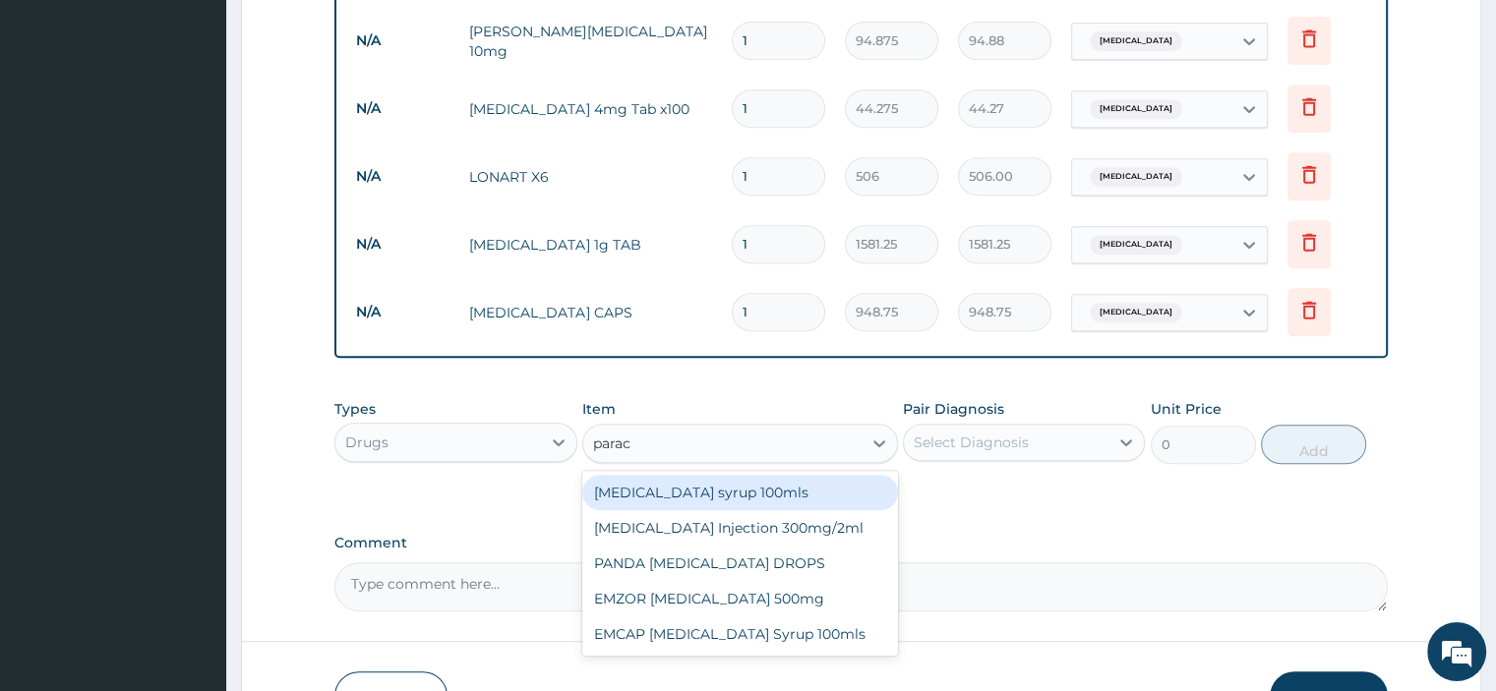
type input "parace"
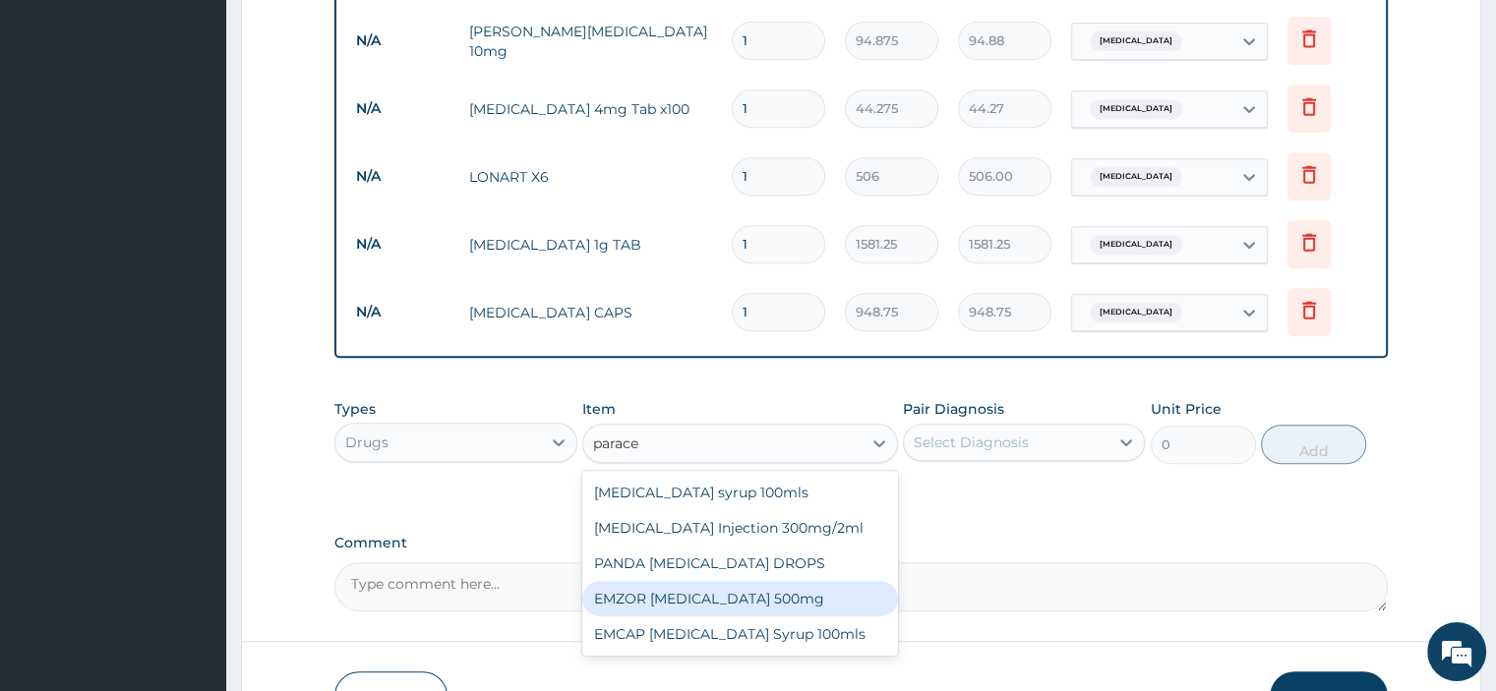
click at [727, 588] on div "EMZOR PARACETAMOL 500mg" at bounding box center [740, 598] width 316 height 35
type input "25.3"
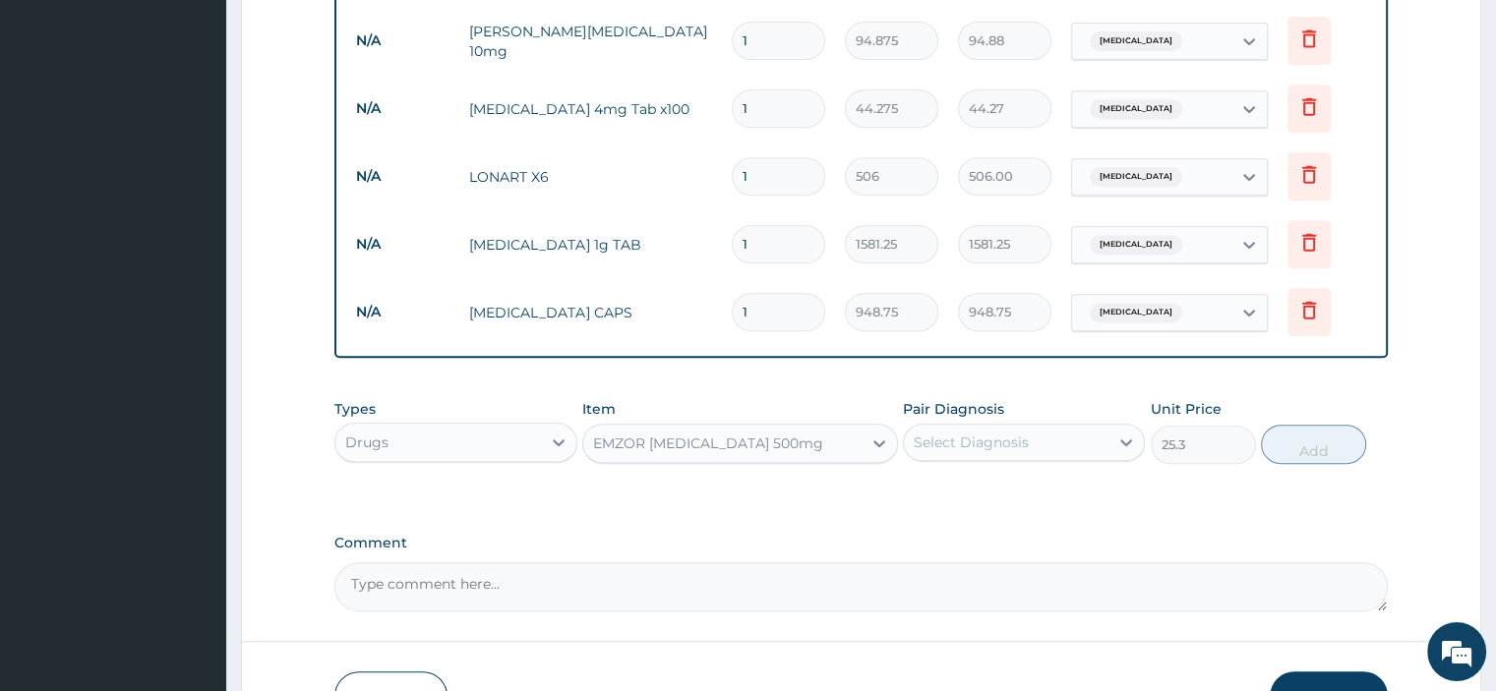
click at [1011, 433] on div "Select Diagnosis" at bounding box center [971, 443] width 115 height 20
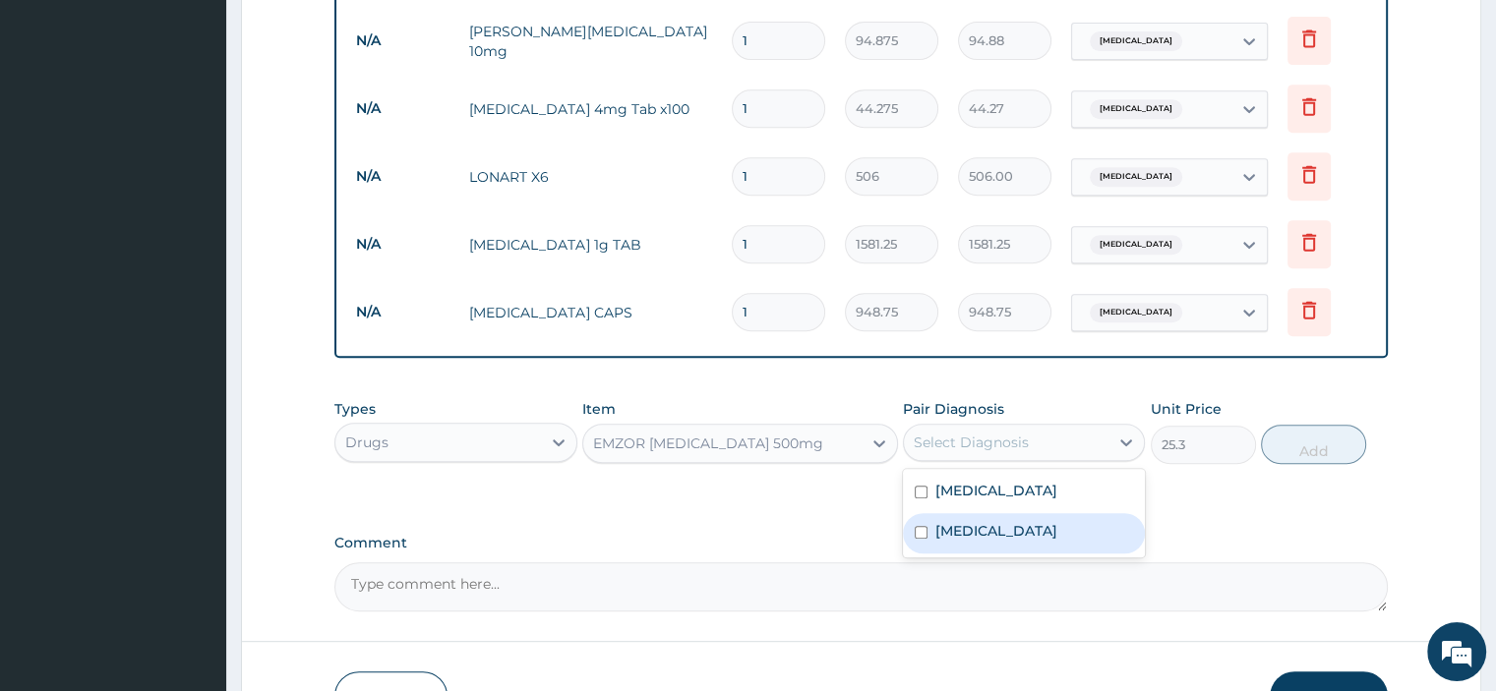
click at [948, 521] on label "Malaria" at bounding box center [996, 531] width 122 height 20
checkbox input "true"
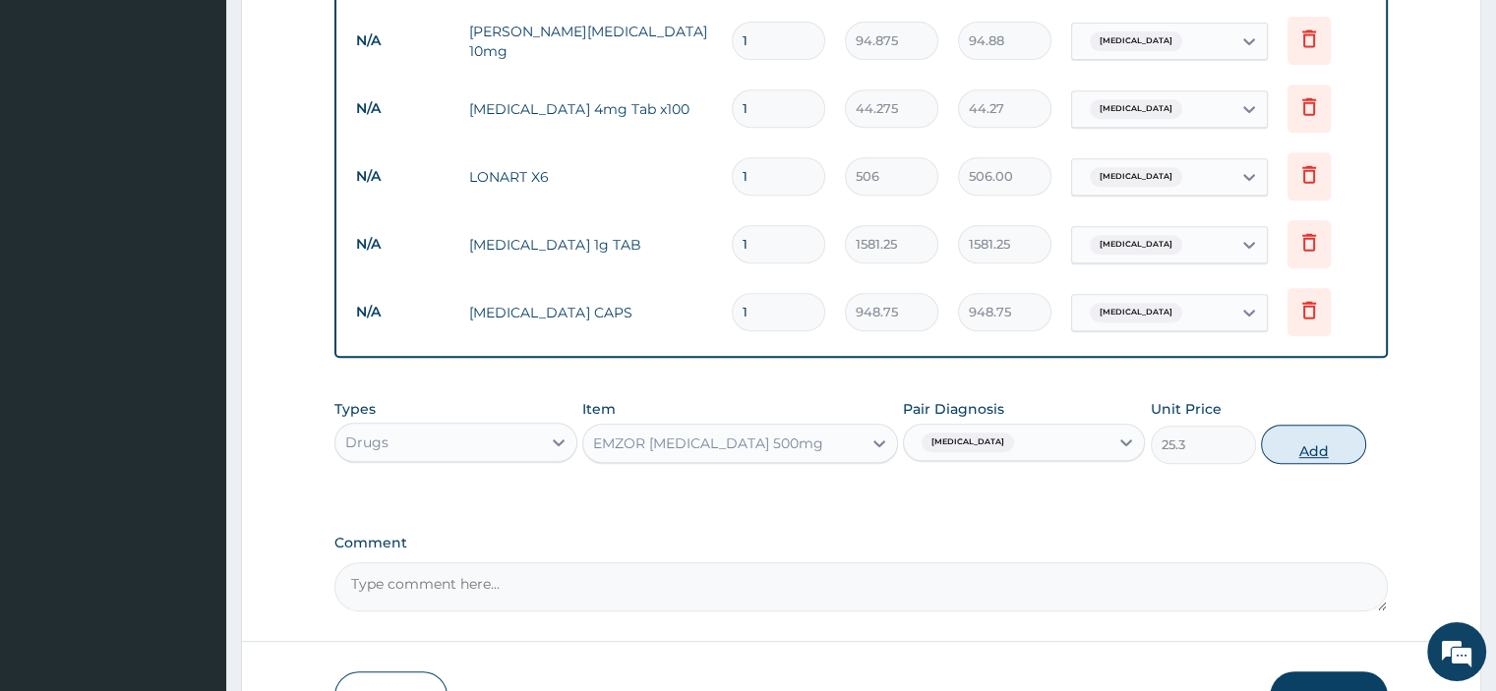
click at [1316, 441] on button "Add" at bounding box center [1313, 444] width 105 height 39
type input "0"
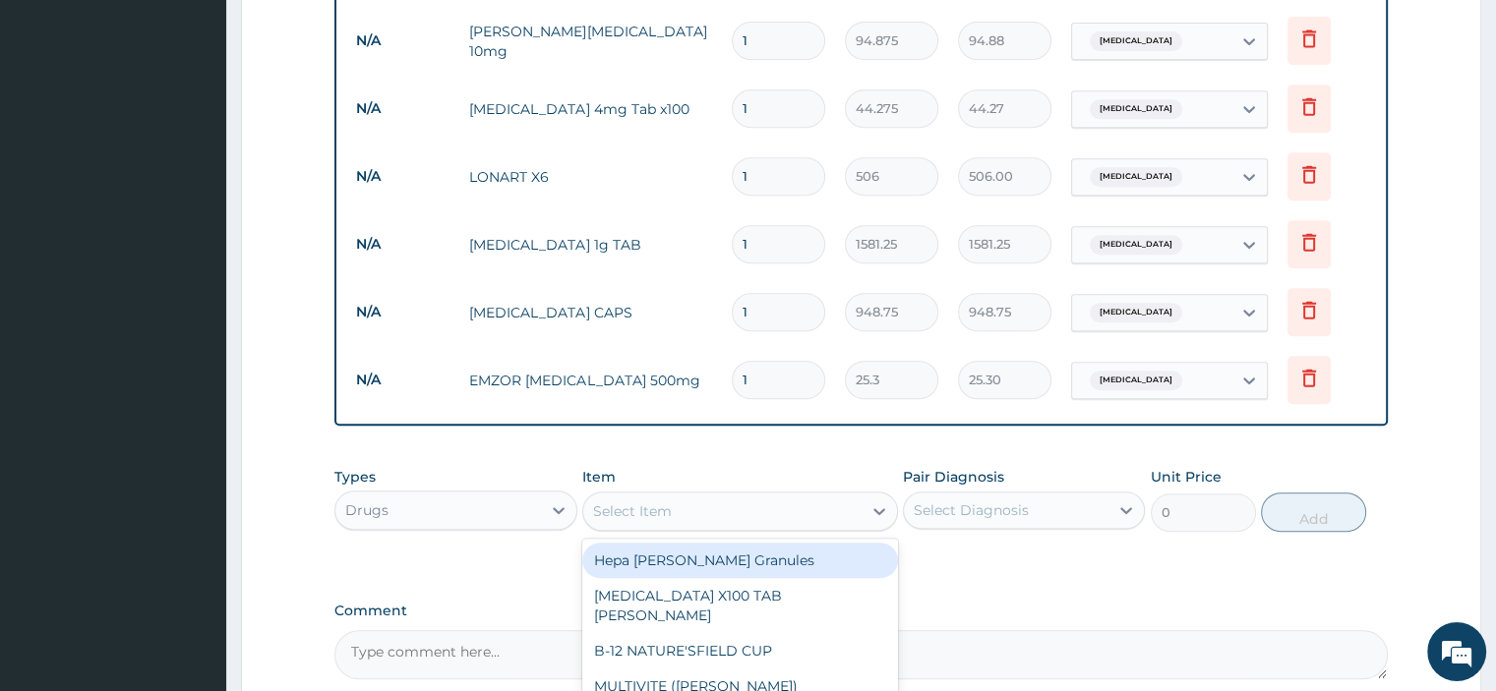
click at [748, 503] on div "Select Item" at bounding box center [722, 511] width 278 height 31
type input "normal"
click at [714, 543] on div "NORMAL SALINE (UNISAL)" at bounding box center [740, 560] width 316 height 35
type input "1897.5"
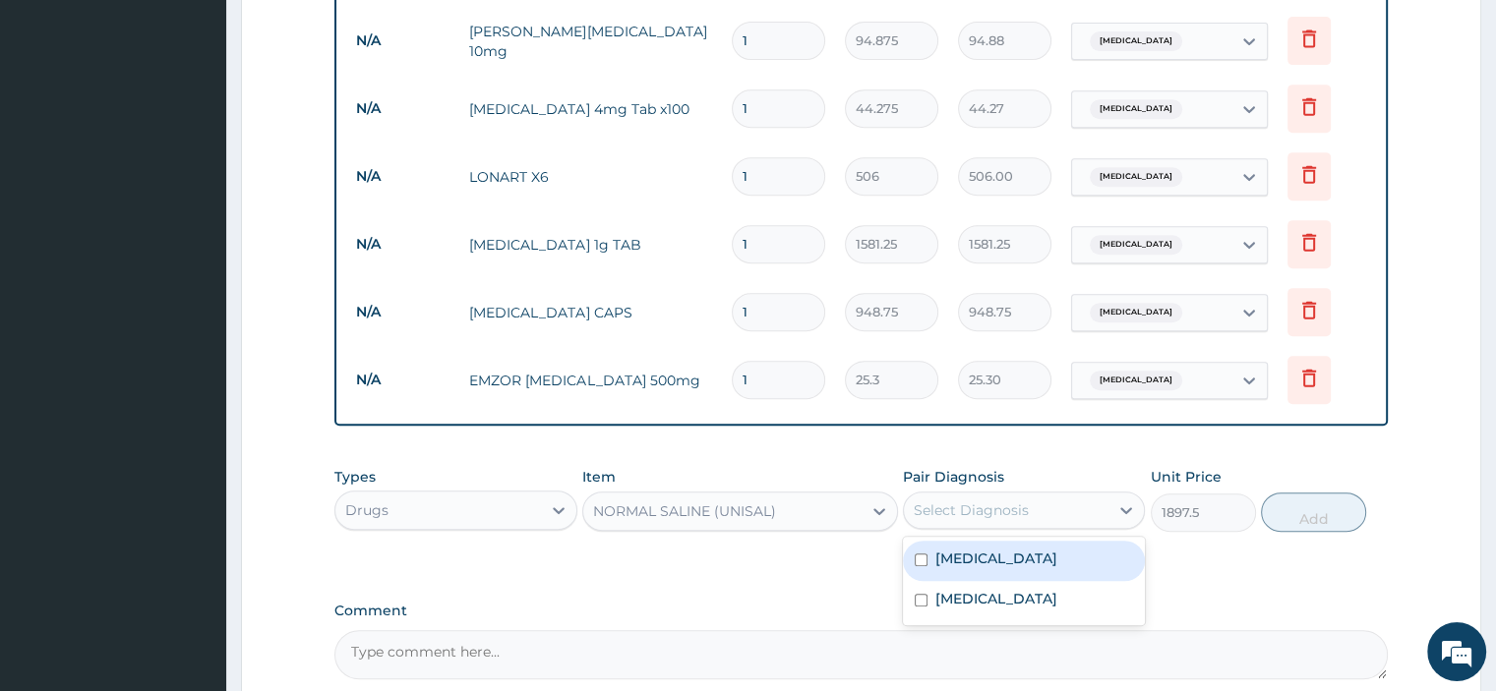
click at [965, 501] on div "Select Diagnosis" at bounding box center [971, 511] width 115 height 20
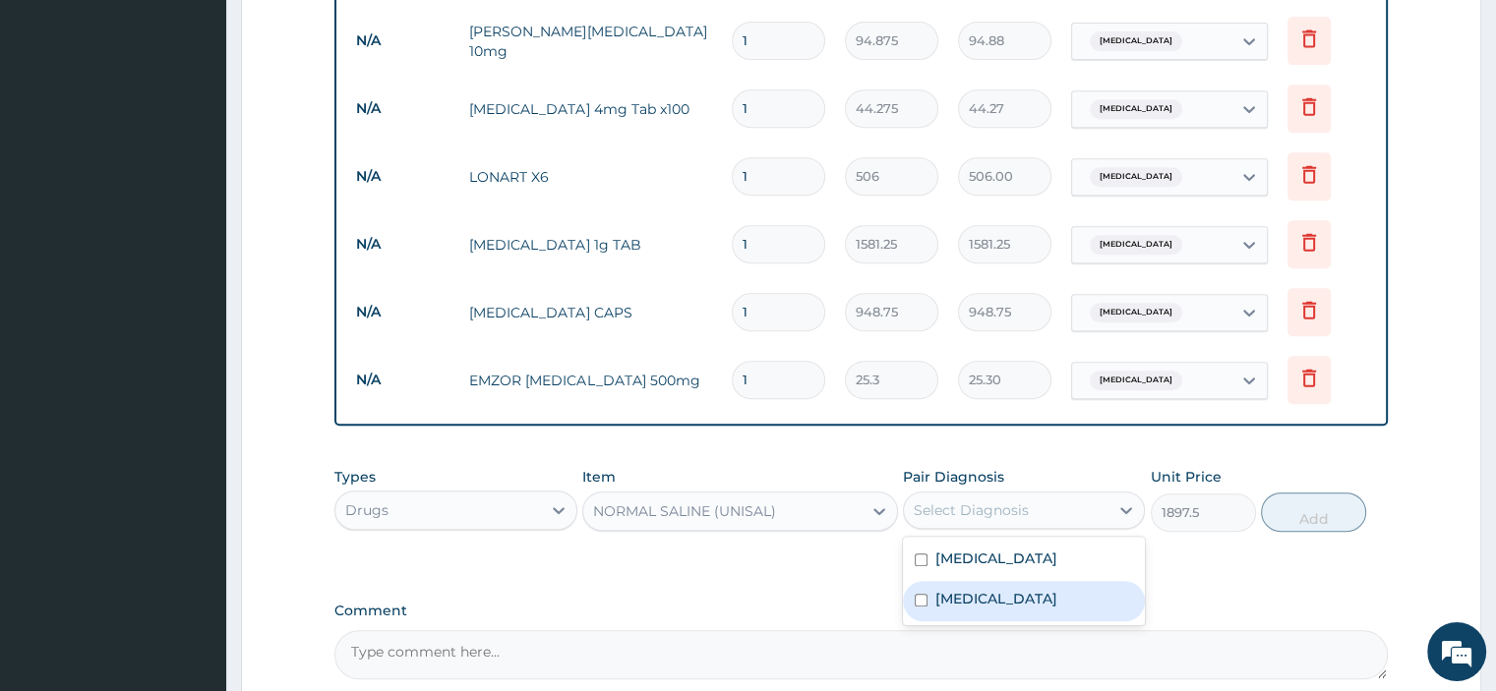
click at [953, 589] on label "Malaria" at bounding box center [996, 599] width 122 height 20
checkbox input "true"
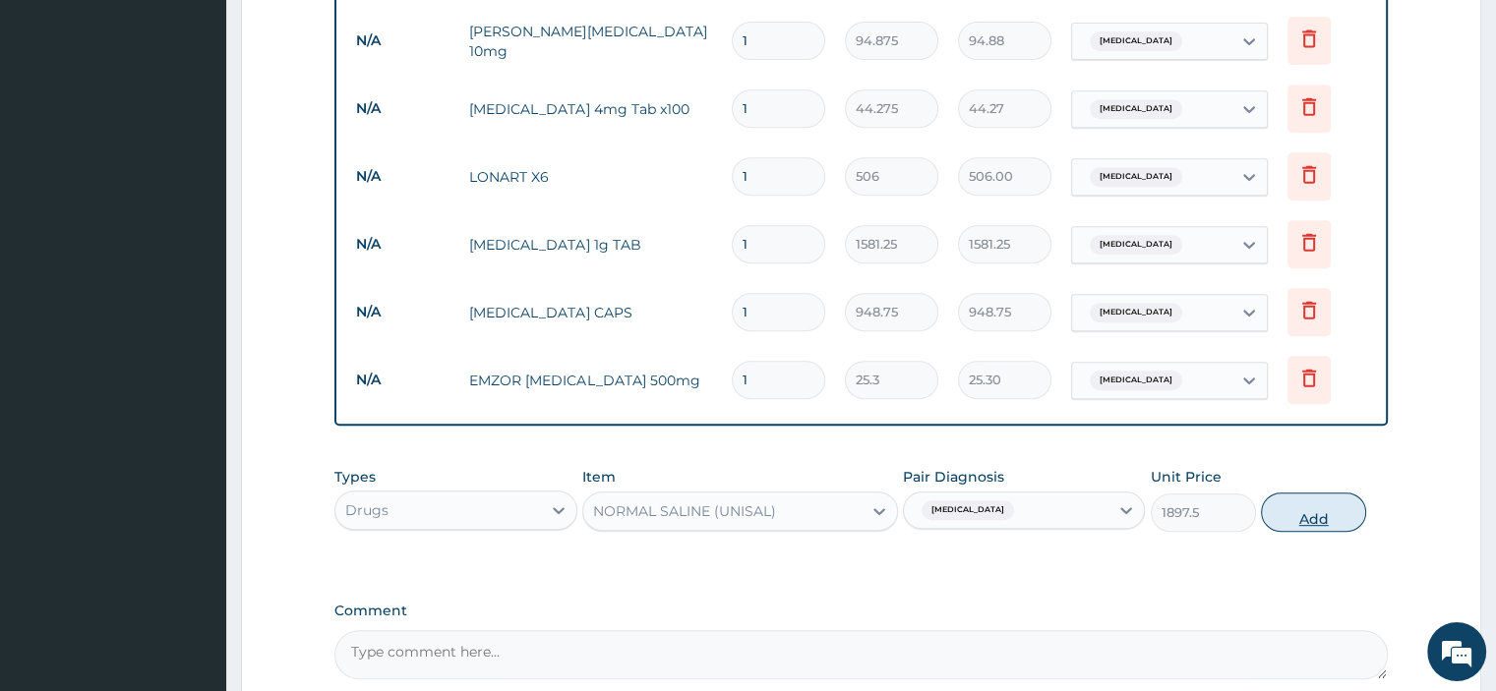
click at [1310, 507] on button "Add" at bounding box center [1313, 512] width 105 height 39
type input "0"
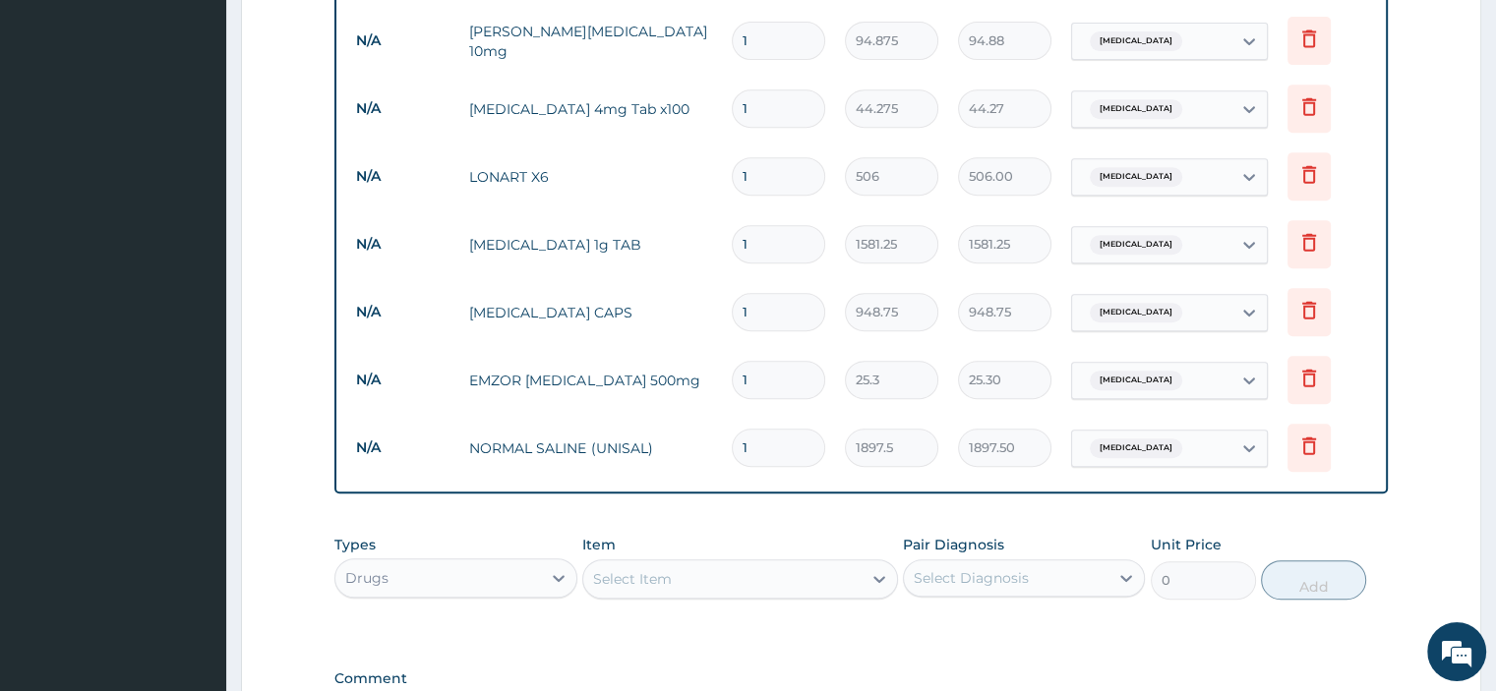
drag, startPoint x: 768, startPoint y: 436, endPoint x: 701, endPoint y: 448, distance: 67.9
click at [701, 448] on tr "N/A NORMAL SALINE (UNISAL) 1 1897.5 1897.50 Malaria Delete" at bounding box center [860, 448] width 1029 height 68
type input "2"
type input "3795.00"
type input "2"
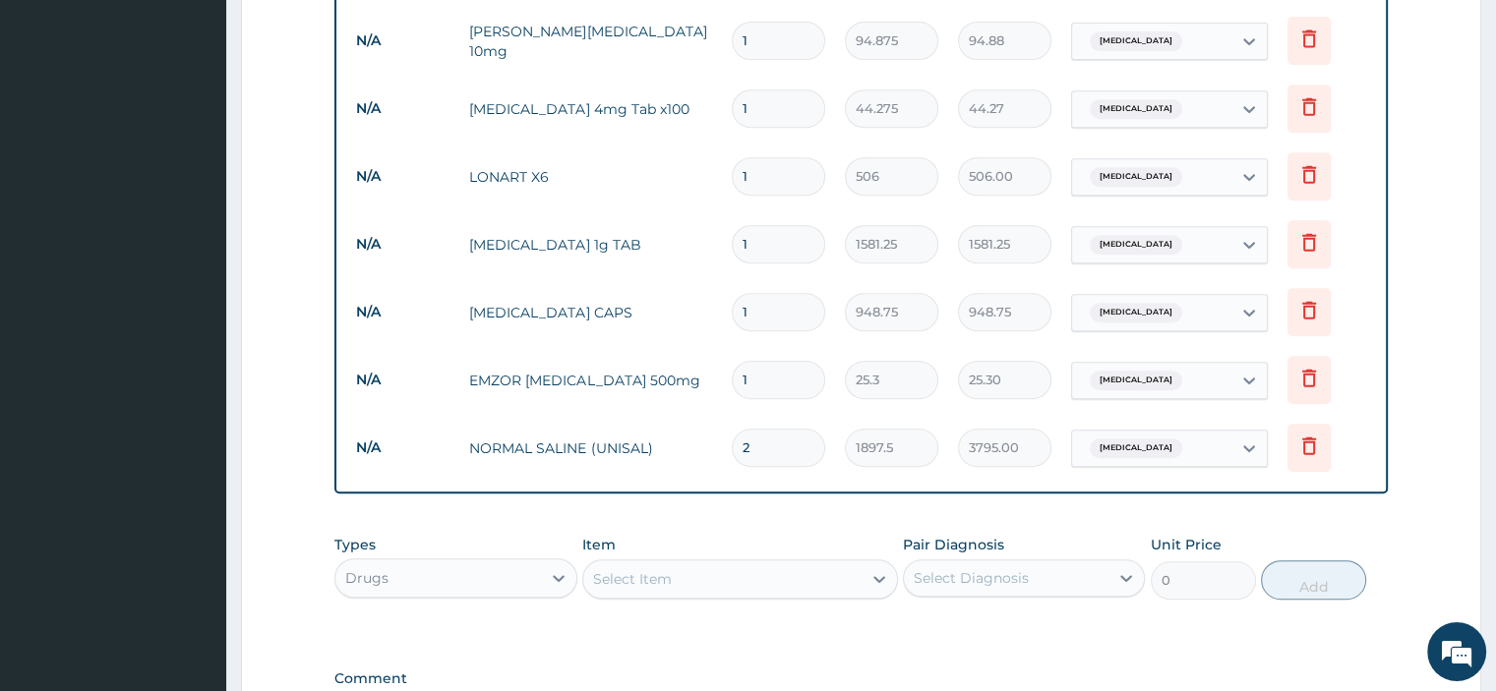
click at [767, 373] on input "1" at bounding box center [778, 380] width 93 height 38
type input "18"
type input "455.40"
type input "18"
click at [759, 302] on input "1" at bounding box center [778, 312] width 93 height 38
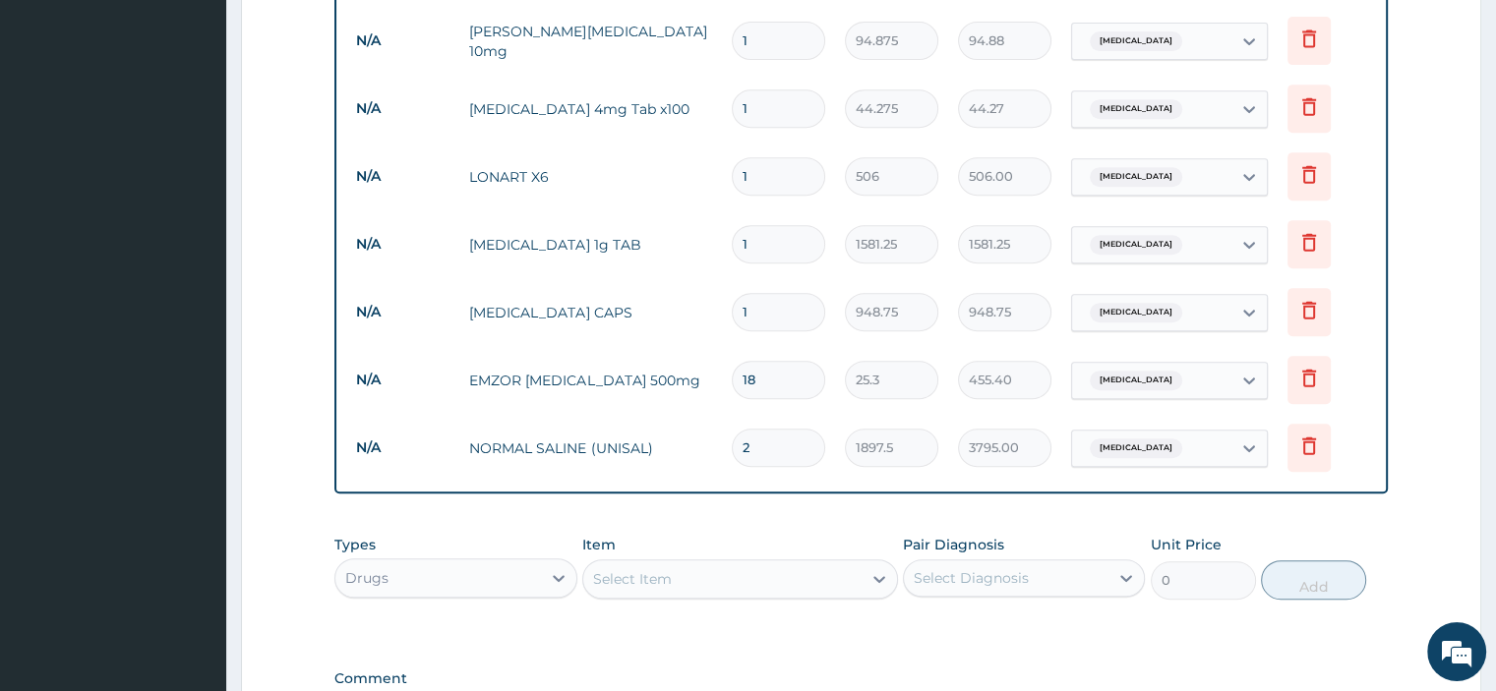
type input "0.00"
type input "3"
type input "2846.25"
type input "3"
click at [761, 227] on input "1" at bounding box center [778, 244] width 93 height 38
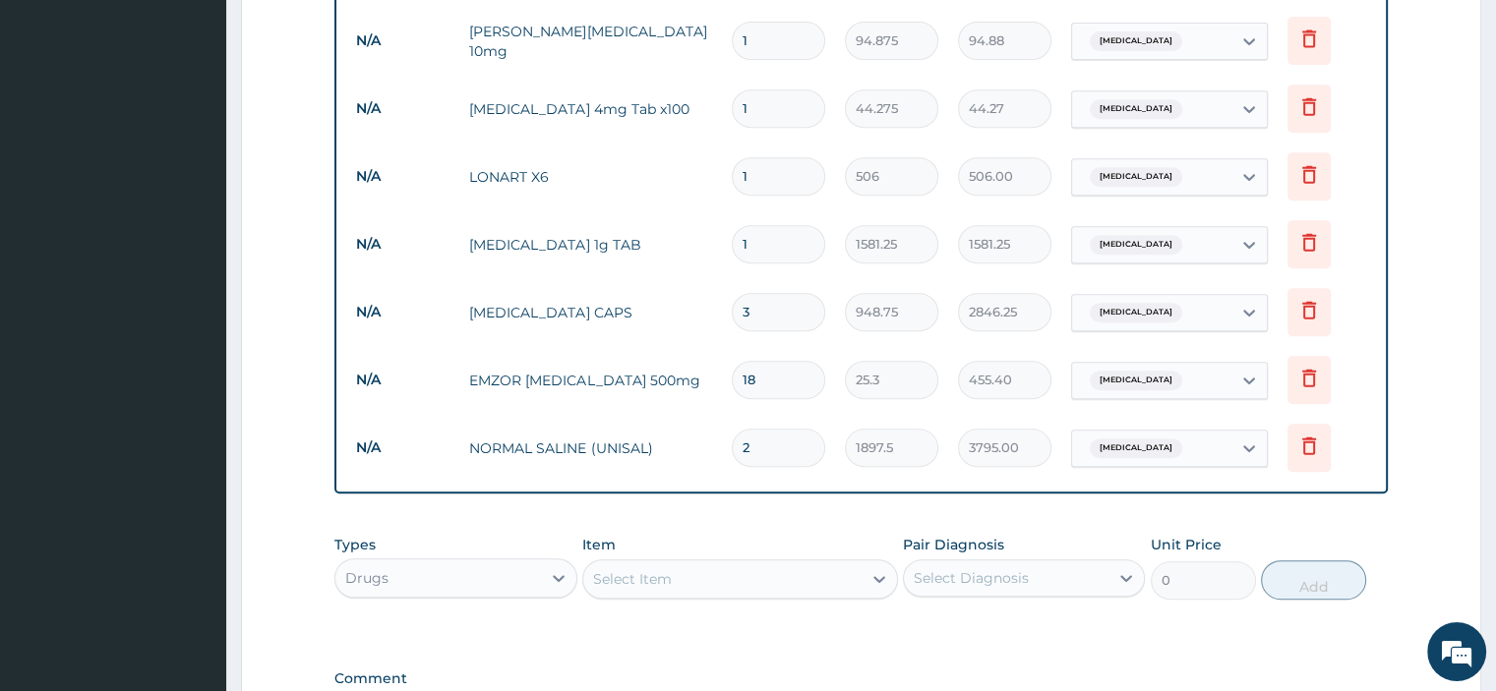
type input "14"
type input "22137.50"
type input "1"
type input "1581.25"
type input "14"
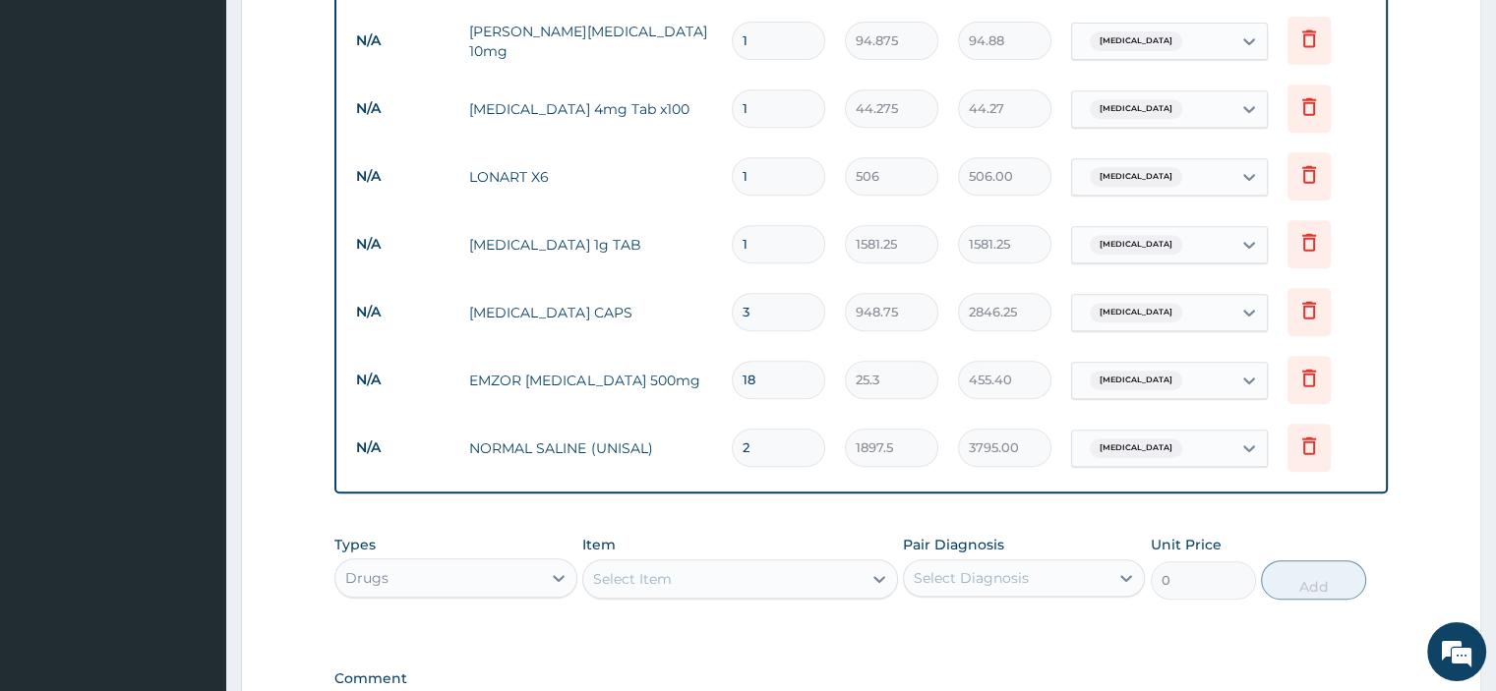
type input "22137.50"
type input "14"
click at [749, 165] on input "1" at bounding box center [778, 176] width 93 height 38
type input "0.00"
type input "6"
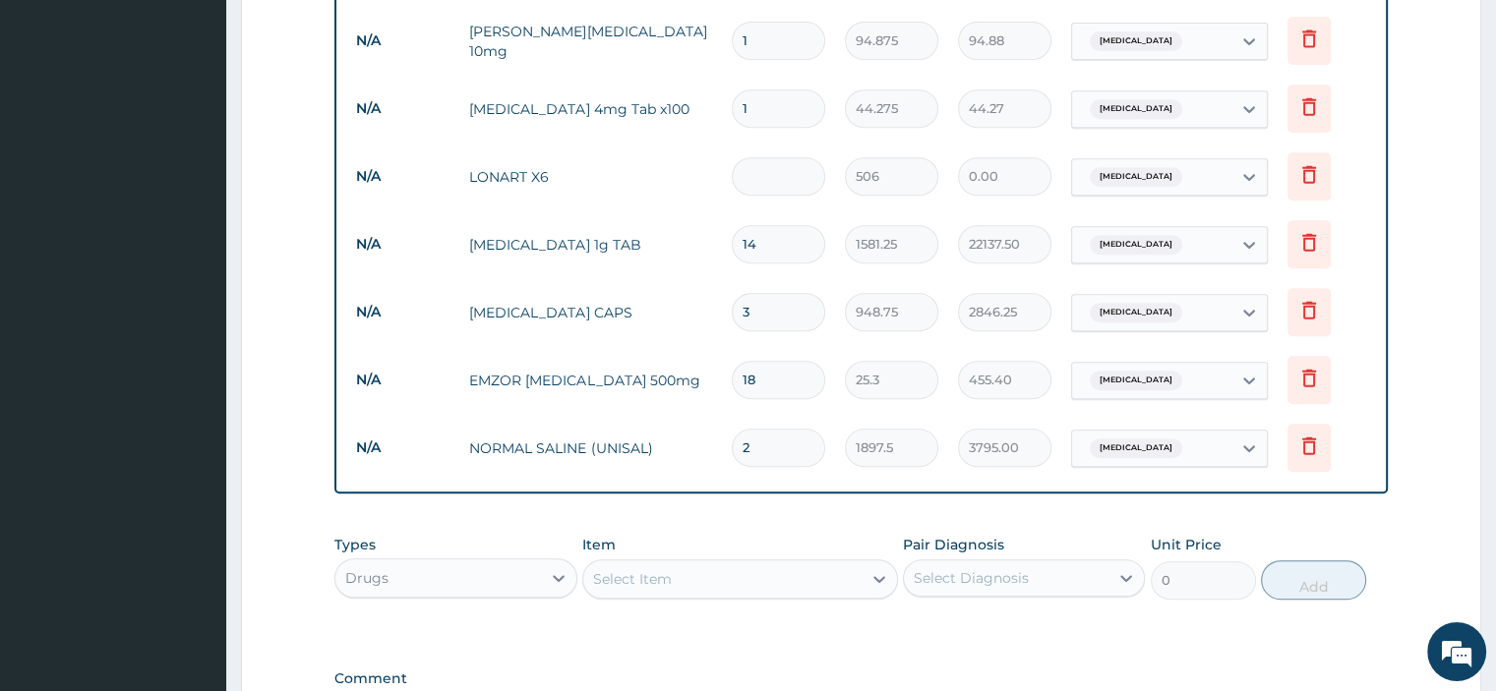
type input "3036.00"
type input "6"
click at [766, 101] on input "1" at bounding box center [778, 109] width 93 height 38
type input "14"
type input "619.85"
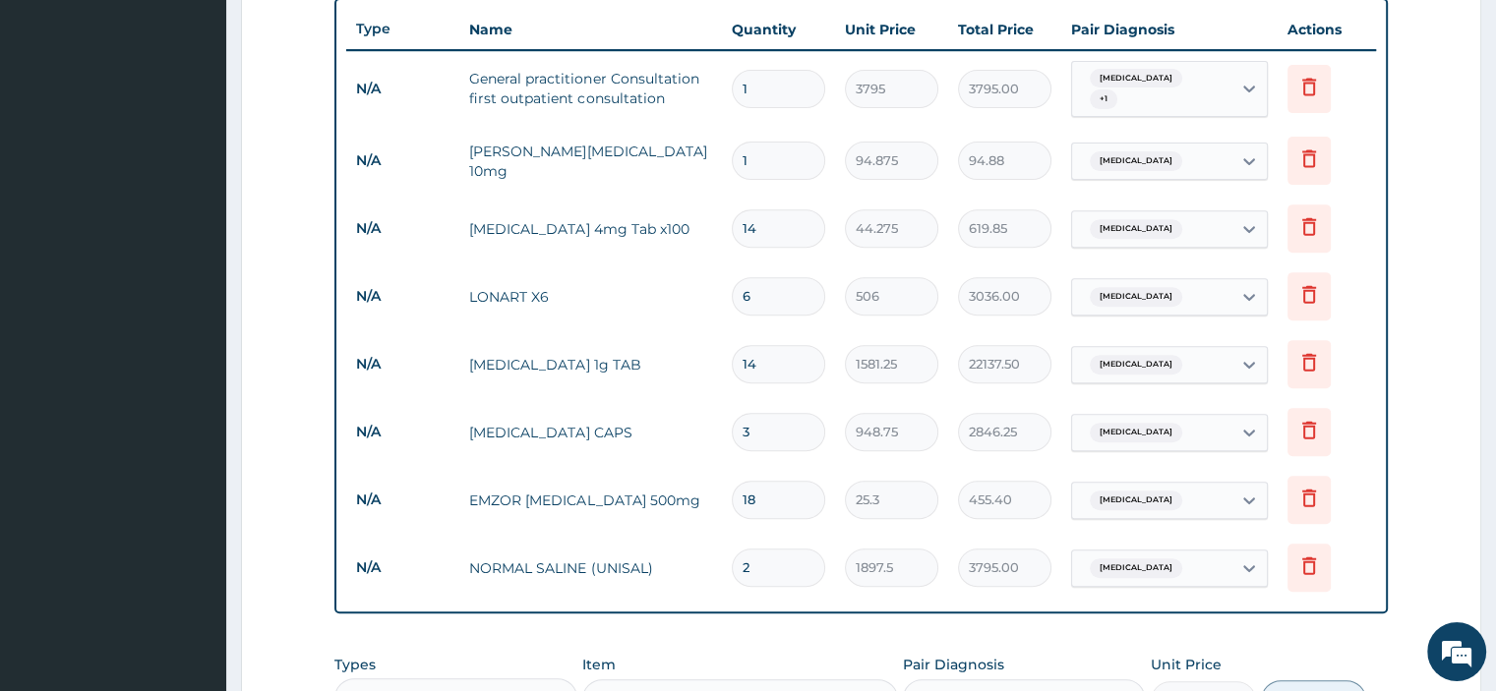
scroll to position [725, 0]
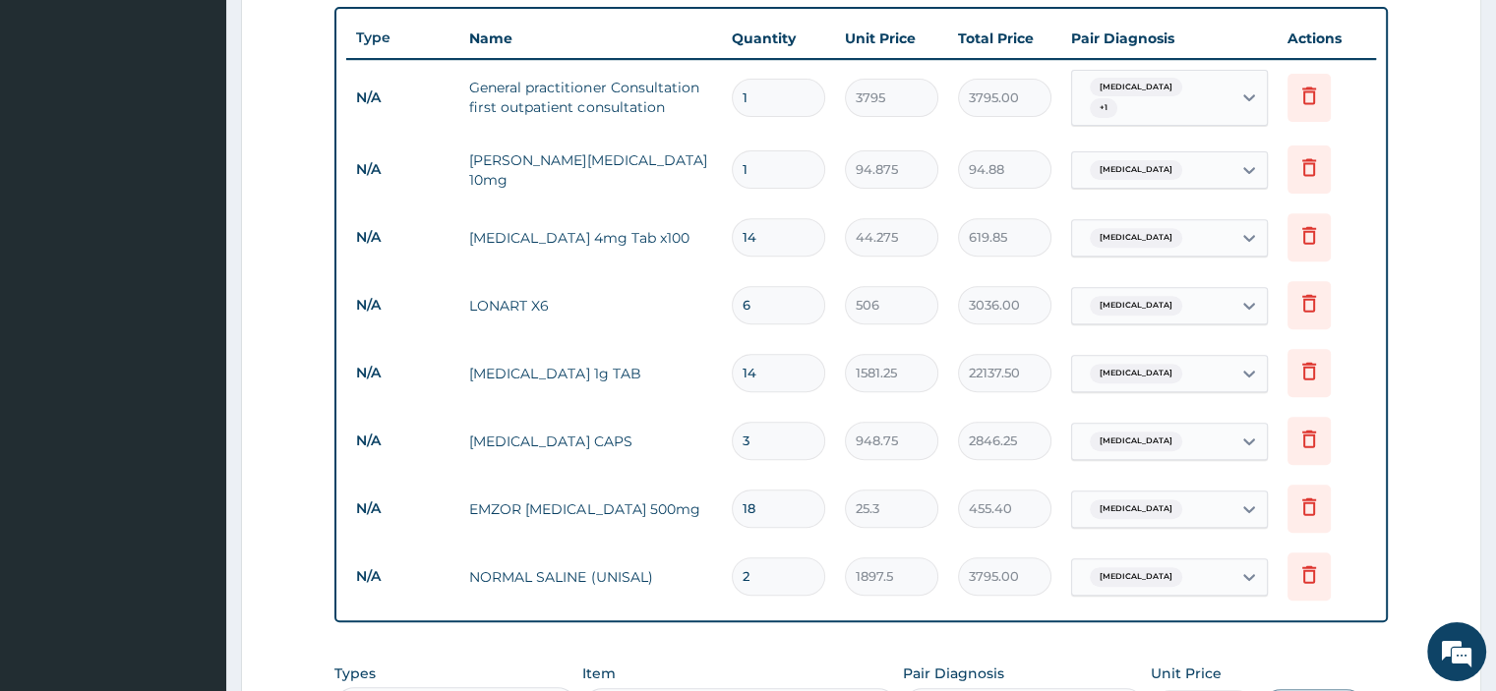
type input "14"
click at [766, 164] on input "1" at bounding box center [778, 169] width 93 height 38
type input "0.00"
type input "1"
type input "94.88"
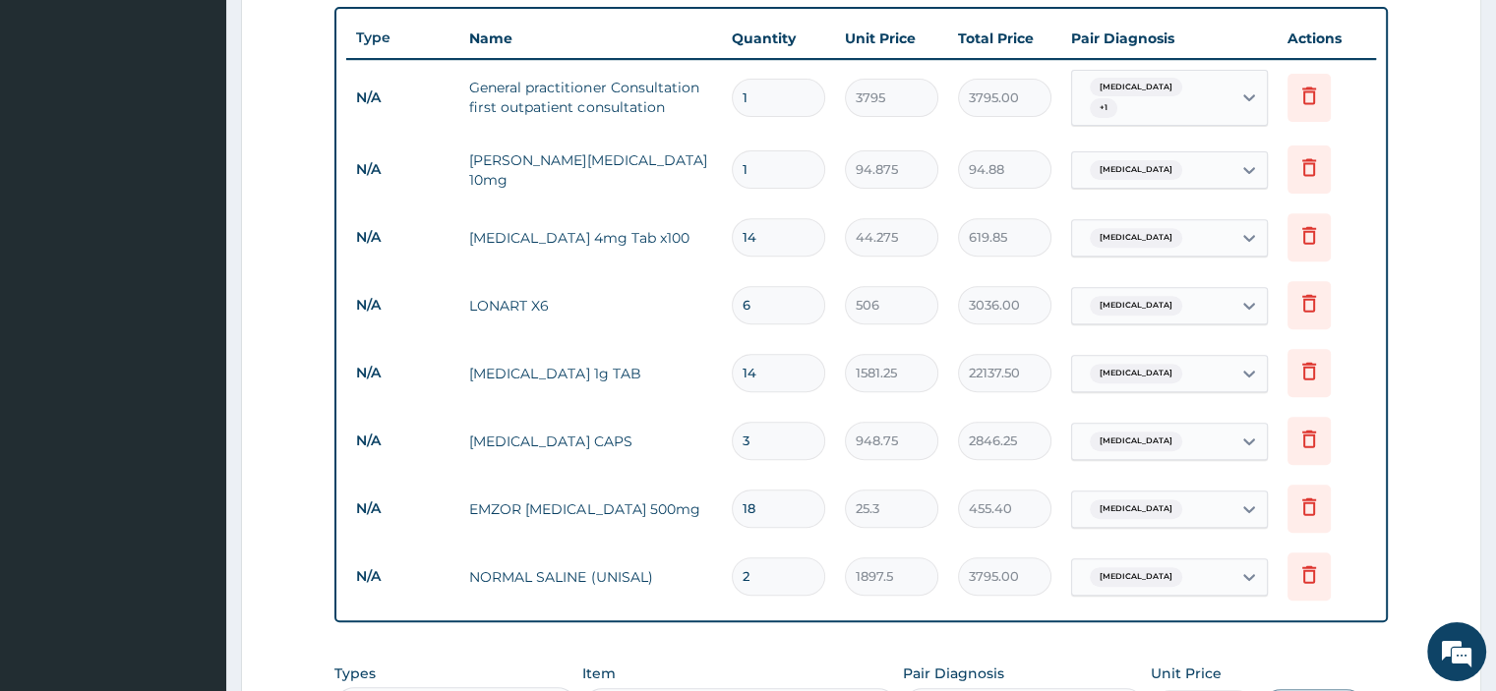
type input "10"
type input "948.75"
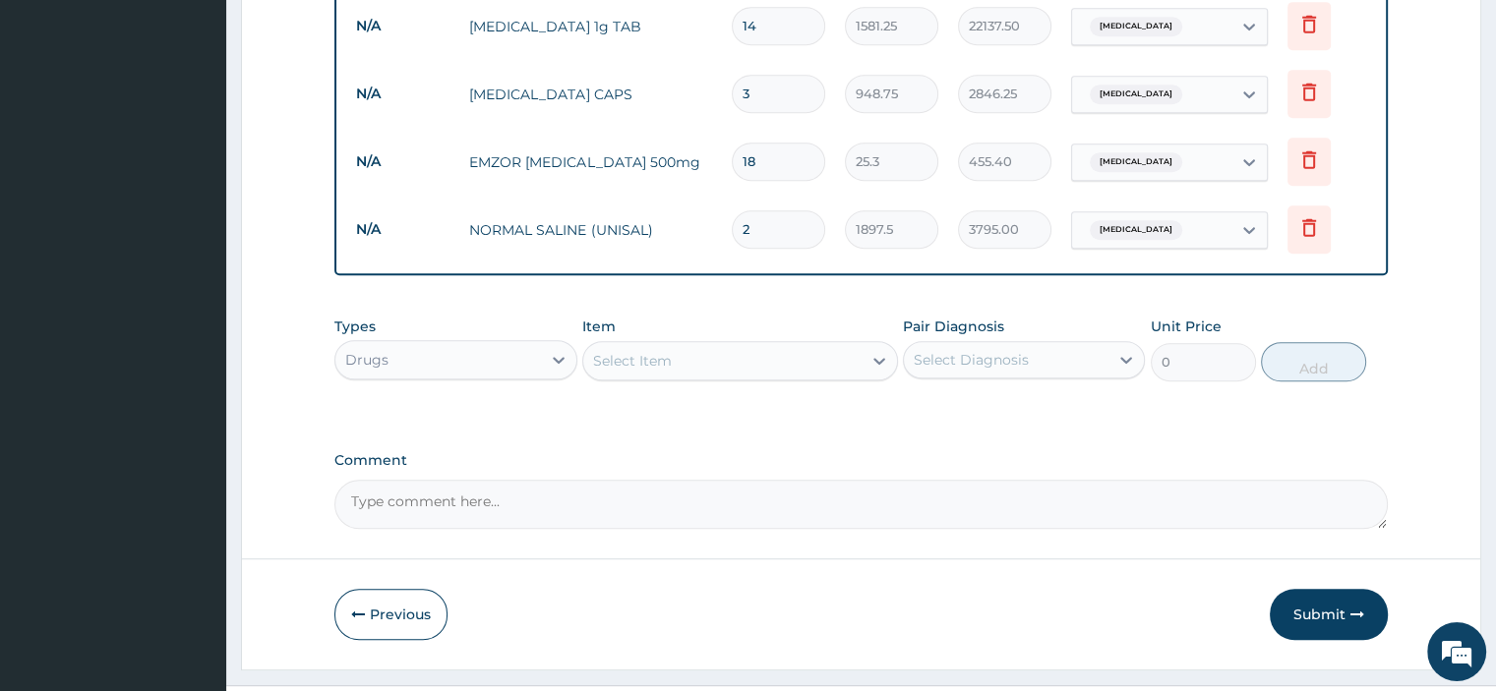
scroll to position [1104, 0]
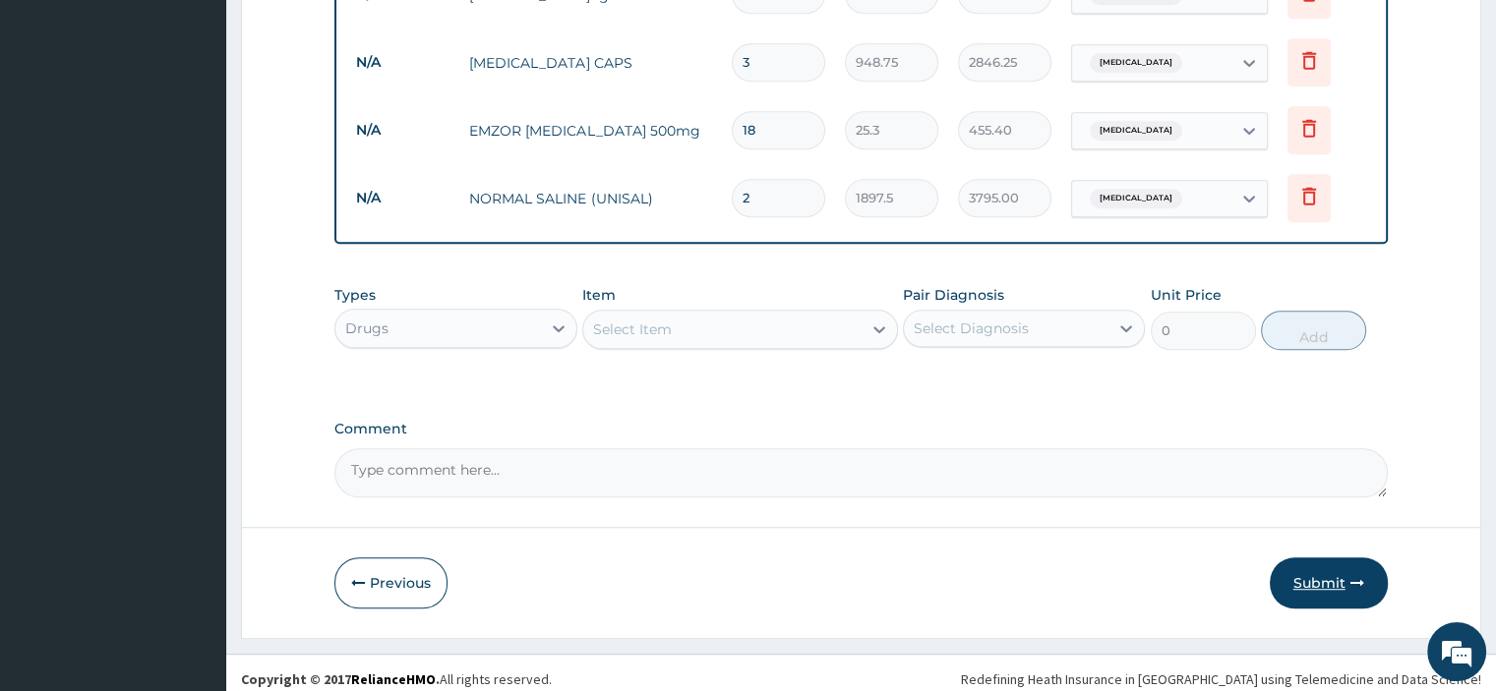
type input "10"
click at [1326, 569] on button "Submit" at bounding box center [1329, 583] width 118 height 51
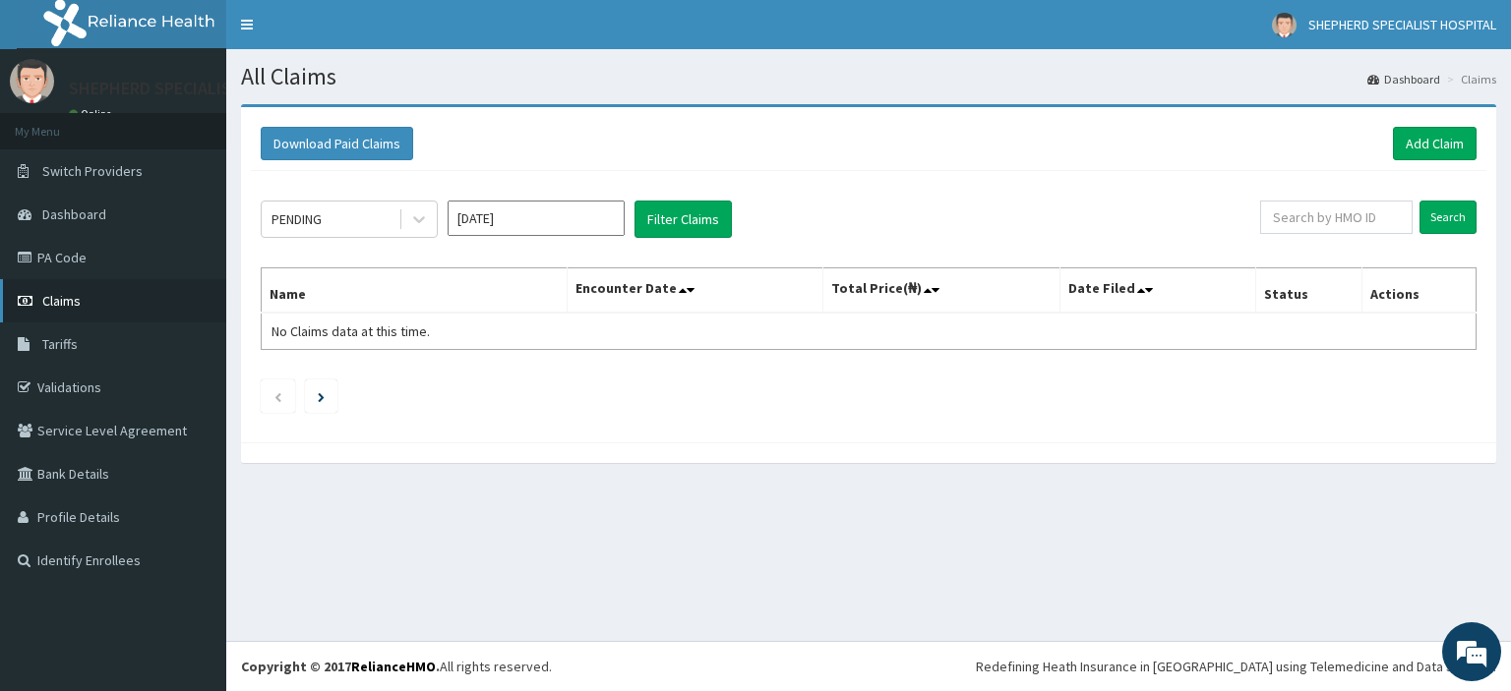
click at [54, 305] on span "Claims" at bounding box center [61, 301] width 38 height 18
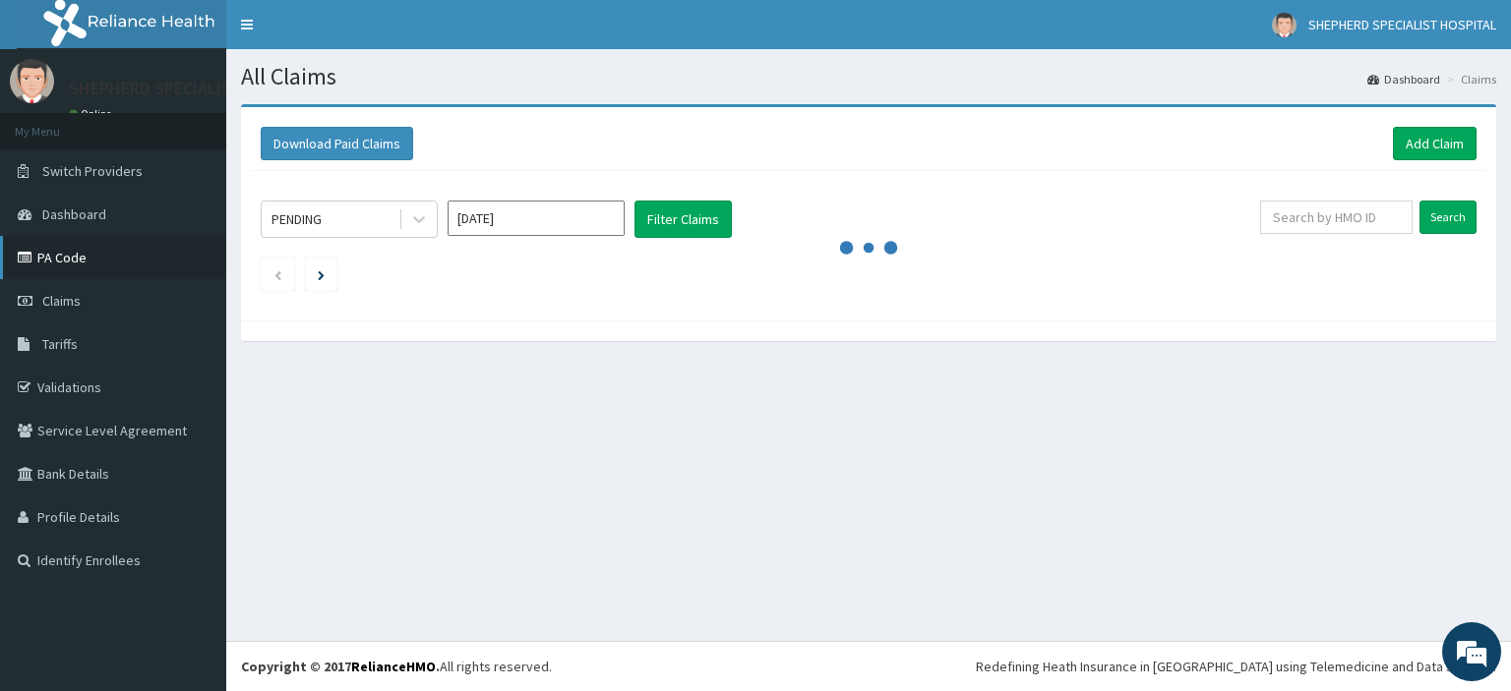
click at [66, 251] on link "PA Code" at bounding box center [113, 257] width 226 height 43
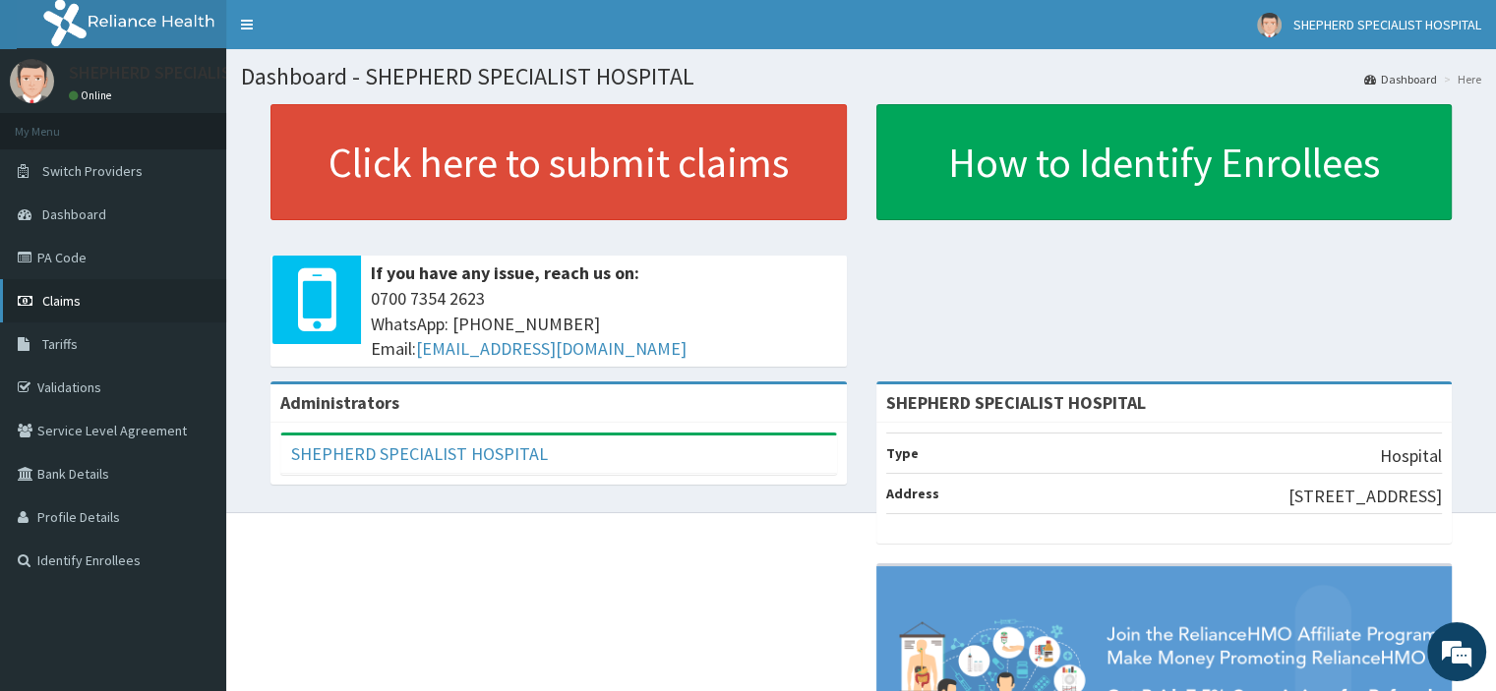
click at [70, 302] on span "Claims" at bounding box center [61, 301] width 38 height 18
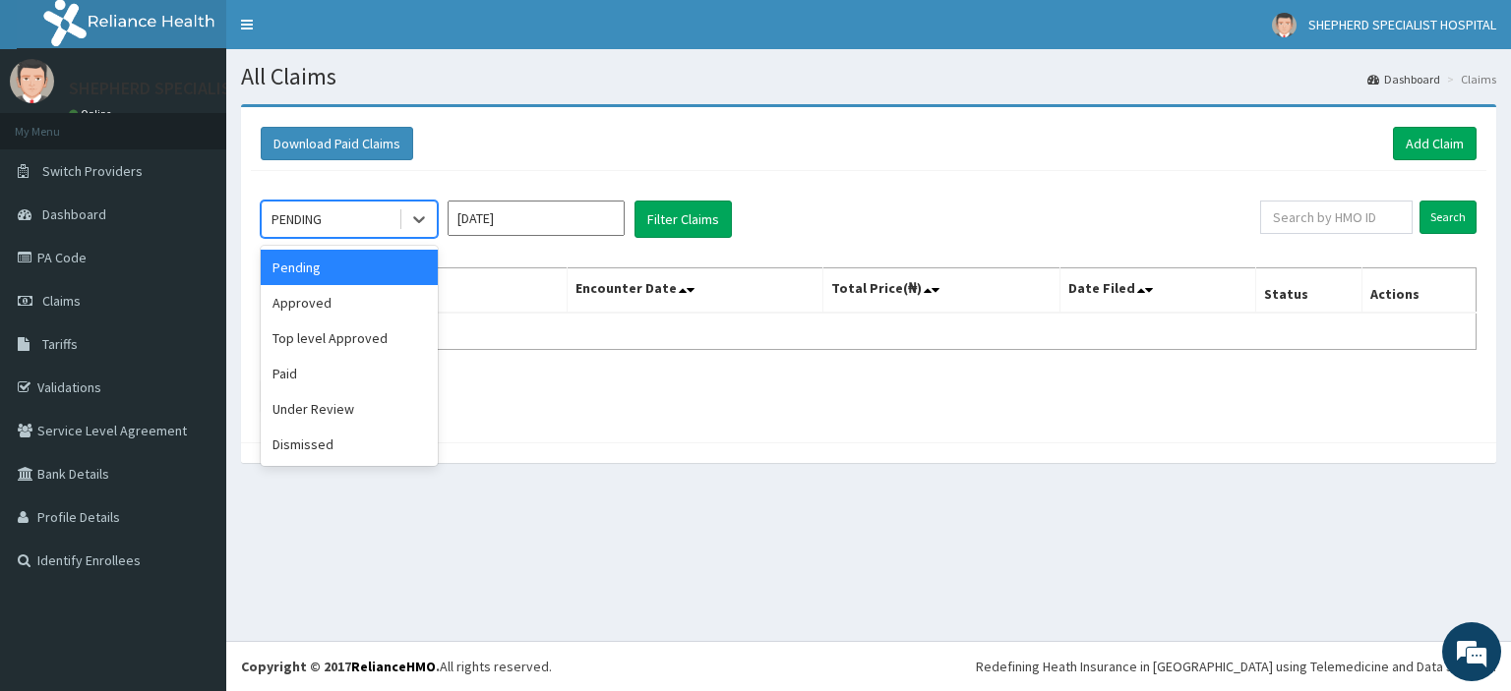
click at [388, 223] on div "PENDING" at bounding box center [330, 219] width 137 height 31
click at [340, 305] on div "Approved" at bounding box center [349, 302] width 177 height 35
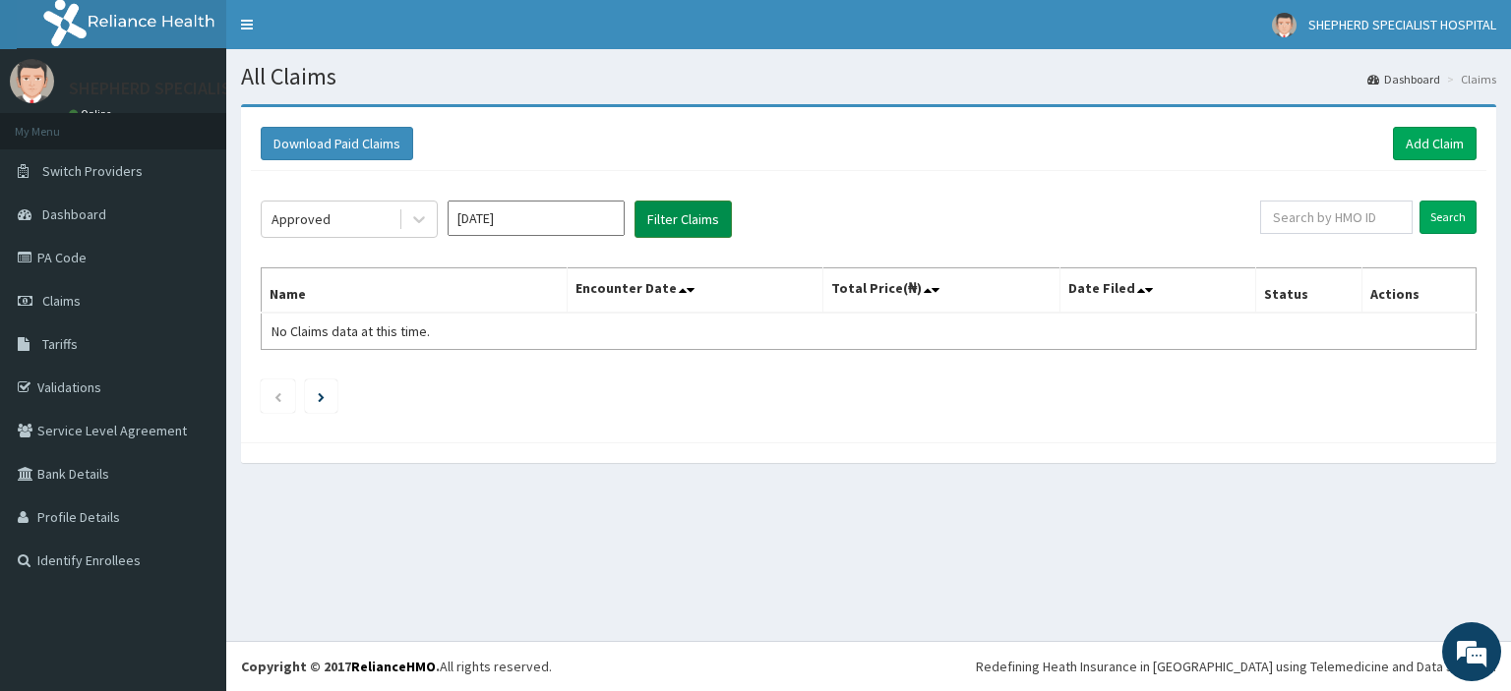
click at [689, 210] on button "Filter Claims" at bounding box center [682, 219] width 97 height 37
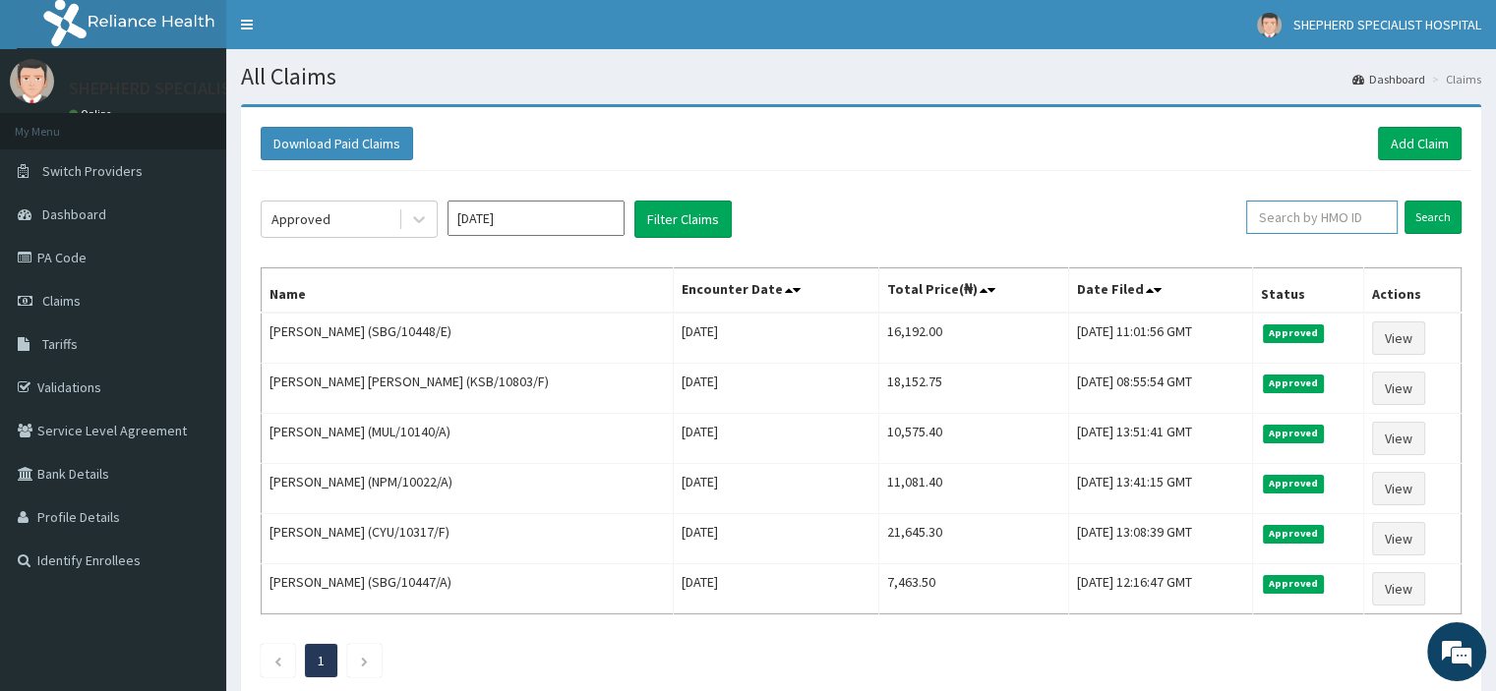
click at [1293, 214] on input "text" at bounding box center [1321, 217] width 151 height 33
type input "cyu/10317/f"
click at [1449, 216] on input "Search" at bounding box center [1433, 217] width 57 height 33
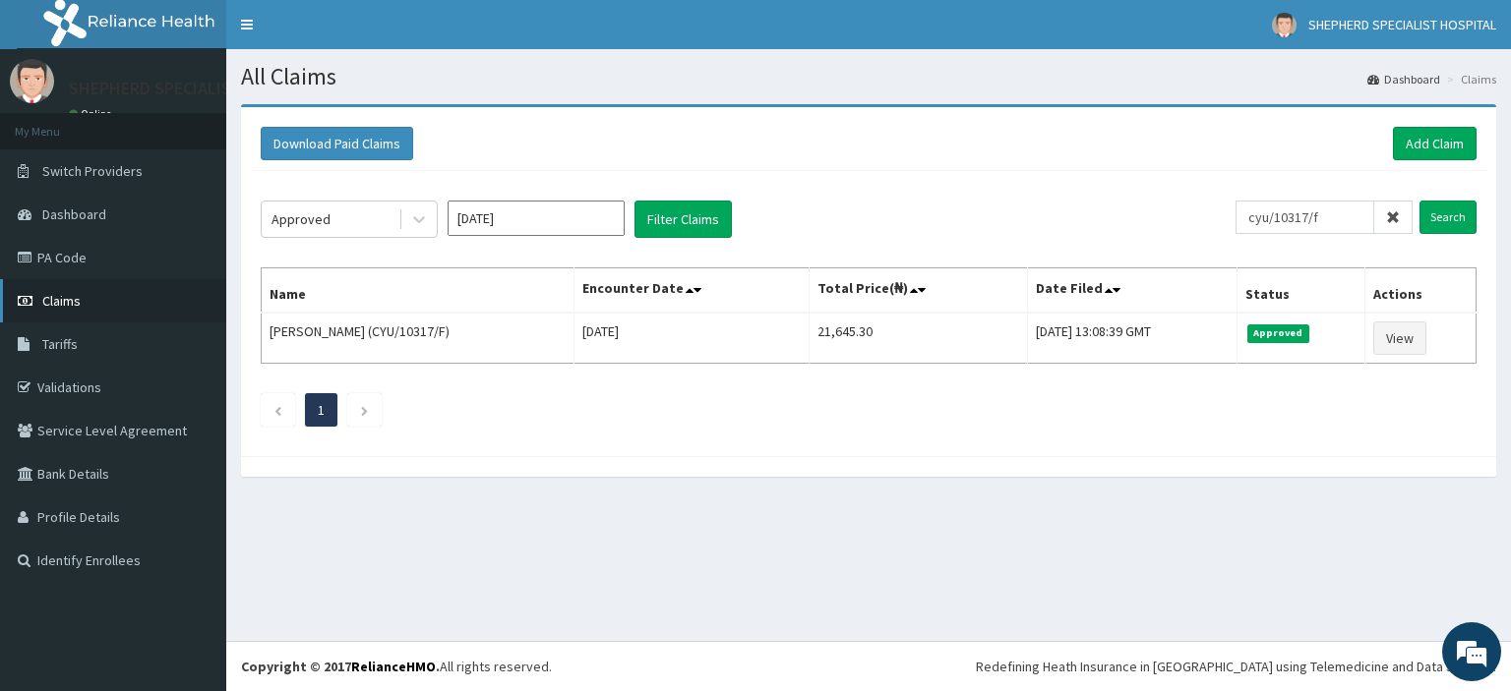
click at [64, 298] on span "Claims" at bounding box center [61, 301] width 38 height 18
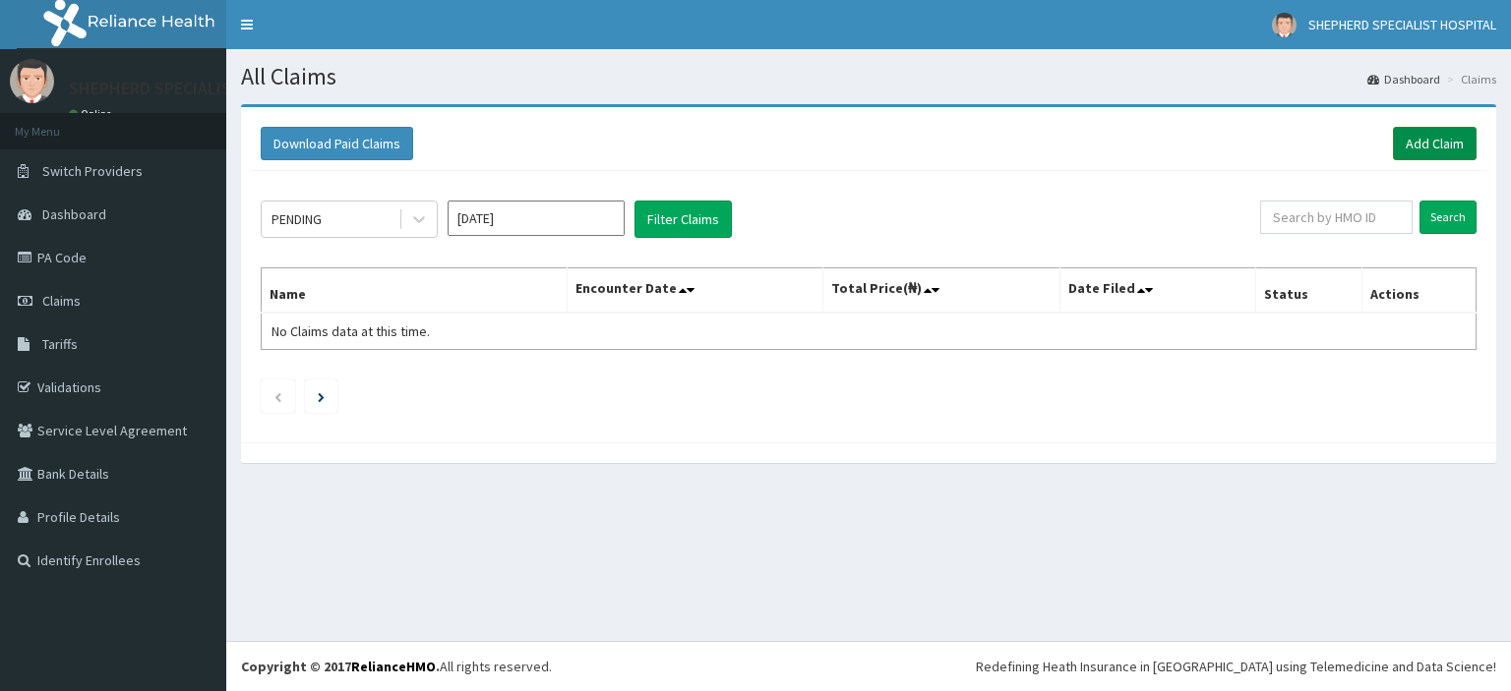
click at [1423, 150] on link "Add Claim" at bounding box center [1435, 143] width 84 height 33
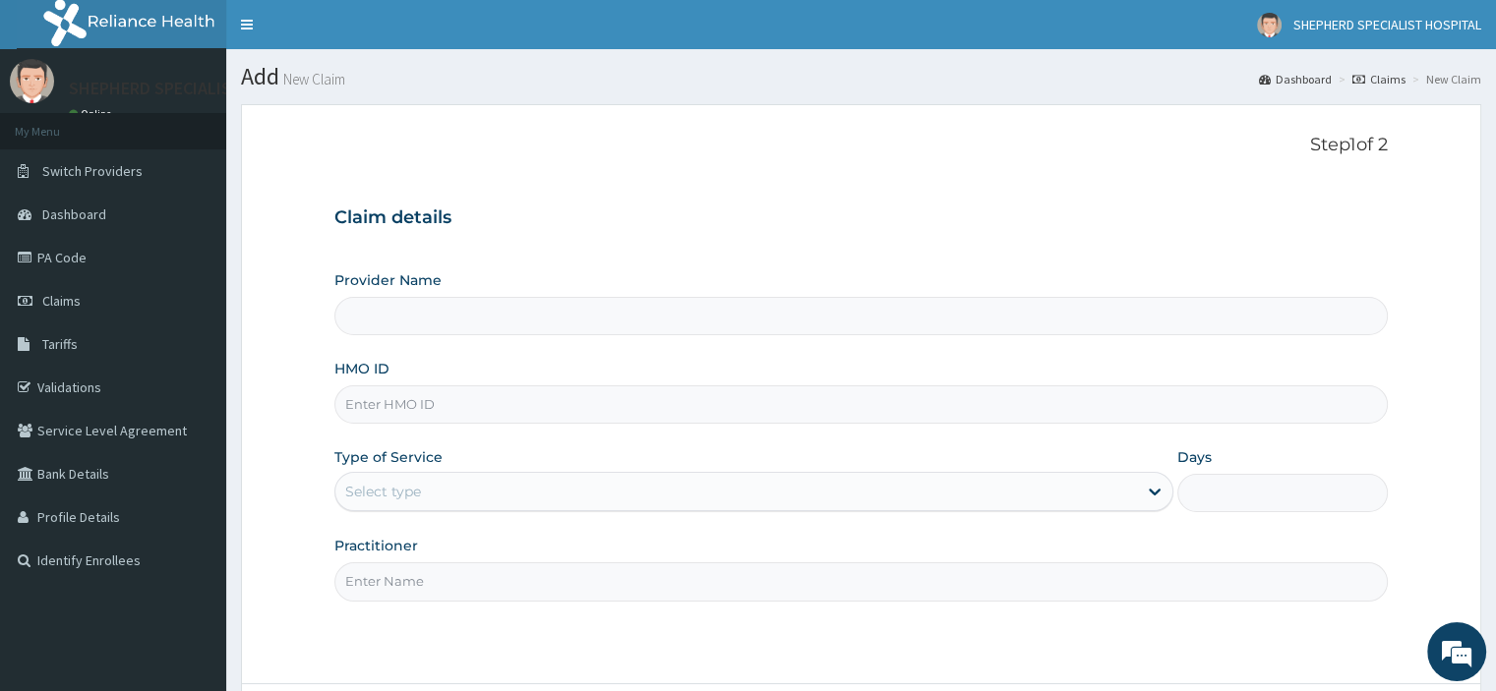
type input "SHEPHERD SPECIALIST HOSPITAL"
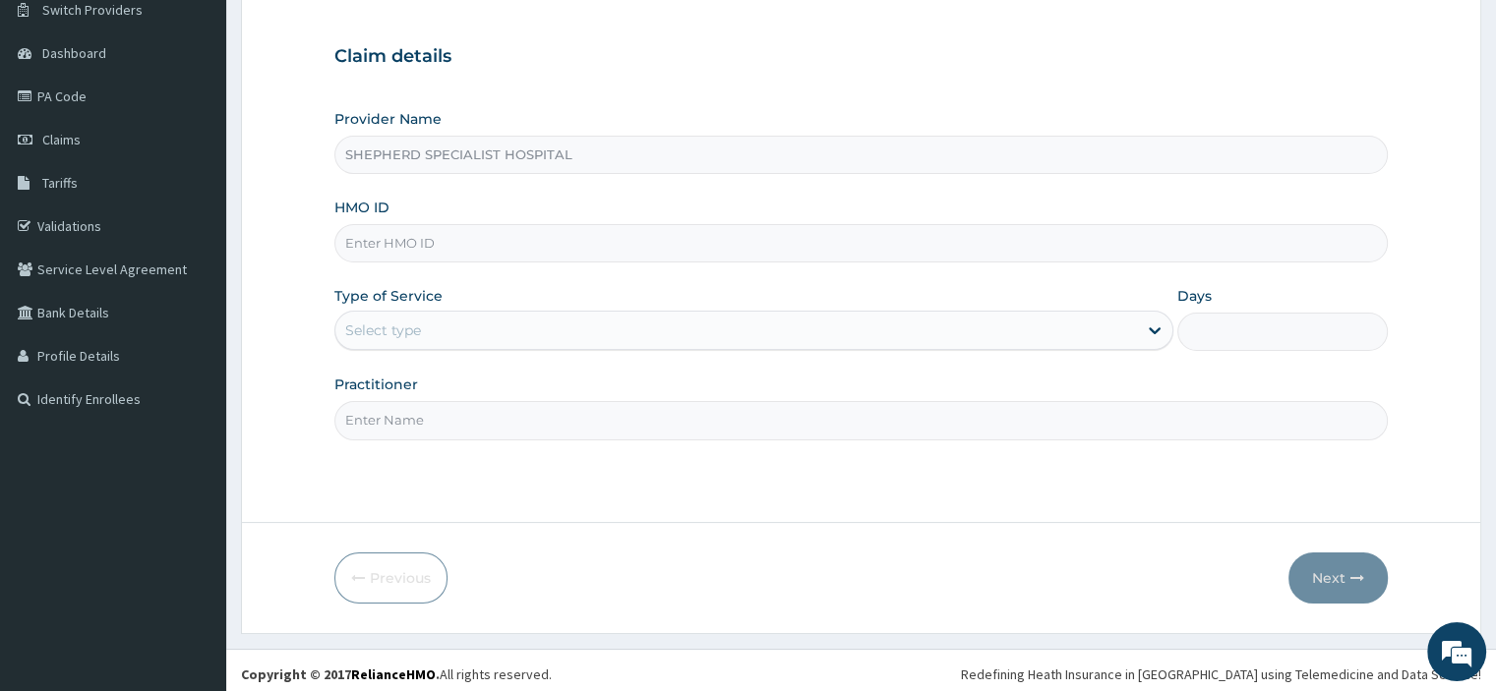
scroll to position [168, 0]
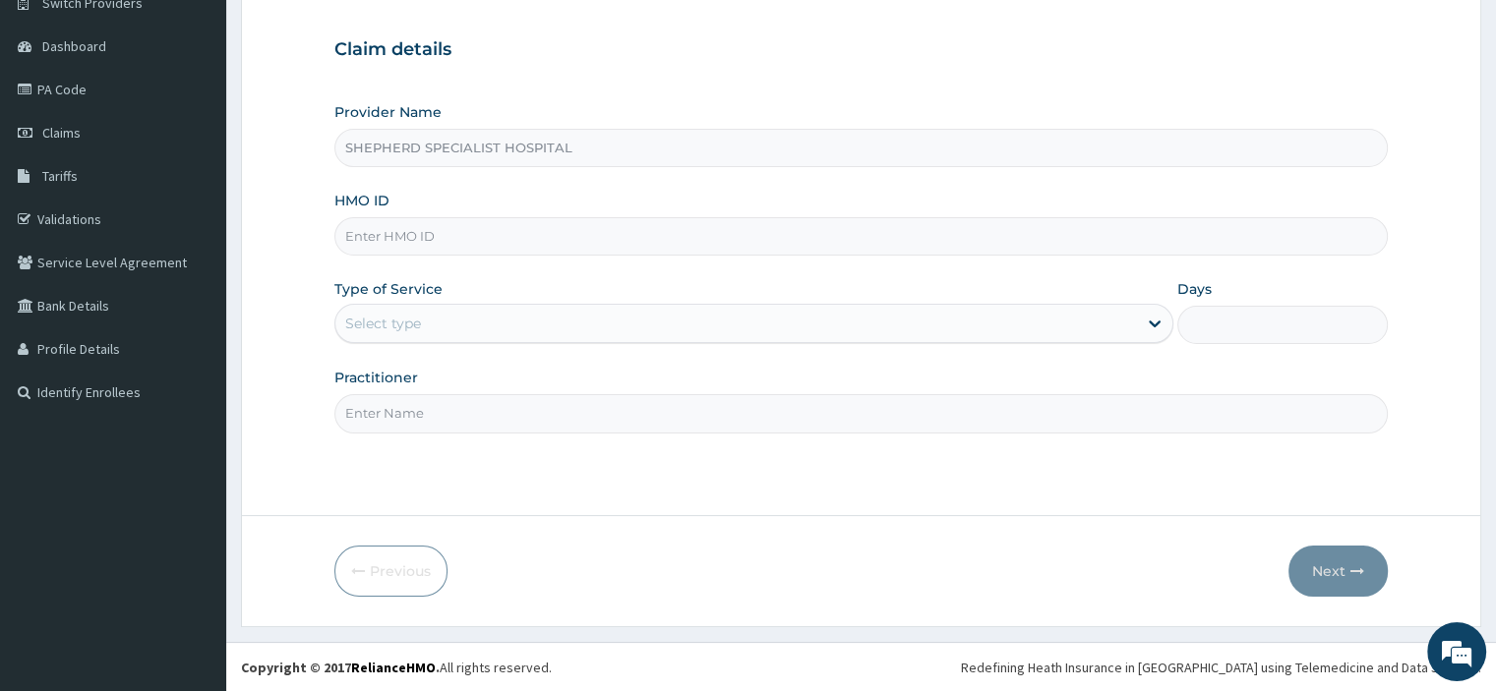
click at [493, 239] on input "HMO ID" at bounding box center [860, 236] width 1052 height 38
type input "c"
type input "CYU/10317/F"
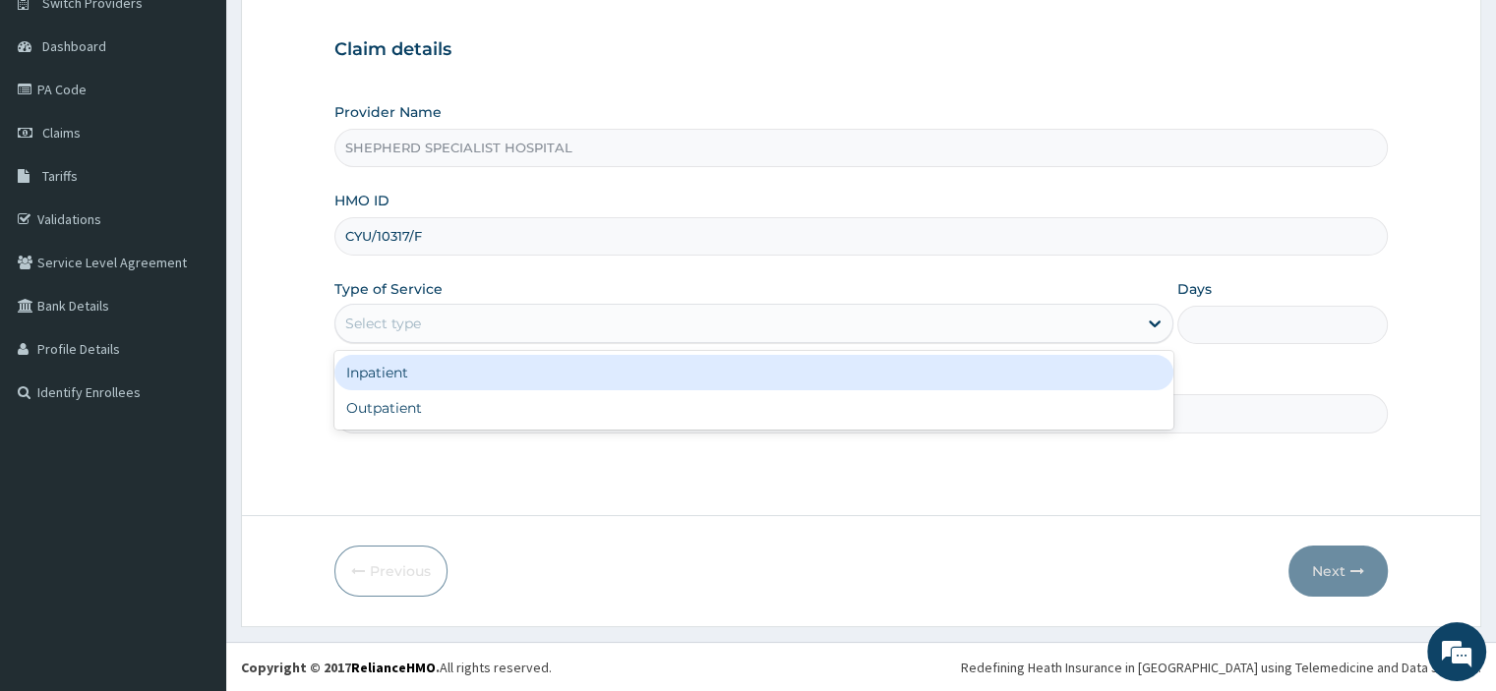
click at [423, 331] on div "Select type" at bounding box center [736, 323] width 802 height 31
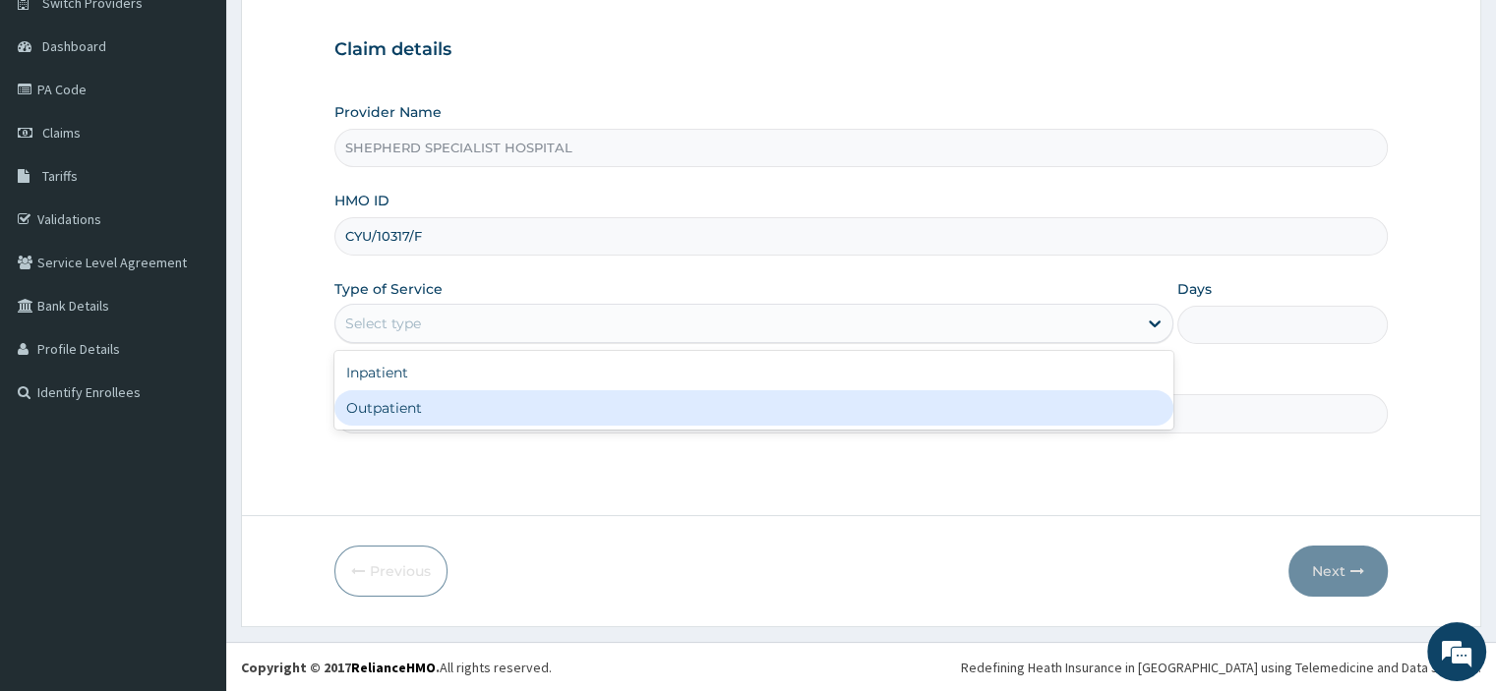
click at [390, 404] on div "Outpatient" at bounding box center [753, 407] width 839 height 35
type input "1"
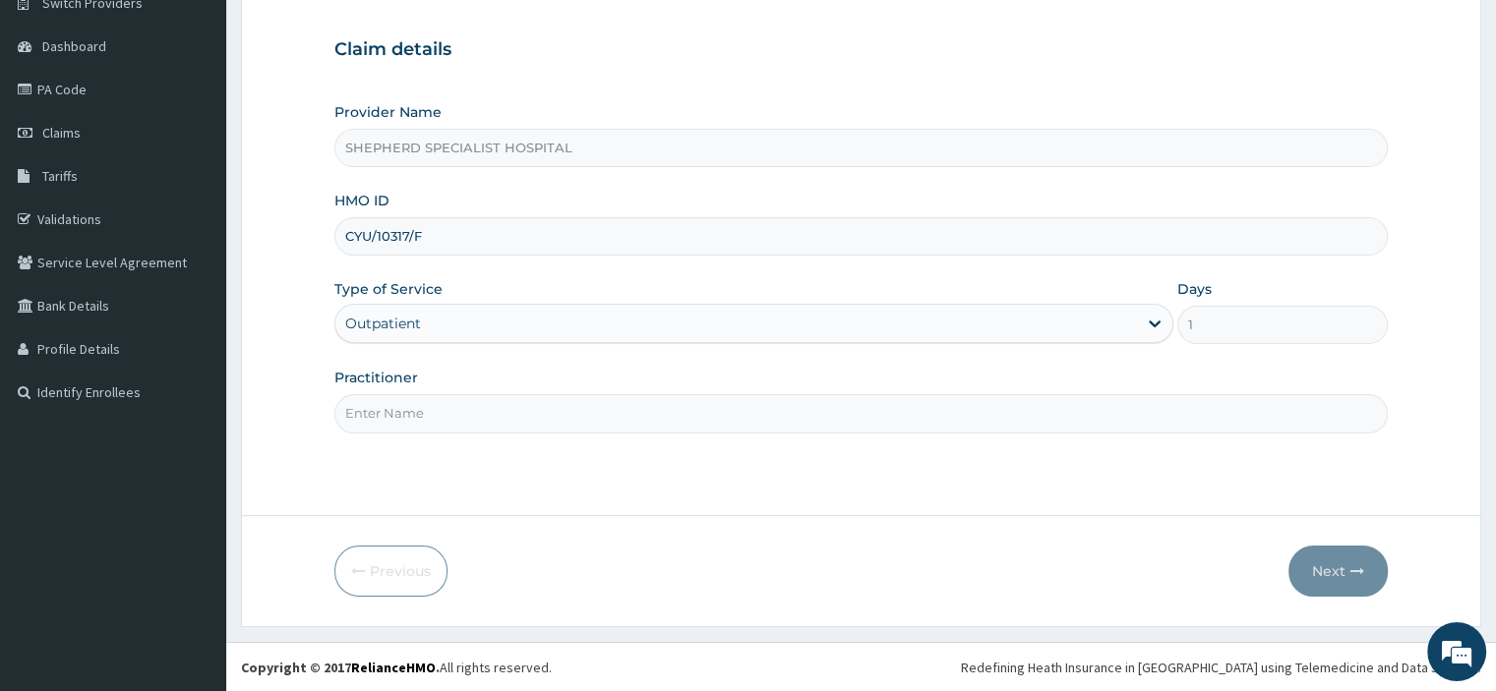
click at [390, 404] on input "Practitioner" at bounding box center [860, 413] width 1052 height 38
type input "Dr Sanusi"
click at [1350, 573] on icon "button" at bounding box center [1357, 572] width 14 height 14
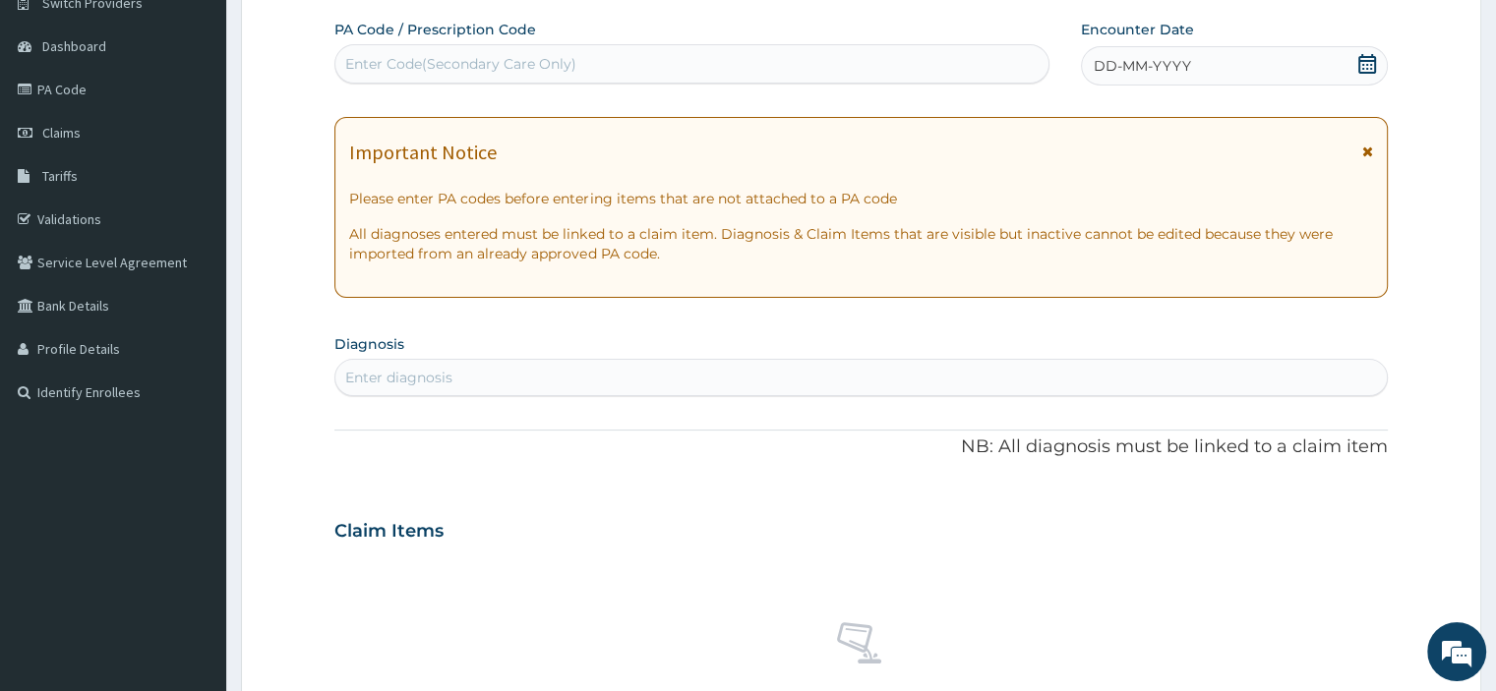
click at [1359, 68] on icon at bounding box center [1367, 64] width 18 height 20
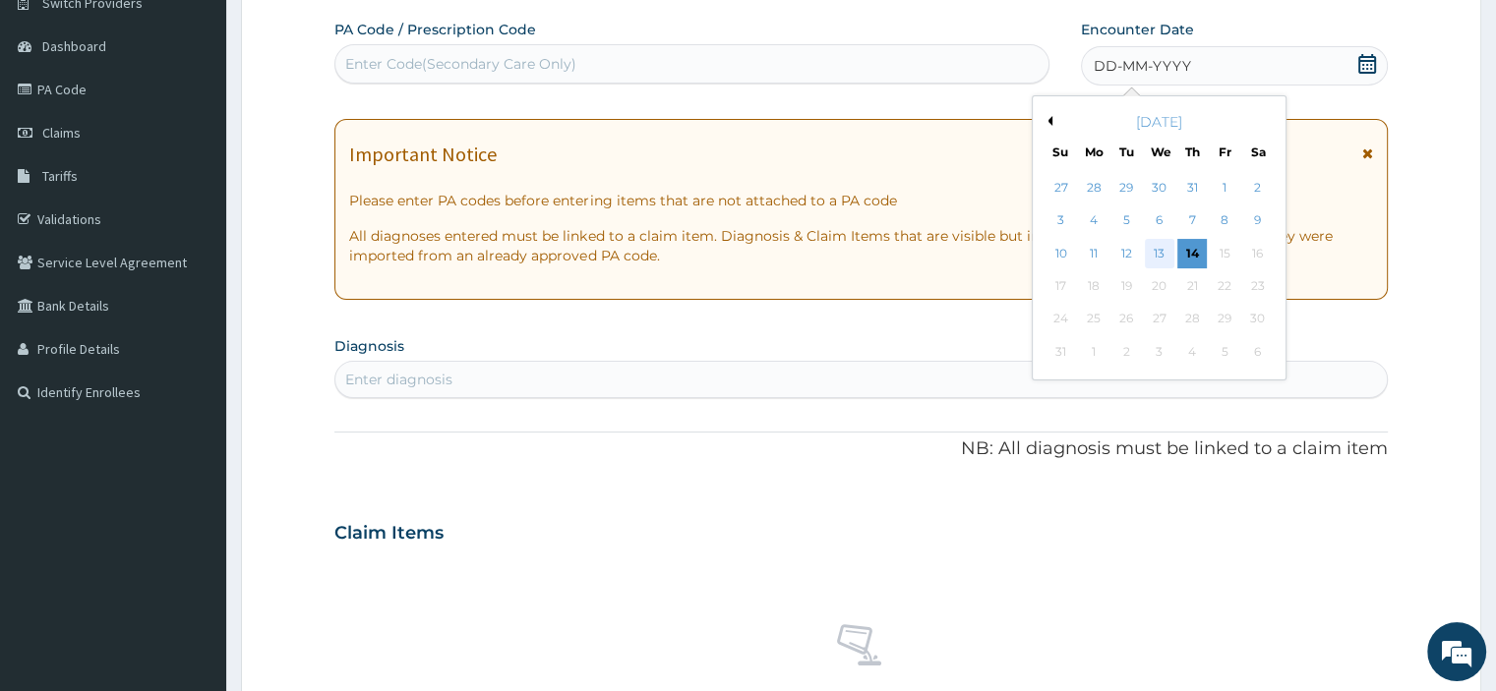
click at [1152, 257] on div "13" at bounding box center [1160, 254] width 30 height 30
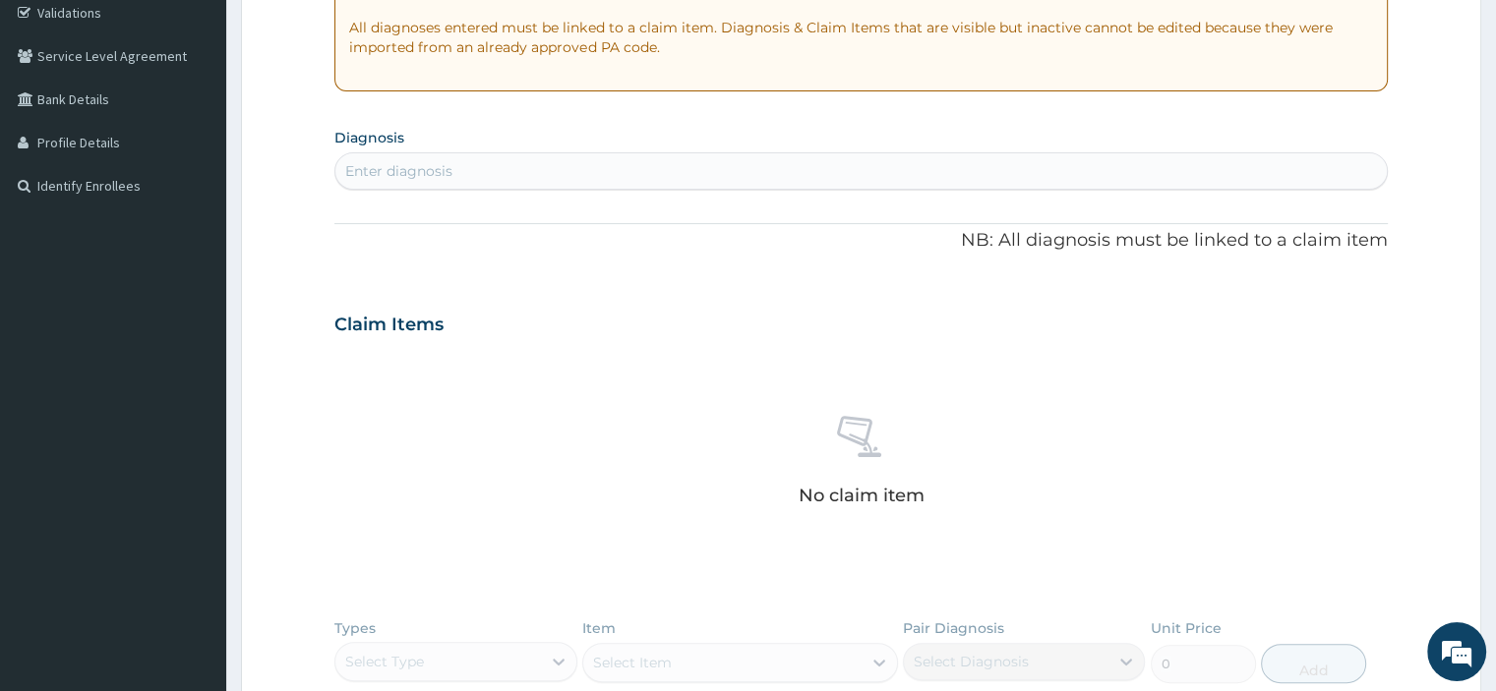
scroll to position [384, 0]
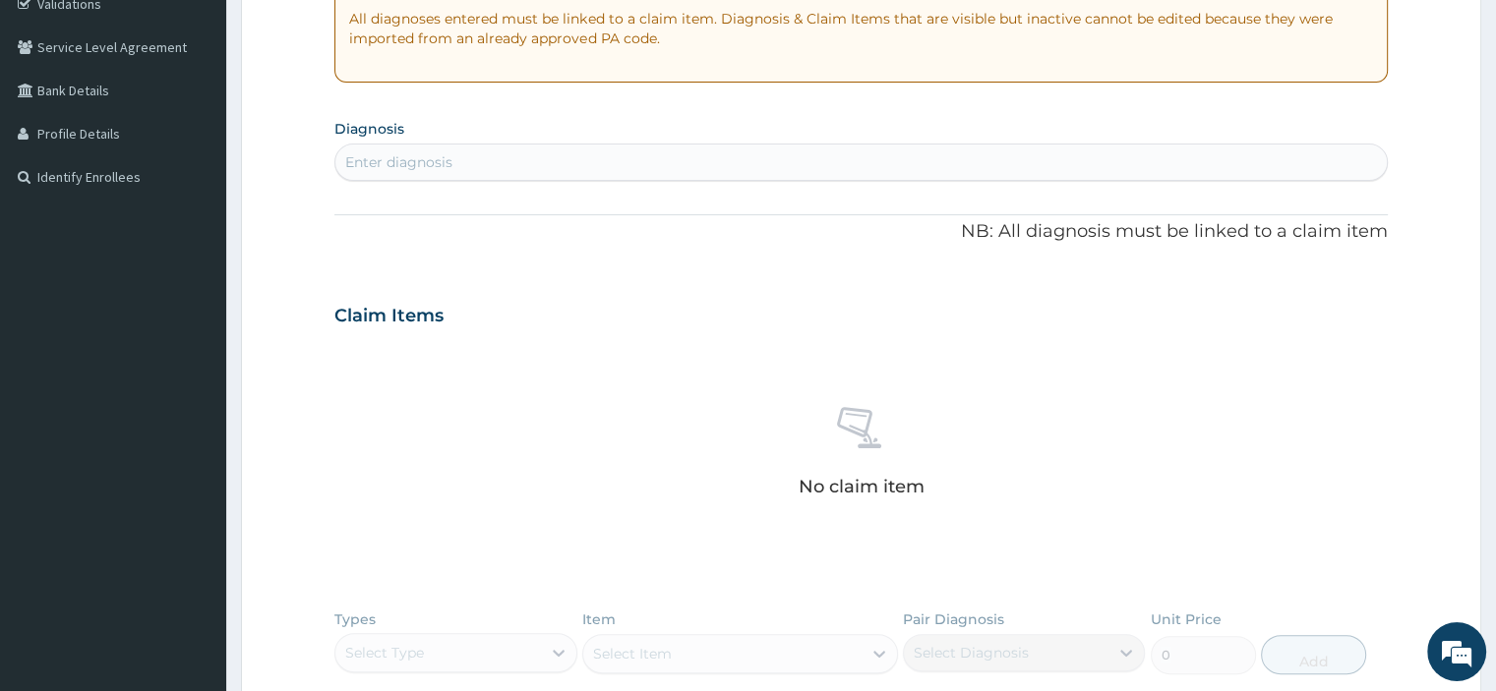
click at [475, 159] on div "Enter diagnosis" at bounding box center [860, 162] width 1050 height 31
type input "typhoid"
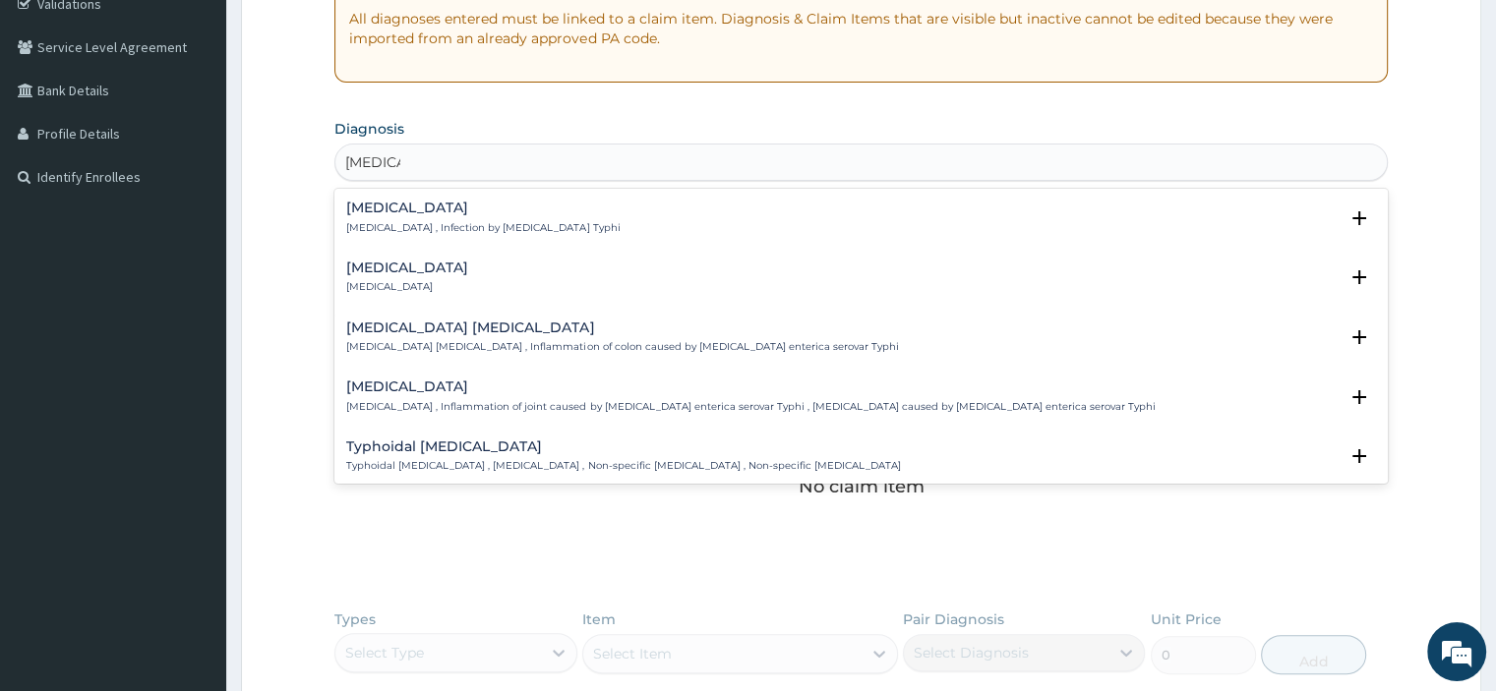
click at [428, 231] on p "Typhoid fever , Infection by Salmonella Typhi" at bounding box center [482, 228] width 273 height 14
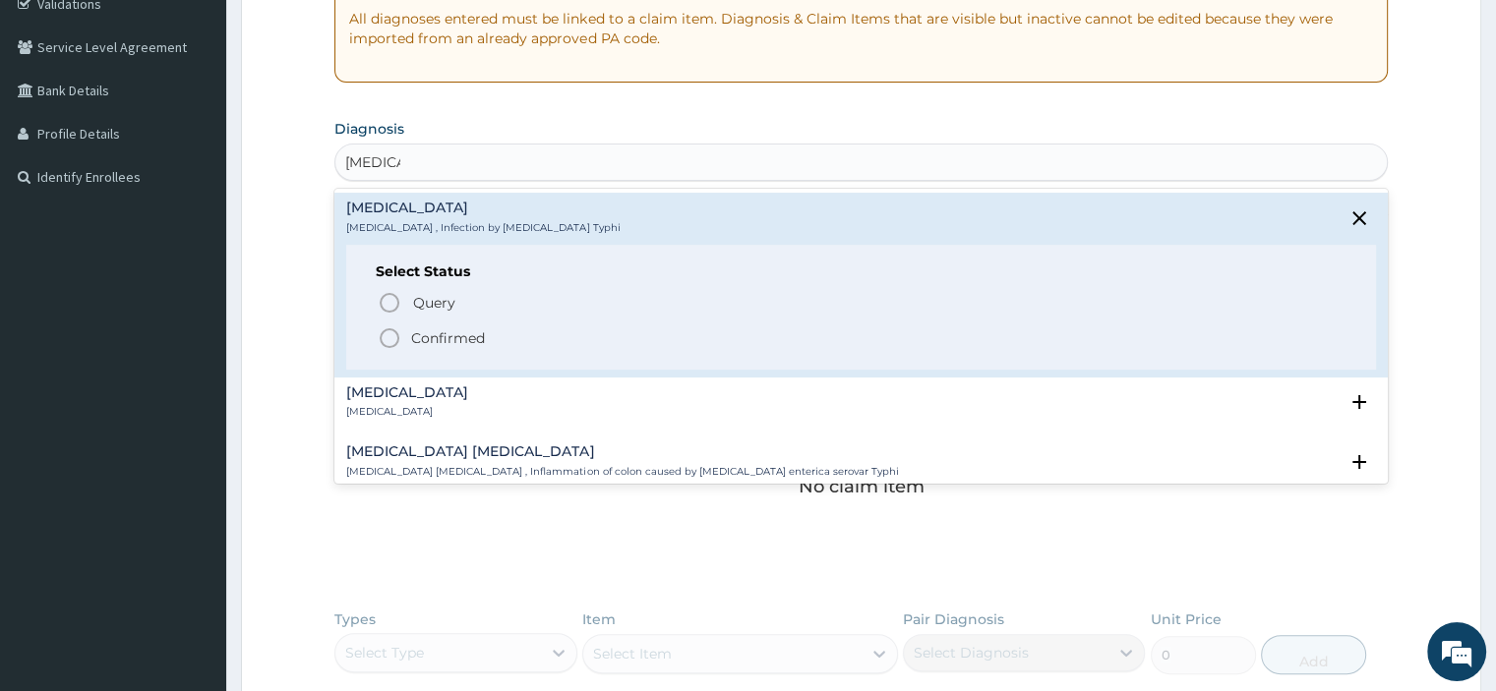
click at [415, 341] on p "Confirmed" at bounding box center [448, 339] width 74 height 20
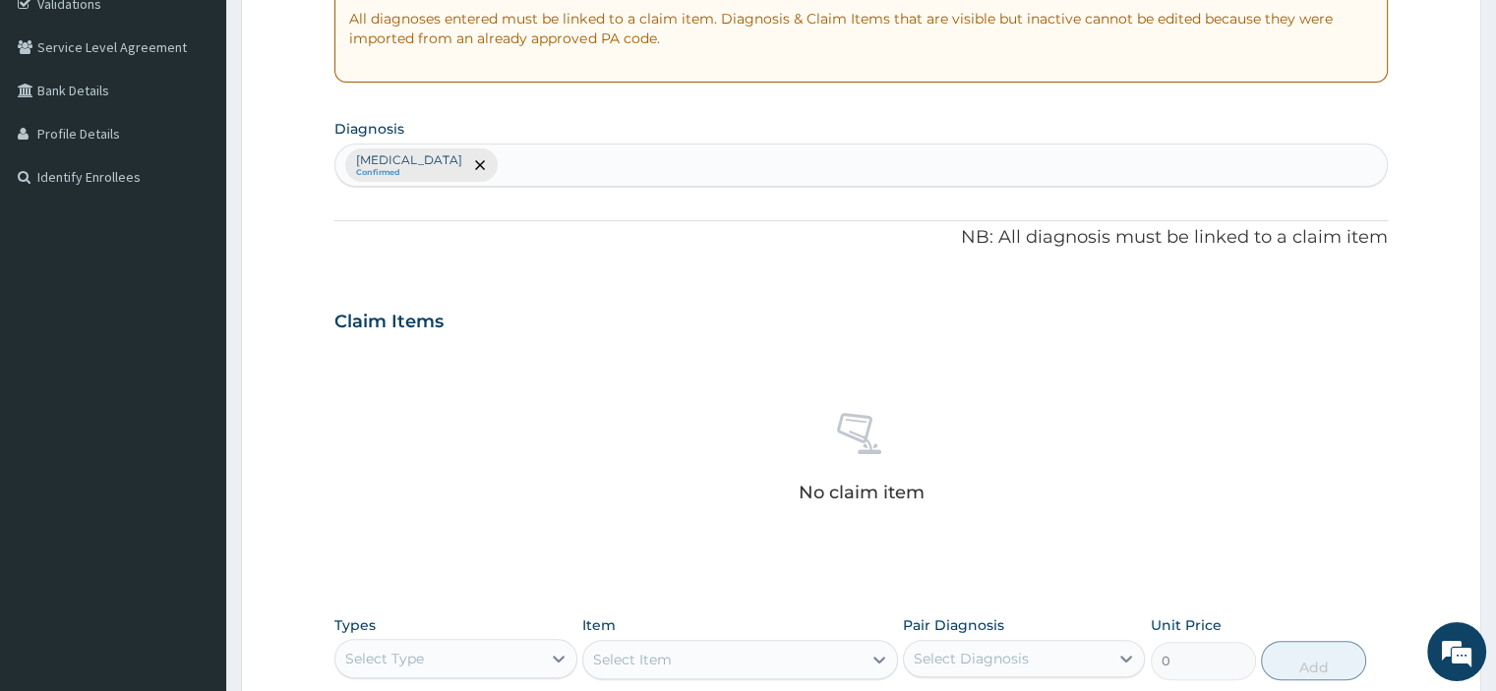
drag, startPoint x: 1495, startPoint y: 332, endPoint x: 1510, endPoint y: 338, distance: 15.9
click at [1495, 338] on html "R EL Toggle navigation SHEPHERD SPECIALIST HOSPITAL SHEPHERD SPECIALIST HOSPITA…" at bounding box center [748, 325] width 1496 height 1418
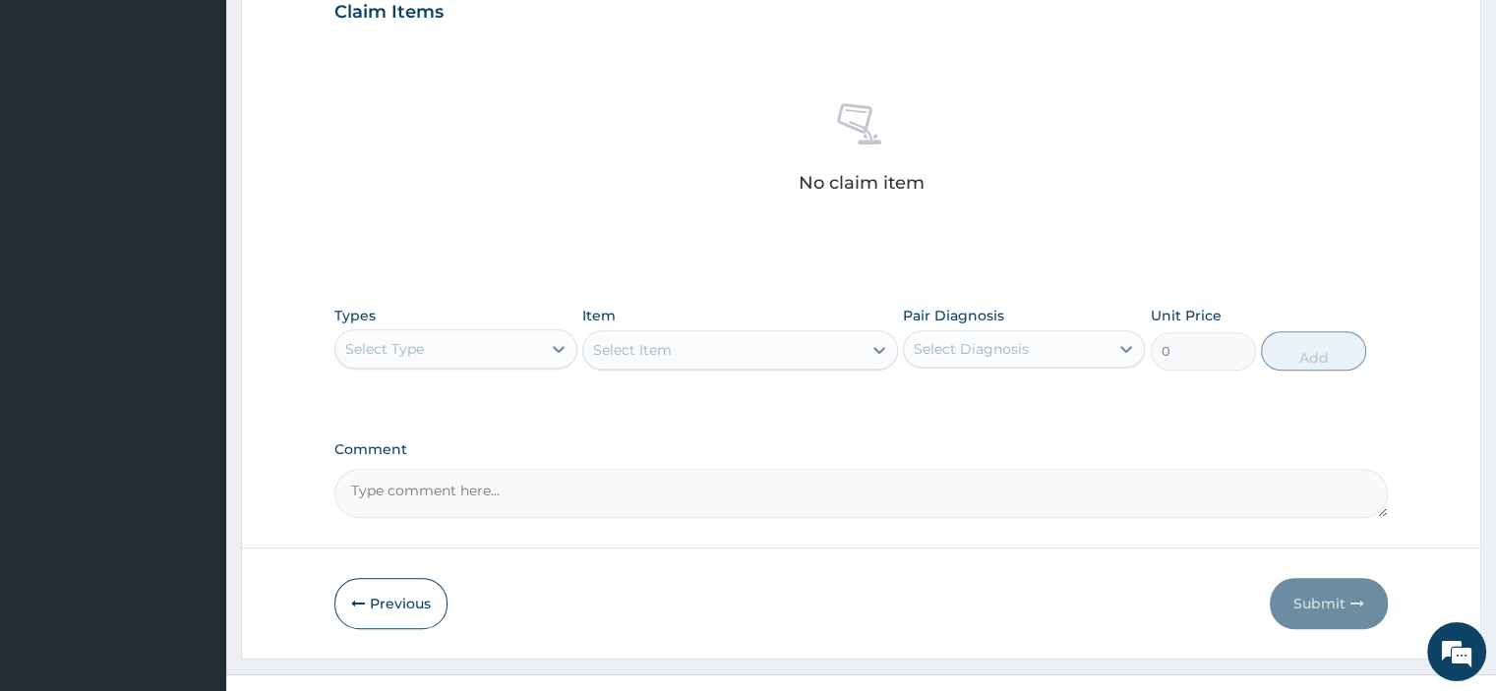
scroll to position [724, 0]
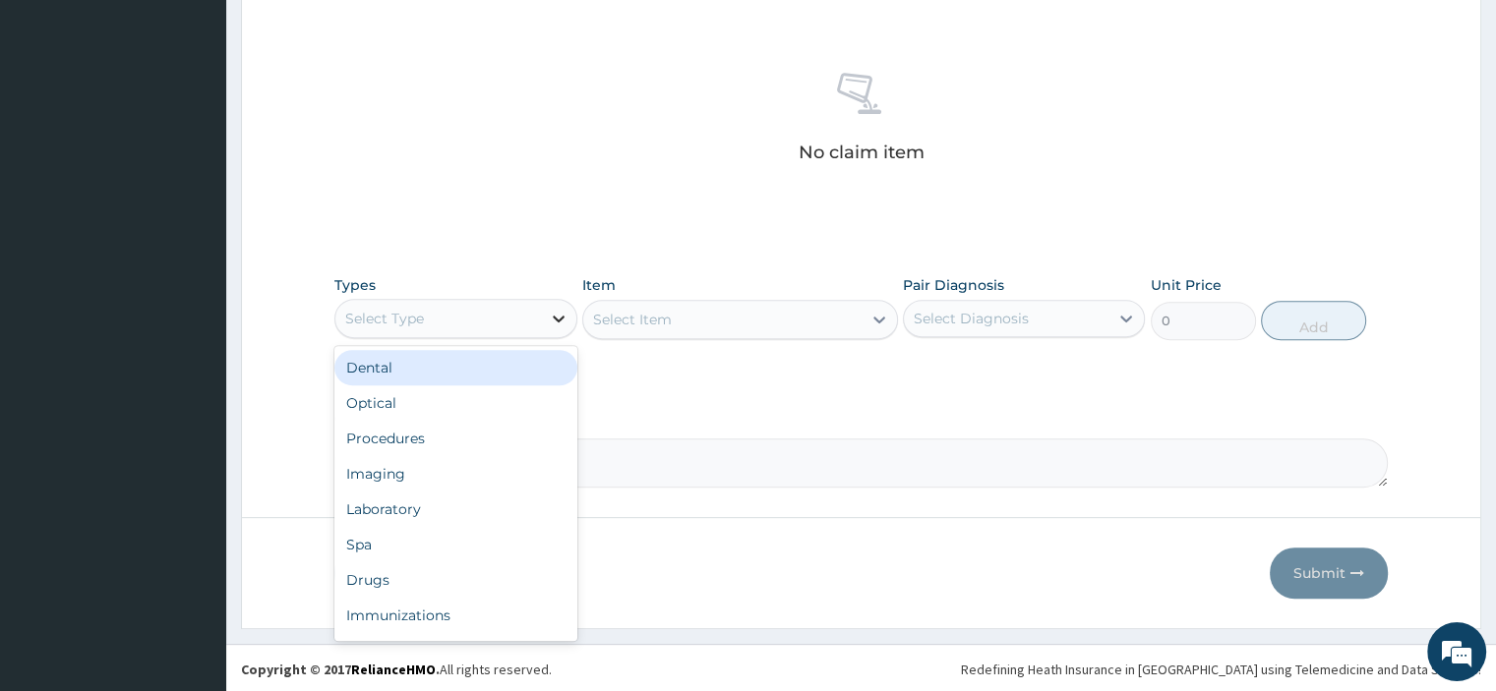
click at [543, 319] on div at bounding box center [558, 318] width 35 height 35
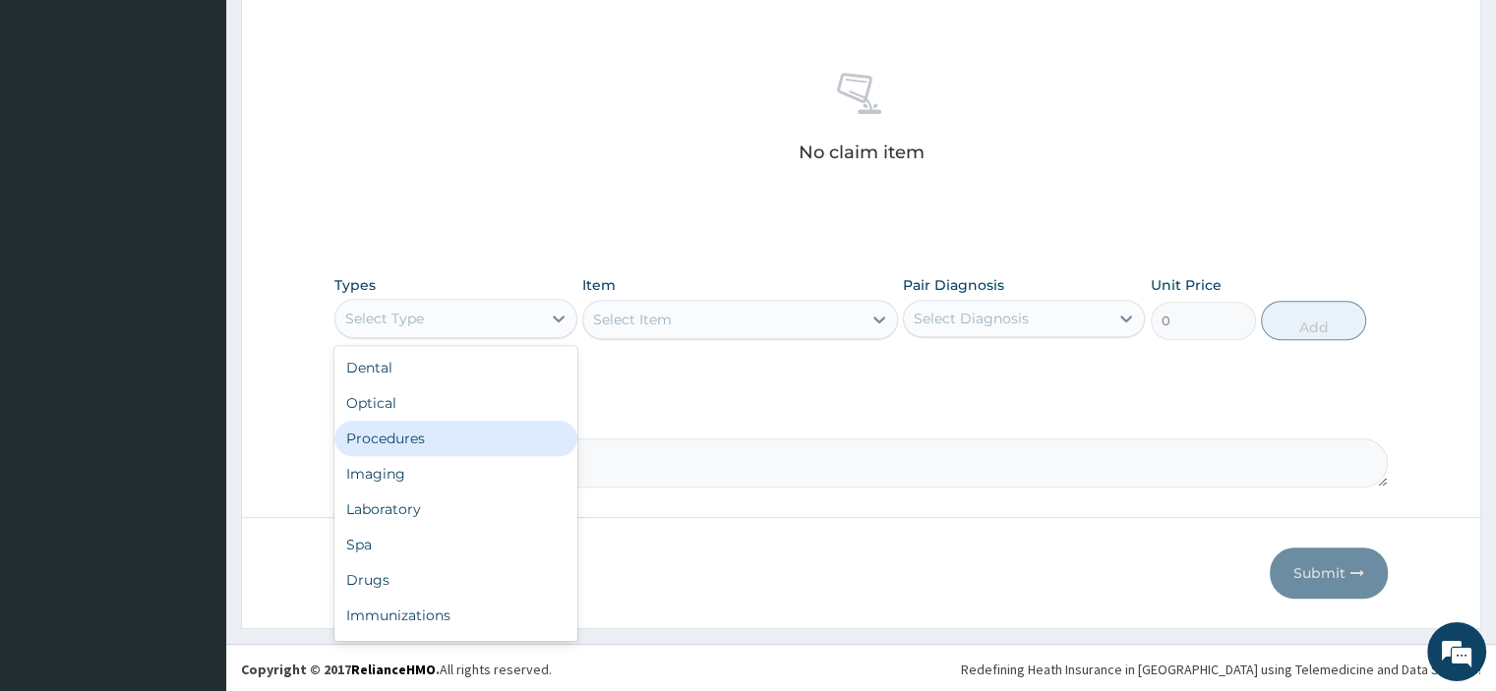
click at [416, 437] on div "Procedures" at bounding box center [455, 438] width 242 height 35
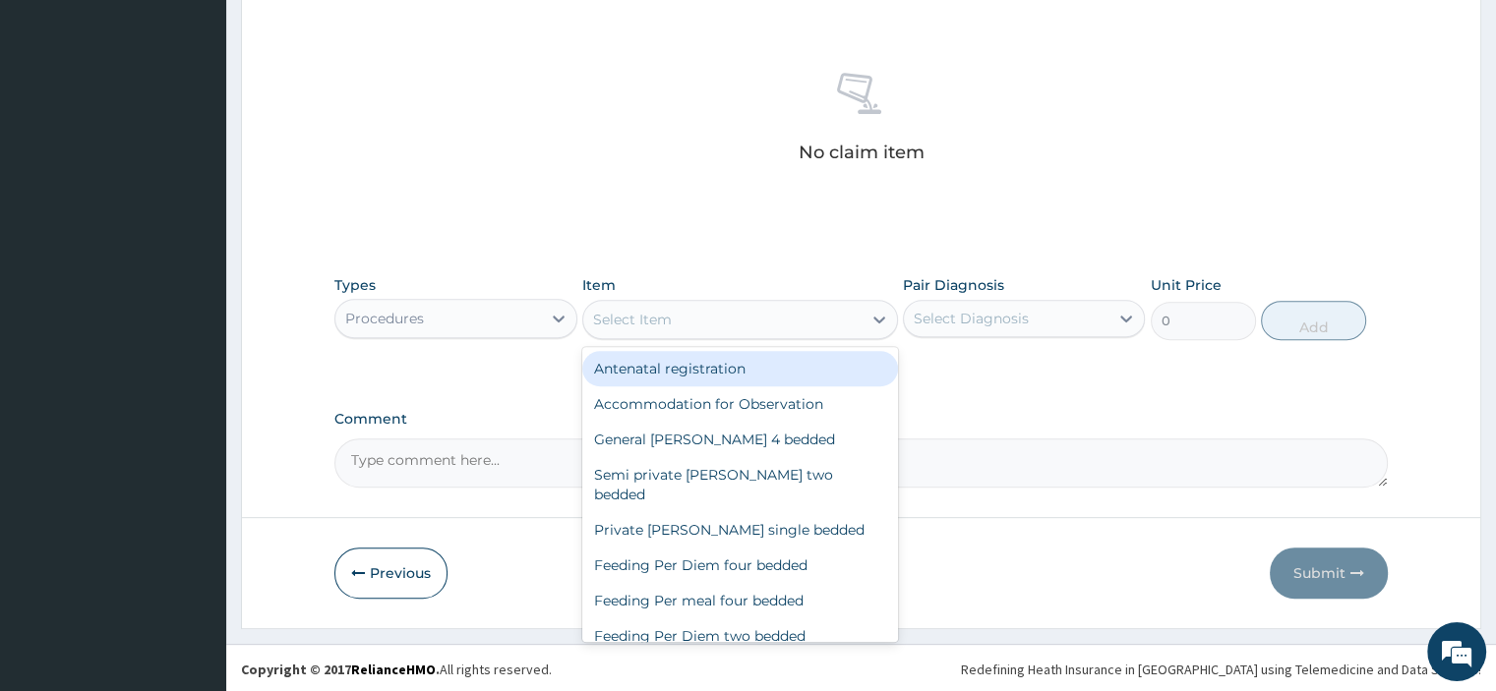
click at [677, 314] on div "Select Item" at bounding box center [722, 319] width 278 height 31
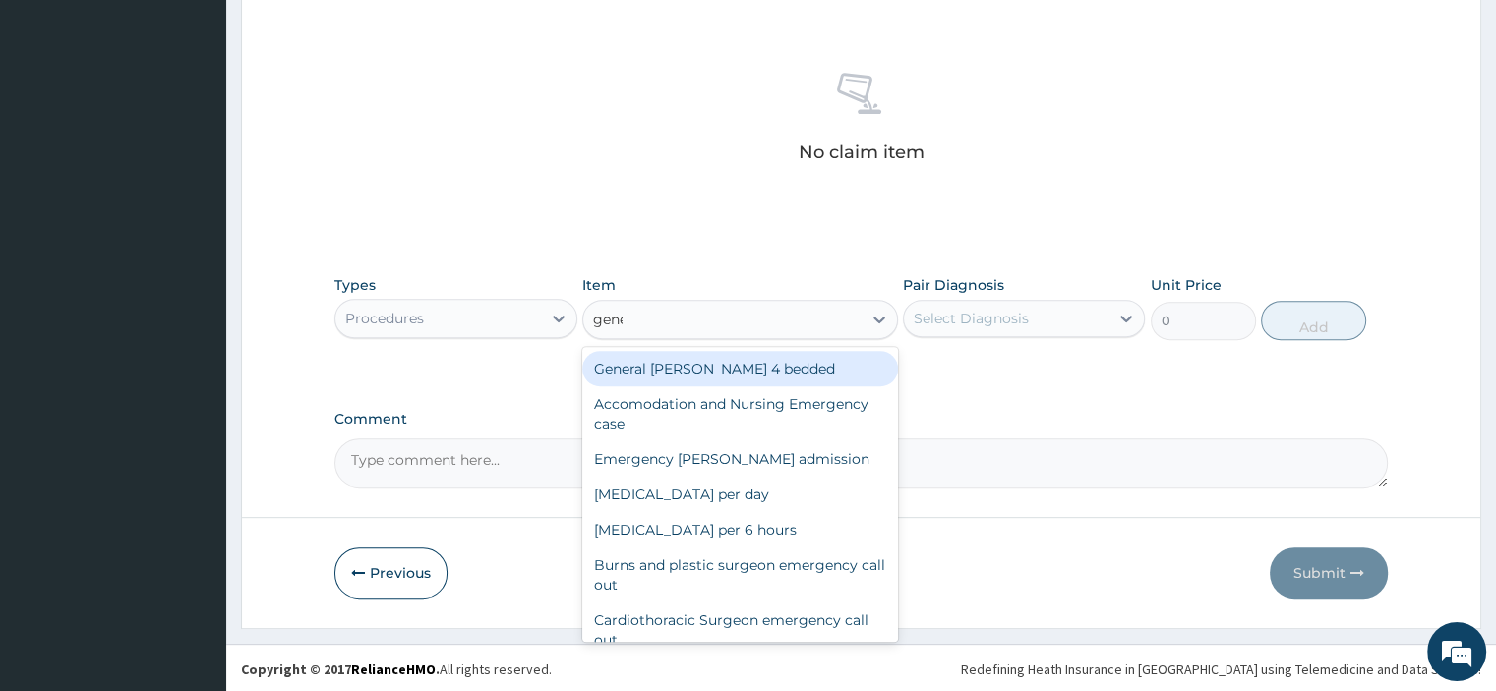
type input "gener"
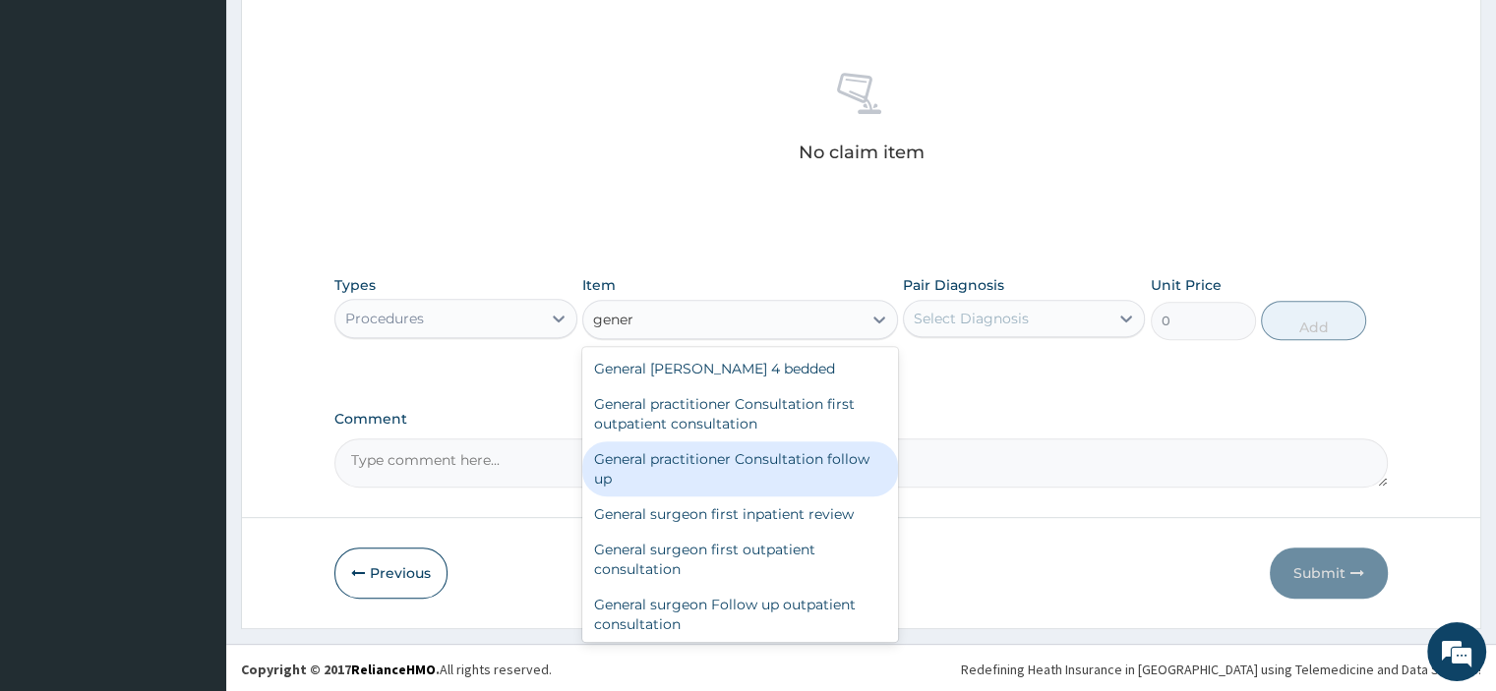
click at [795, 464] on div "General practitioner Consultation follow up" at bounding box center [740, 469] width 316 height 55
type input "2530"
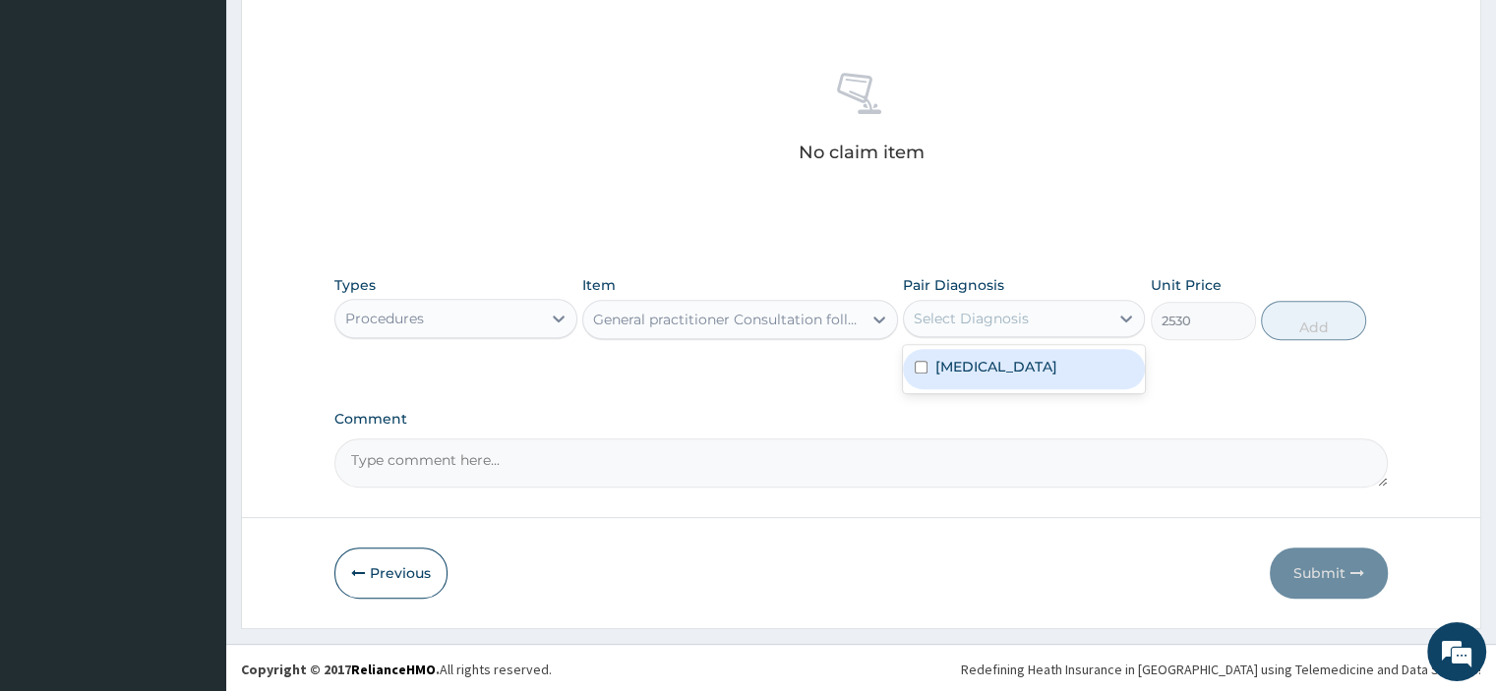
click at [1062, 329] on div "Select Diagnosis" at bounding box center [1006, 318] width 205 height 31
click at [1017, 377] on div "Typhoid fever" at bounding box center [1024, 369] width 242 height 40
checkbox input "true"
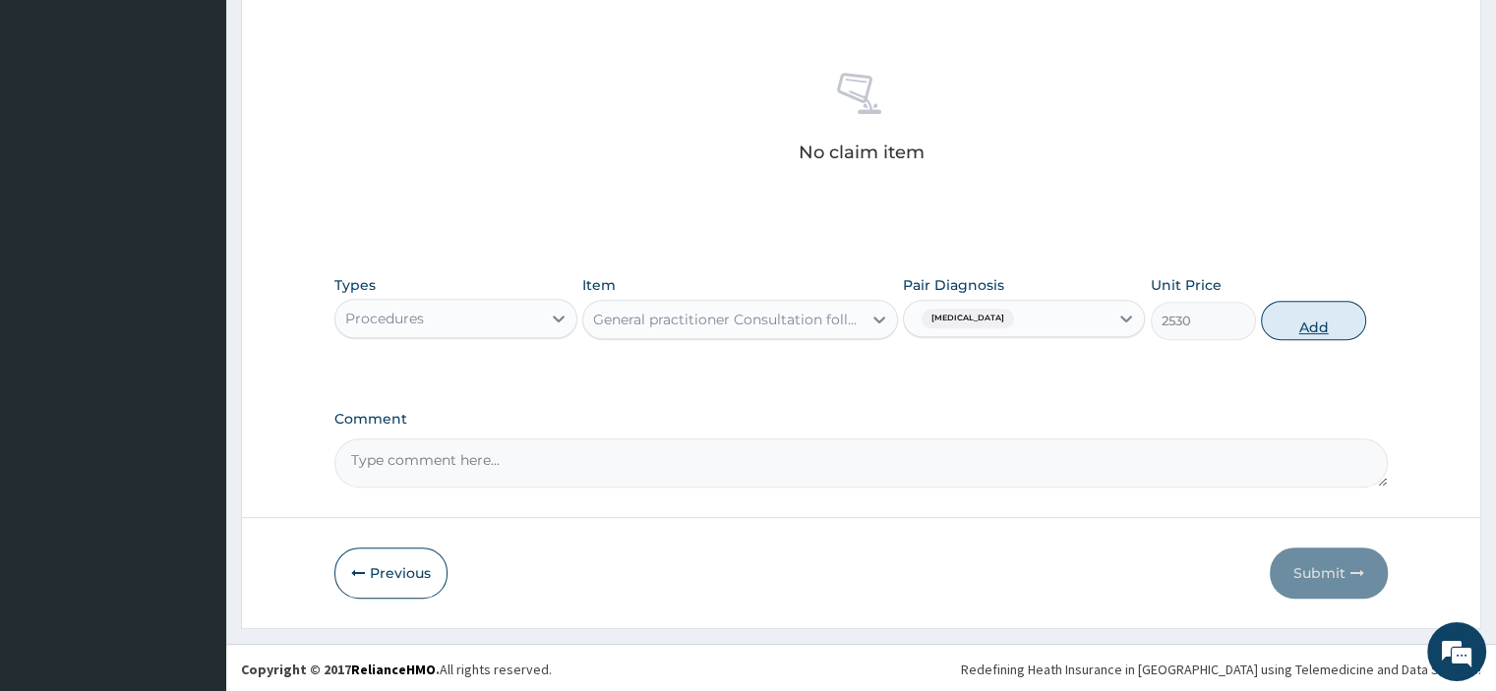
click at [1314, 318] on button "Add" at bounding box center [1313, 320] width 105 height 39
type input "0"
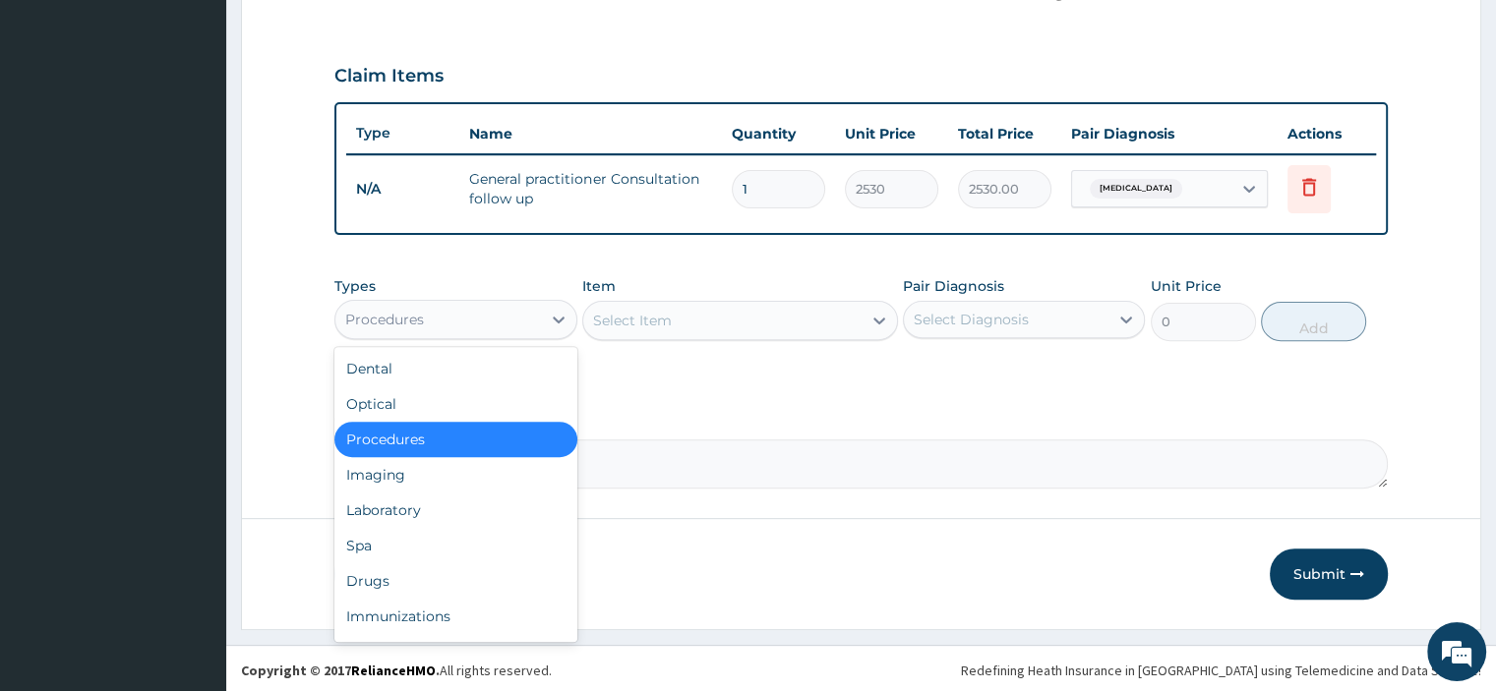
click at [525, 317] on div "Procedures" at bounding box center [437, 319] width 205 height 31
click at [437, 577] on div "Drugs" at bounding box center [455, 581] width 242 height 35
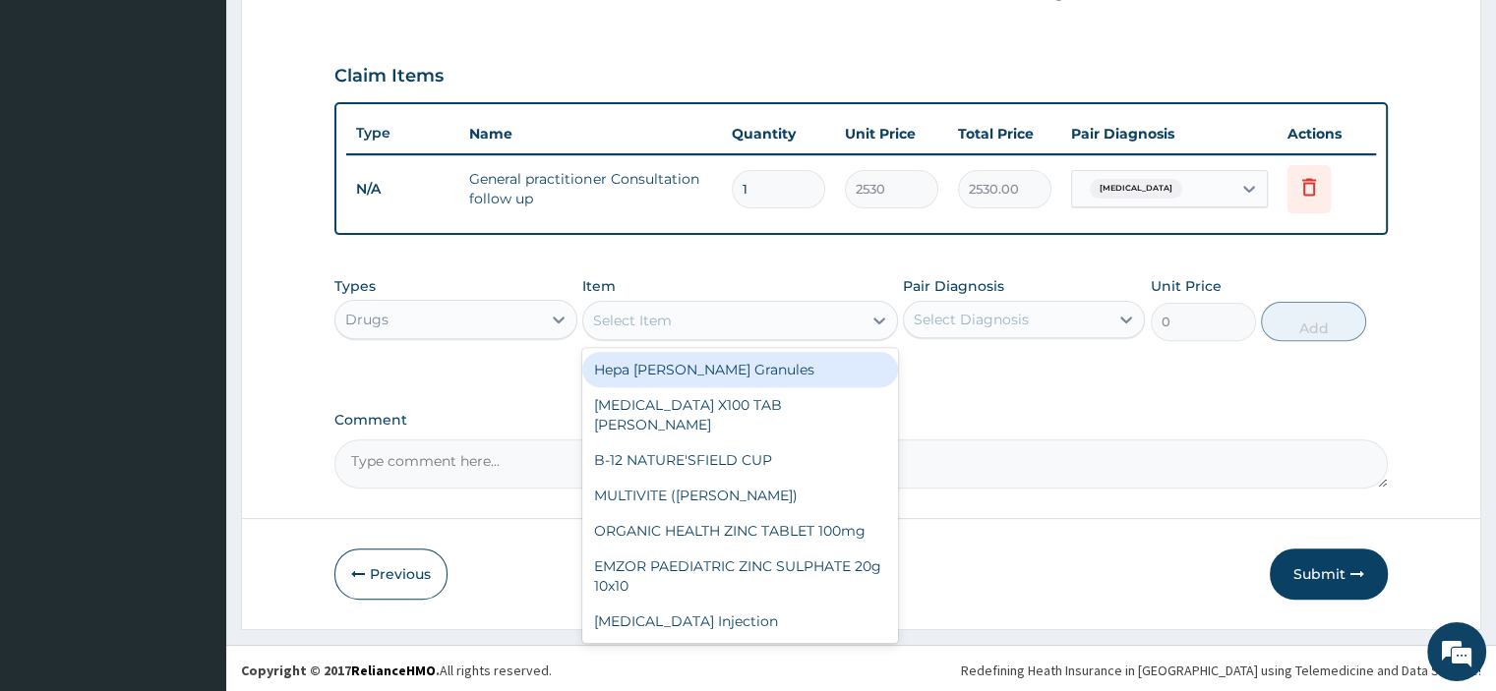
click at [711, 318] on div "Select Item" at bounding box center [722, 320] width 278 height 31
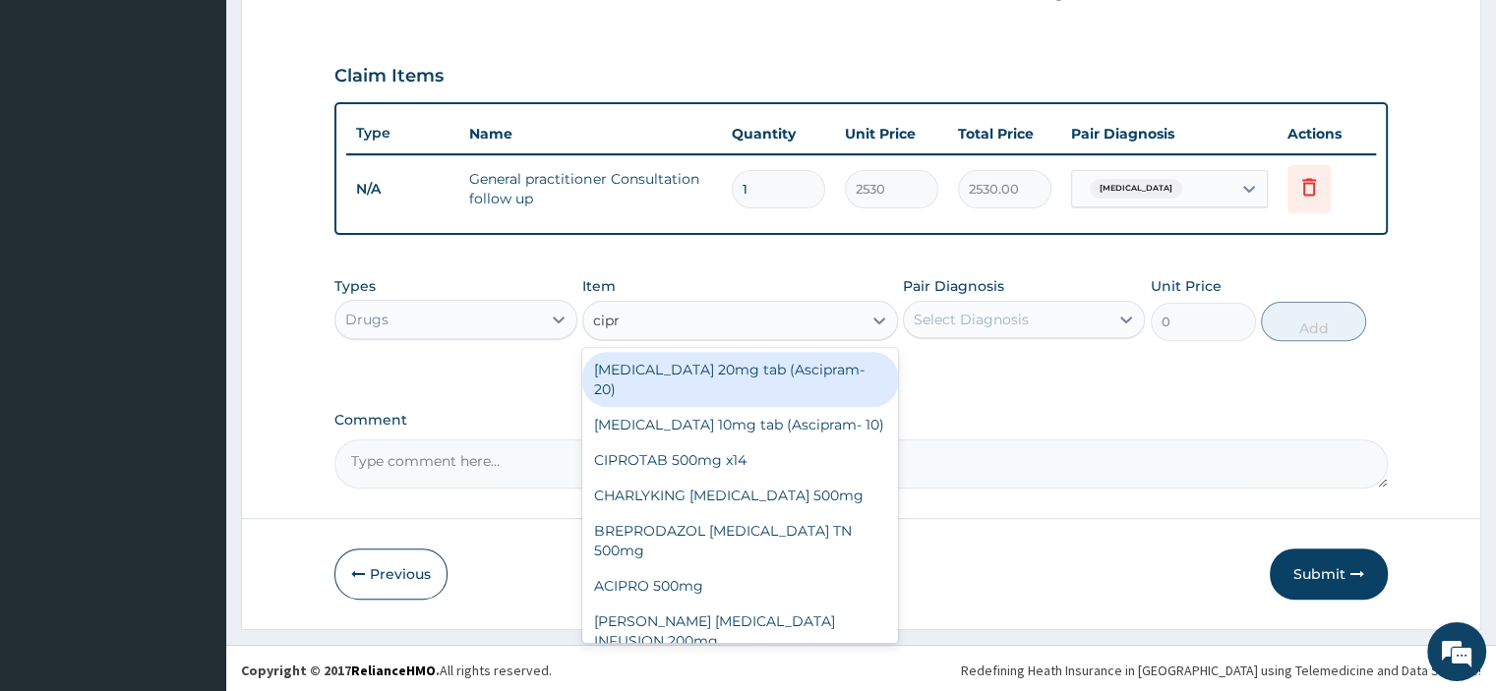
type input "cipro"
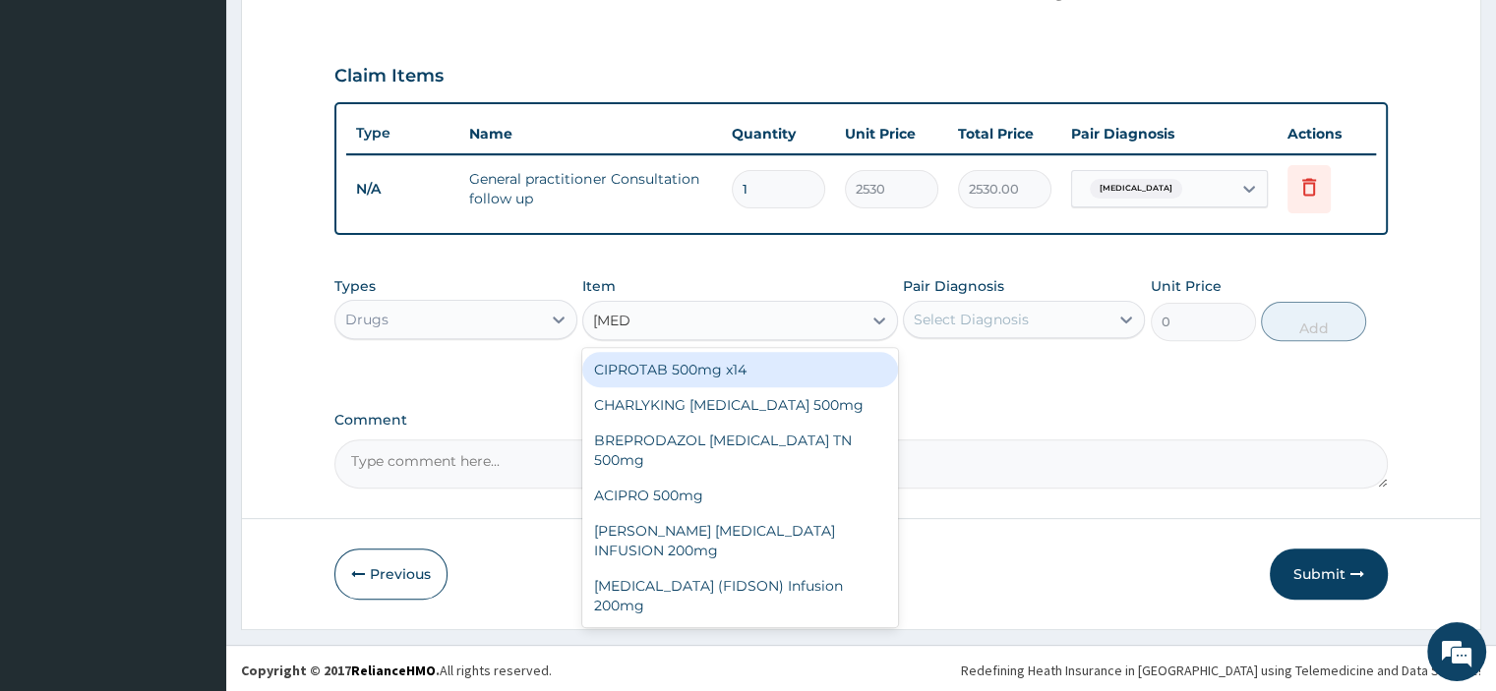
click at [696, 363] on div "CIPROTAB 500mg x14" at bounding box center [740, 369] width 316 height 35
type input "341.55"
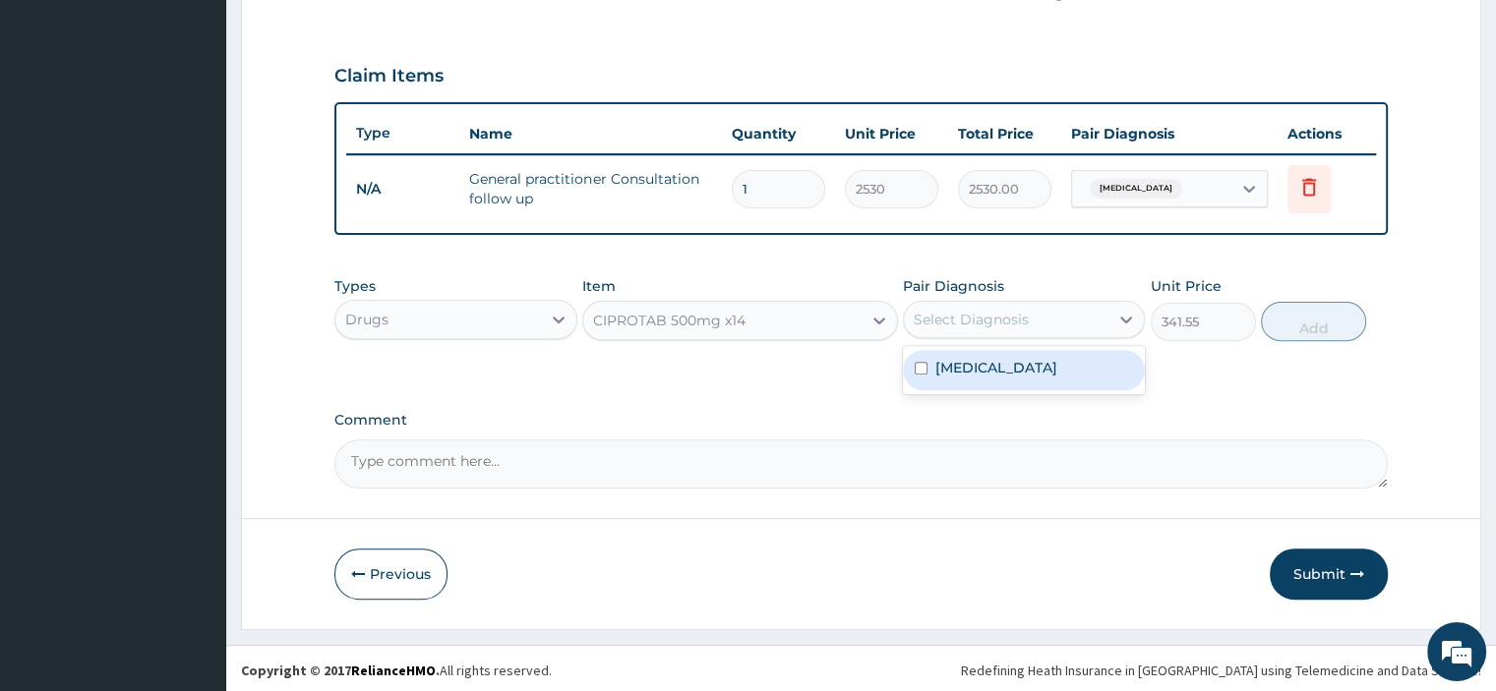
click at [1024, 315] on div "Select Diagnosis" at bounding box center [971, 320] width 115 height 20
click at [1007, 360] on label "Typhoid fever" at bounding box center [996, 368] width 122 height 20
checkbox input "true"
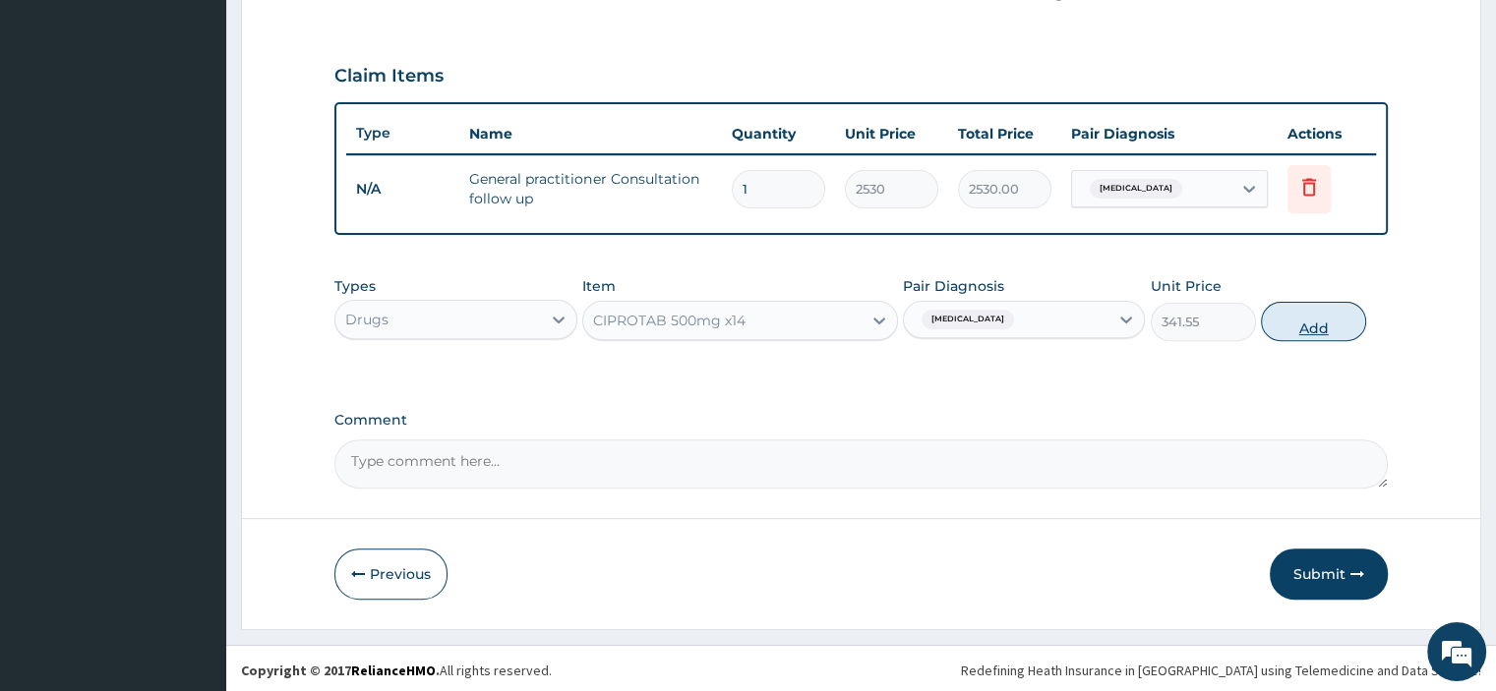
click at [1319, 327] on button "Add" at bounding box center [1313, 321] width 105 height 39
type input "0"
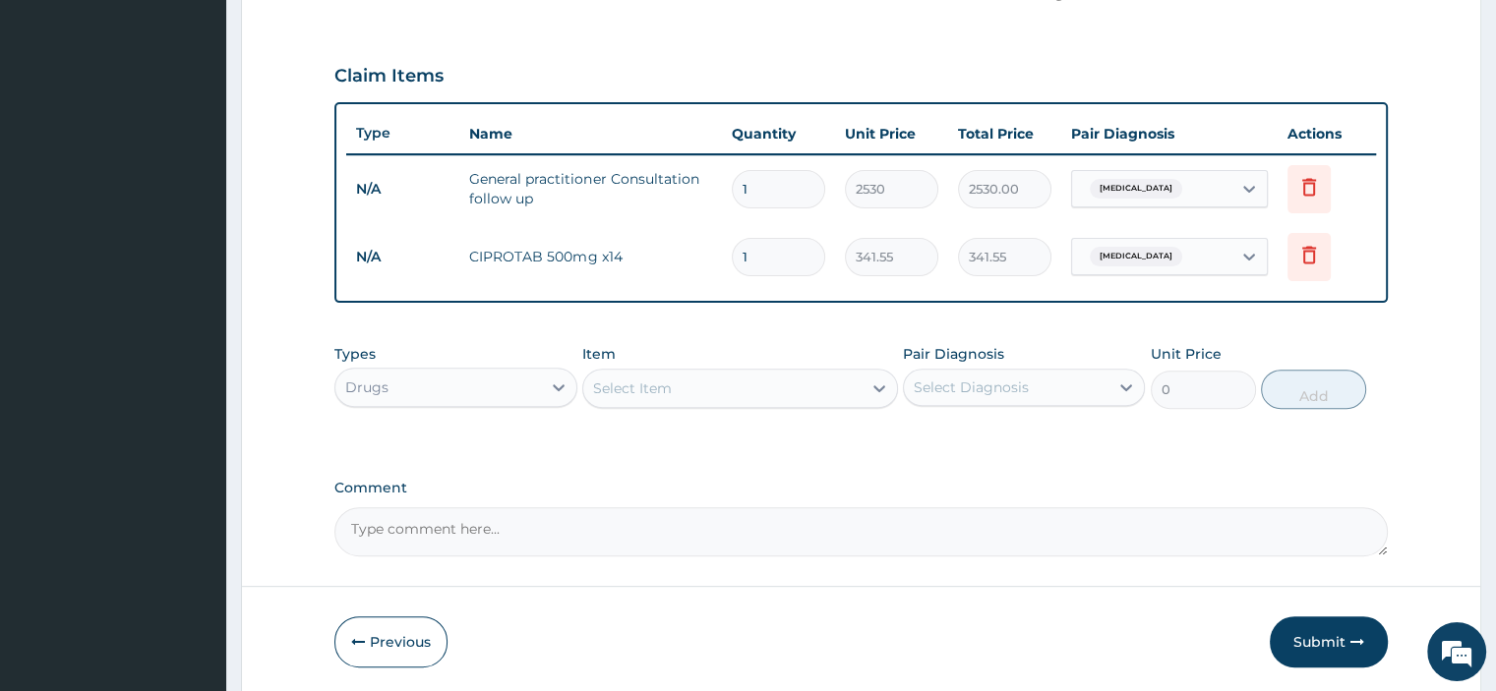
click at [758, 258] on input "1" at bounding box center [778, 257] width 93 height 38
type input "14"
type input "4781.70"
type input "14"
click at [1034, 437] on div "Types Drugs Item Select Item Pair Diagnosis Select Diagnosis Unit Price 0 Add" at bounding box center [860, 391] width 1052 height 114
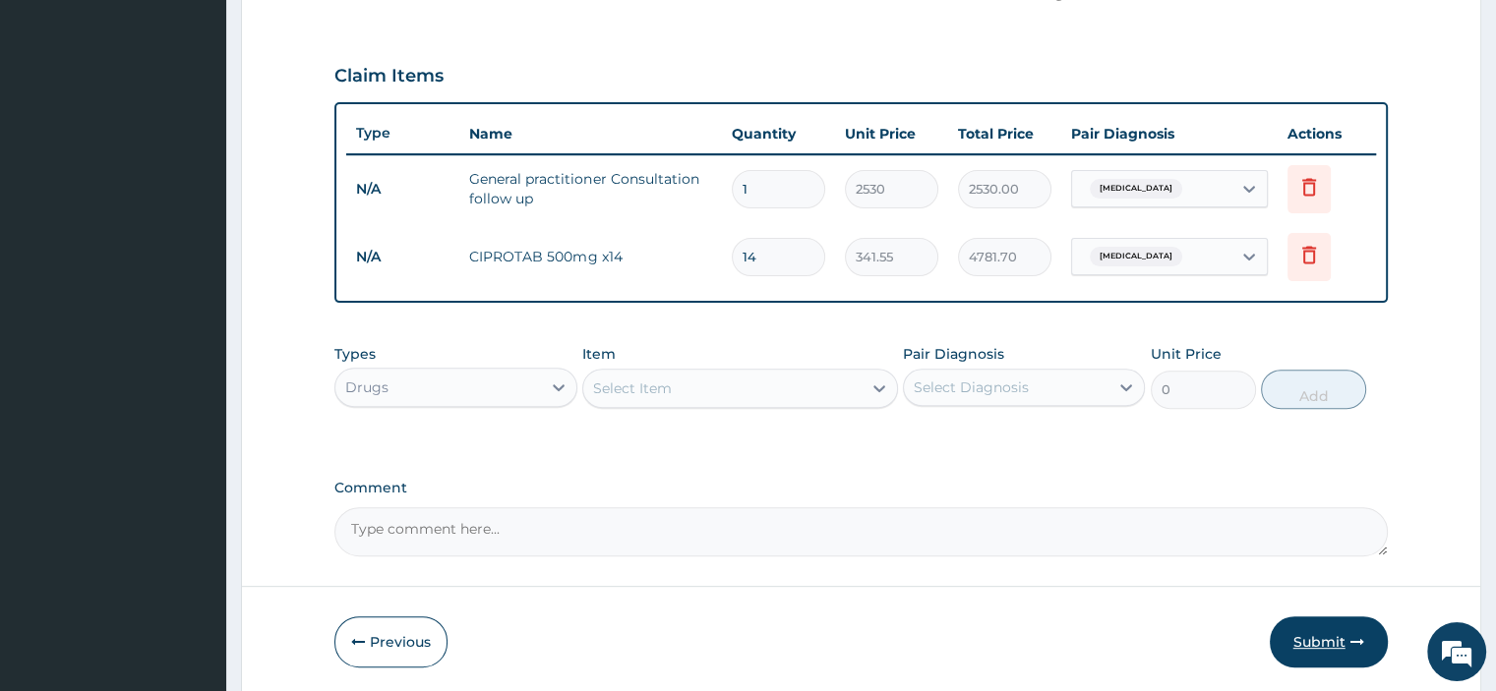
click at [1319, 637] on button "Submit" at bounding box center [1329, 642] width 118 height 51
